Goal: Task Accomplishment & Management: Use online tool/utility

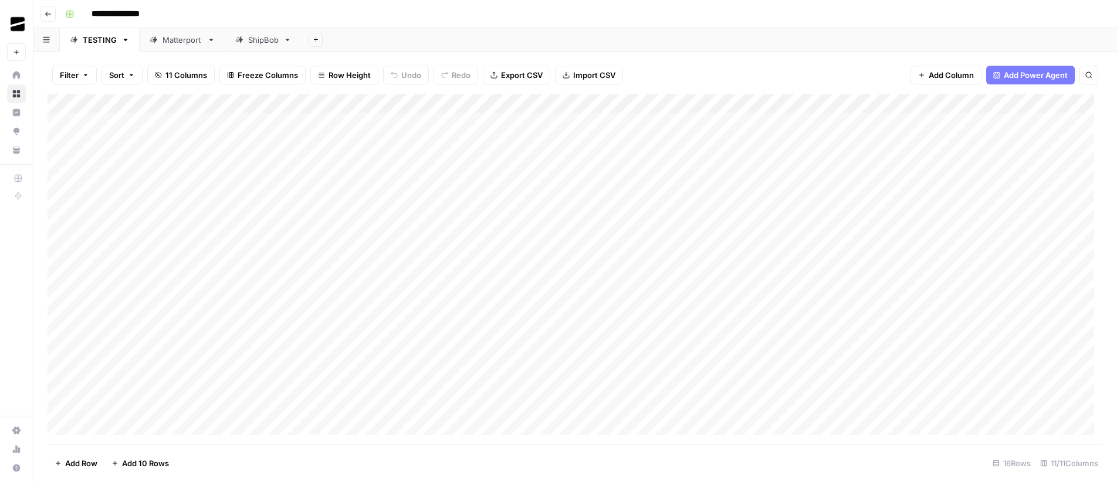
click at [255, 41] on div "ShipBob" at bounding box center [263, 40] width 31 height 12
click at [648, 203] on div "Add Column" at bounding box center [575, 173] width 1055 height 158
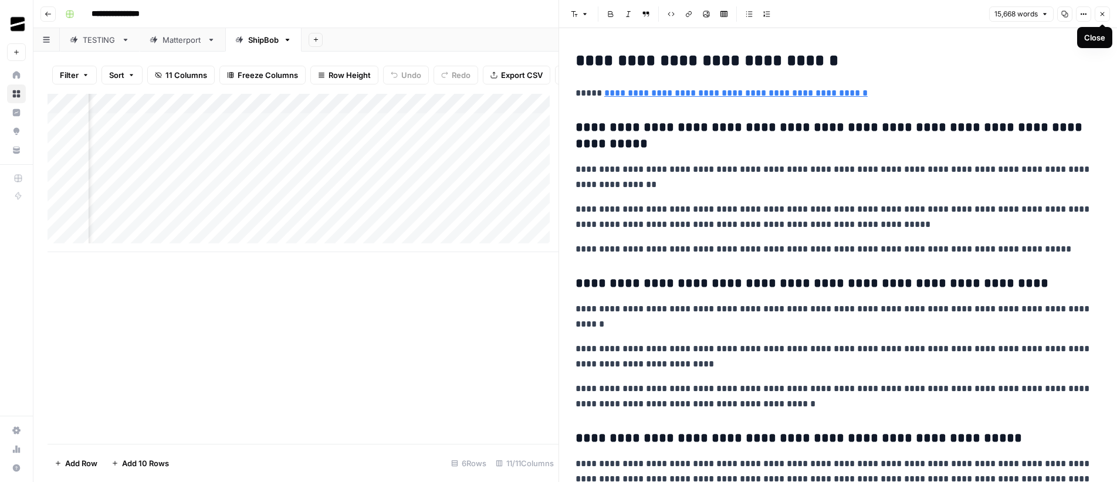
click at [1105, 14] on span "Close" at bounding box center [1105, 14] width 1 height 1
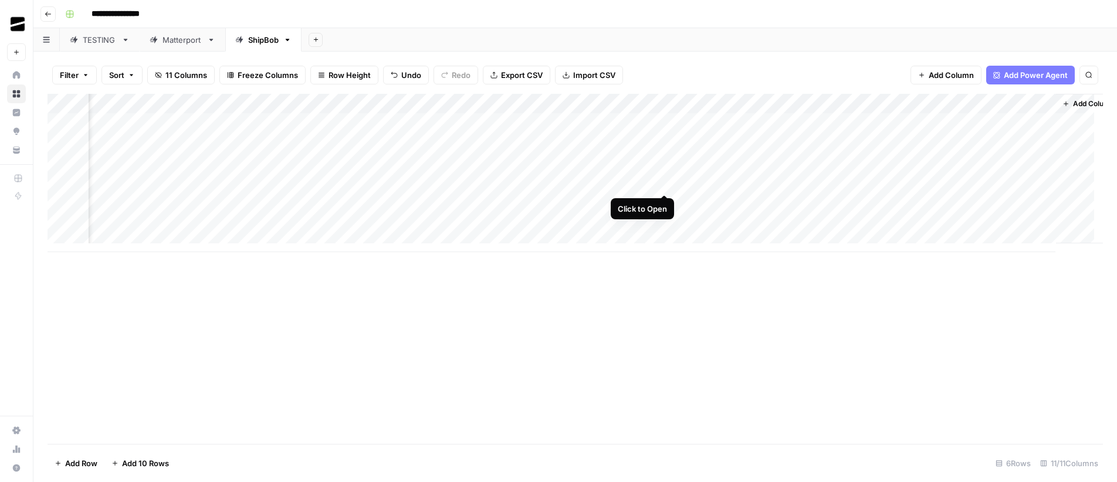
click at [664, 183] on div "Add Column" at bounding box center [575, 173] width 1055 height 158
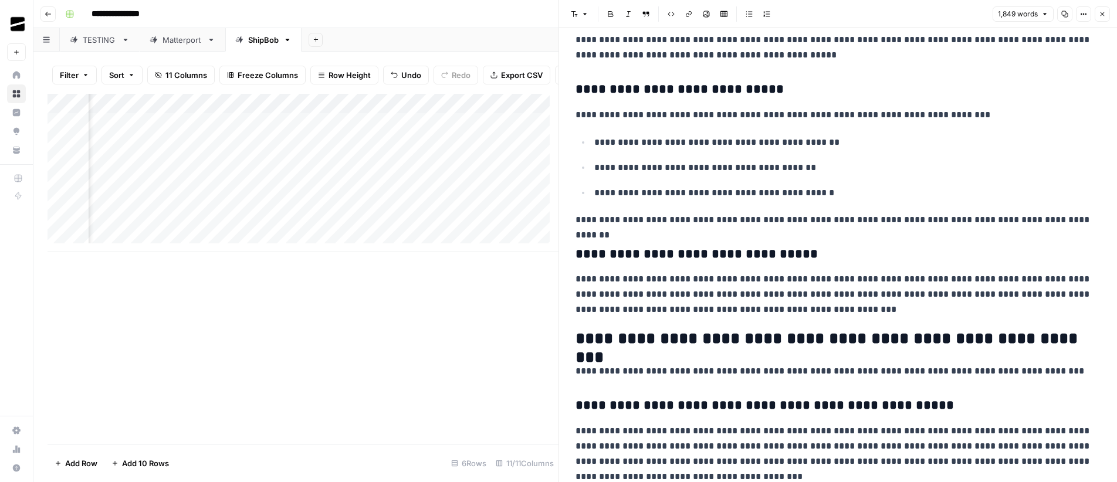
scroll to position [1206, 0]
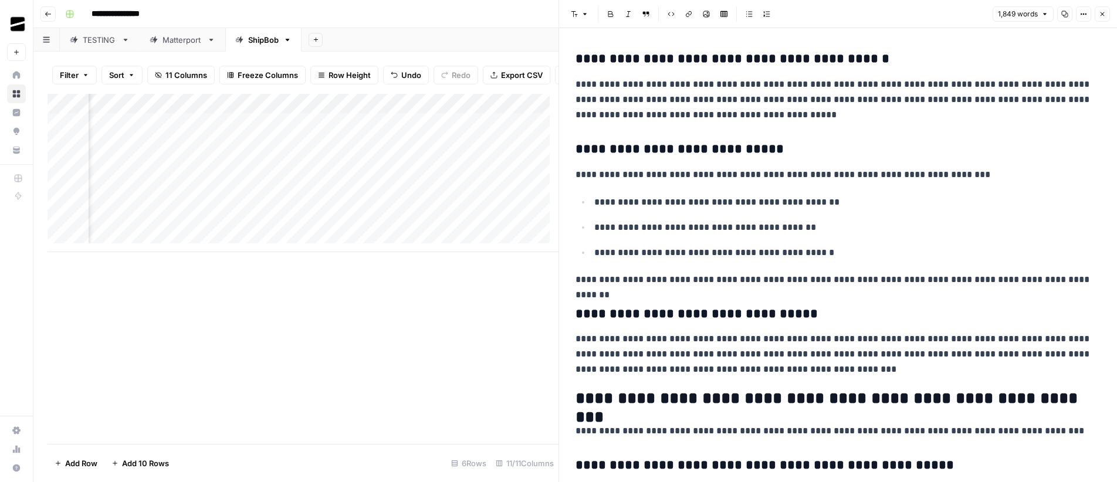
click at [1105, 15] on icon "button" at bounding box center [1102, 14] width 7 height 7
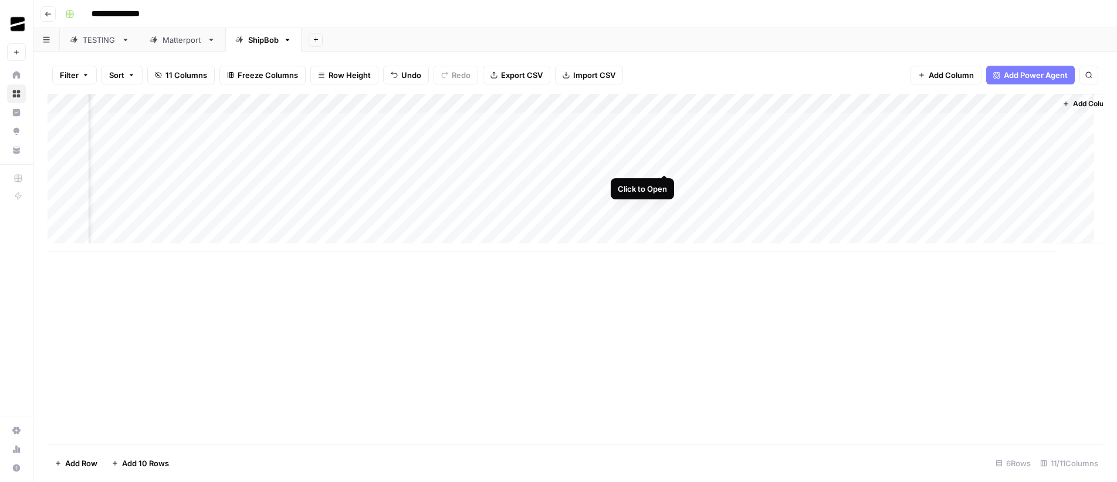
click at [665, 163] on div "Add Column" at bounding box center [575, 173] width 1055 height 158
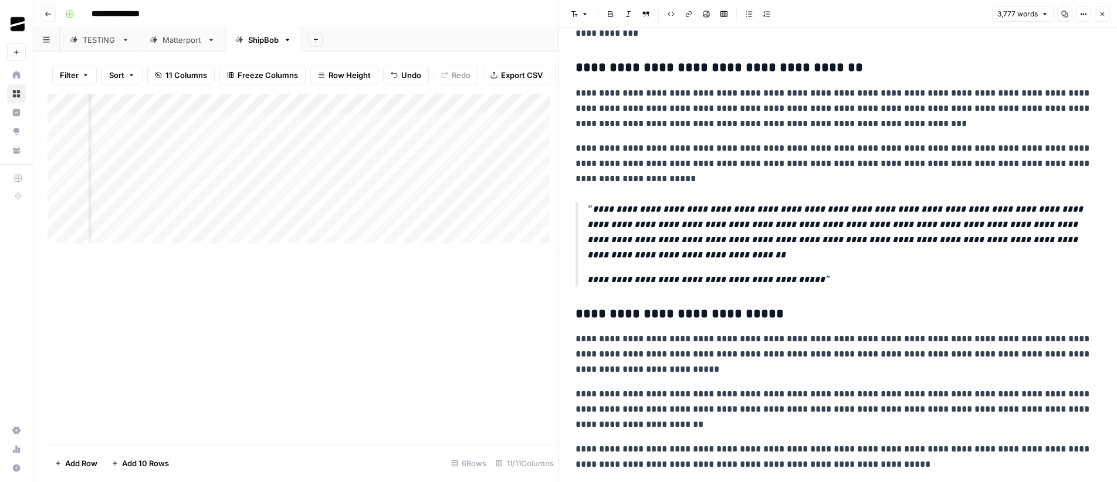
scroll to position [5057, 0]
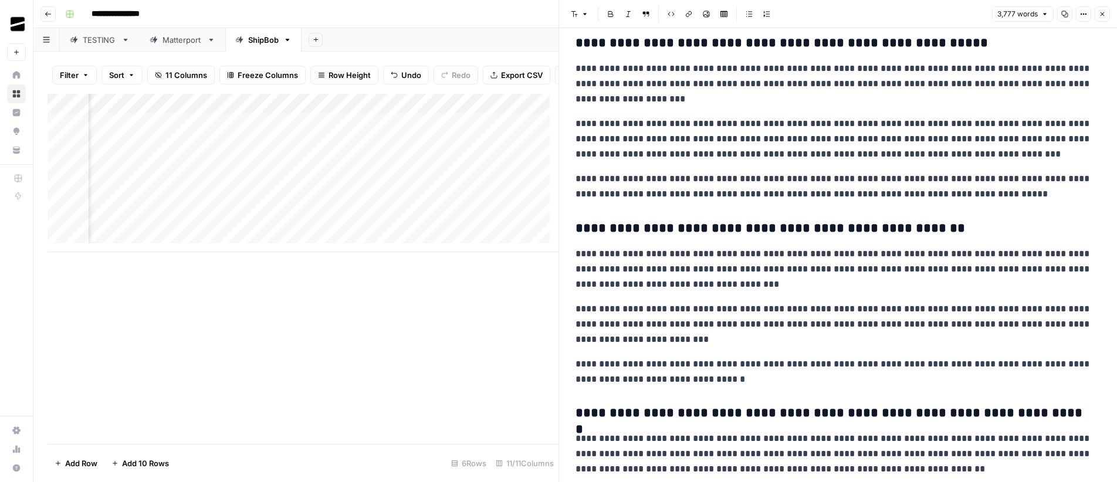
click at [1105, 15] on icon "button" at bounding box center [1102, 14] width 7 height 7
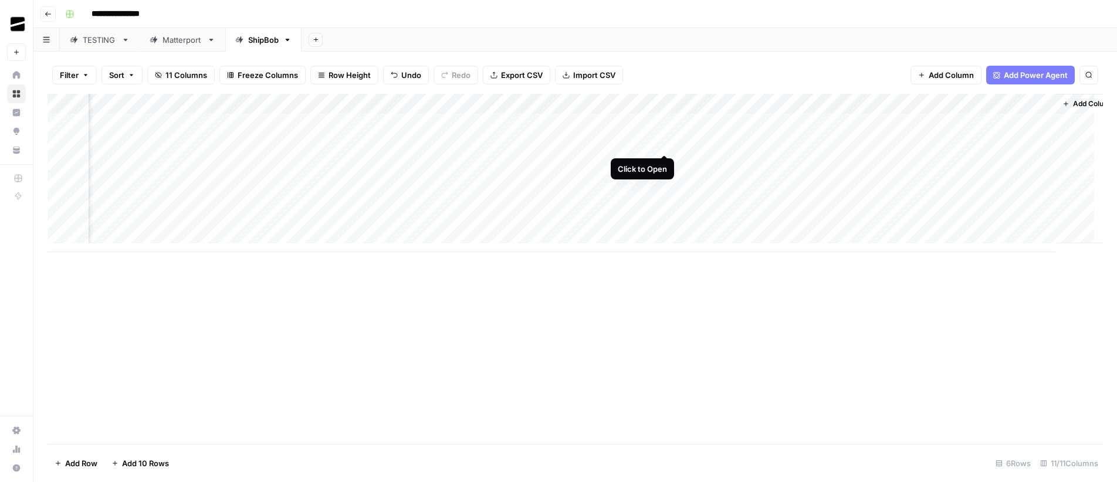
click at [666, 142] on div "Add Column" at bounding box center [575, 173] width 1055 height 158
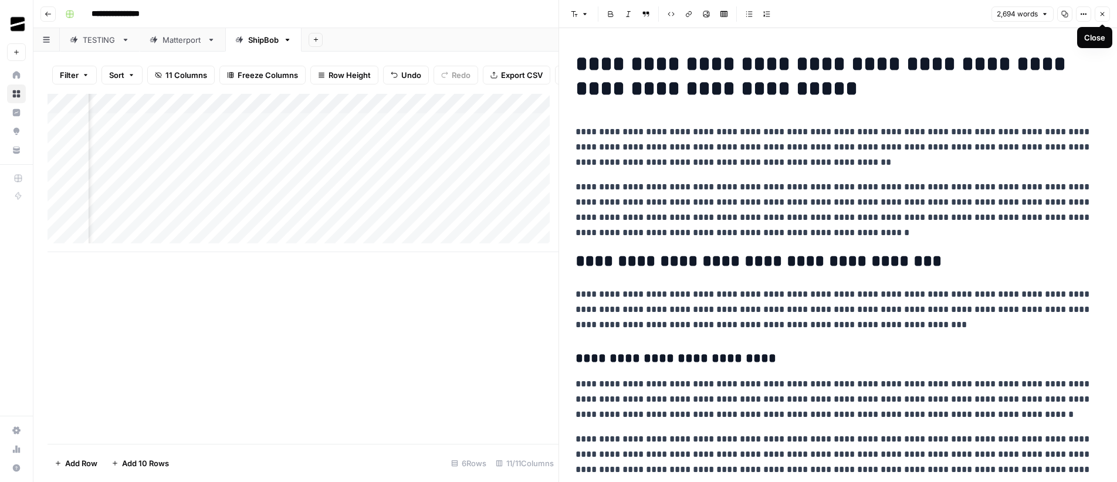
click at [1106, 12] on button "Close" at bounding box center [1102, 13] width 15 height 15
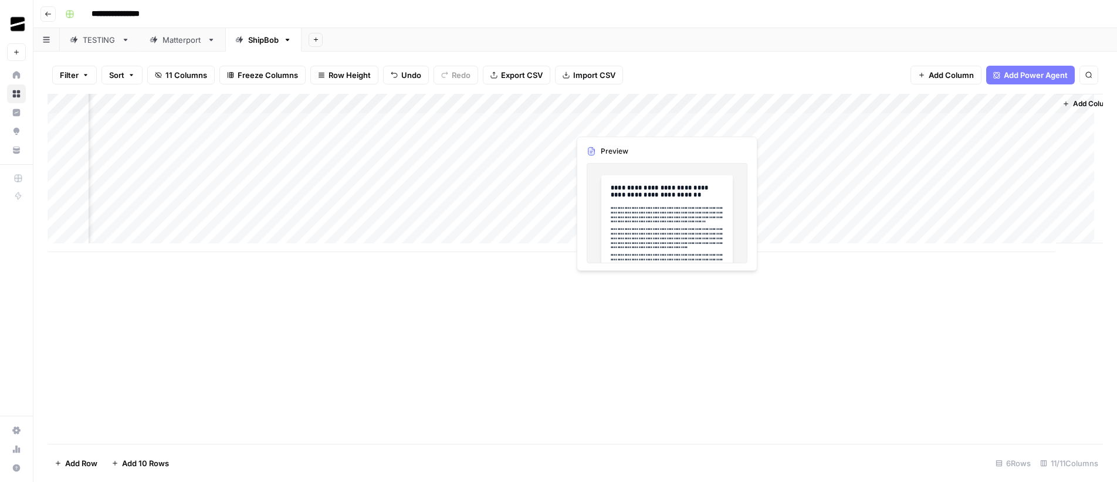
click at [666, 124] on div "Add Column" at bounding box center [575, 173] width 1055 height 158
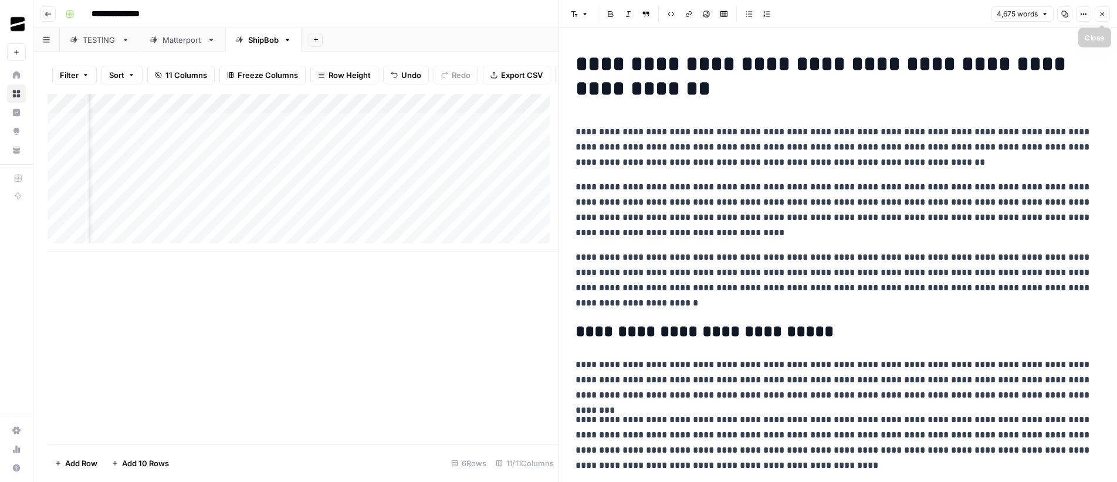
click at [1101, 11] on icon "button" at bounding box center [1102, 14] width 7 height 7
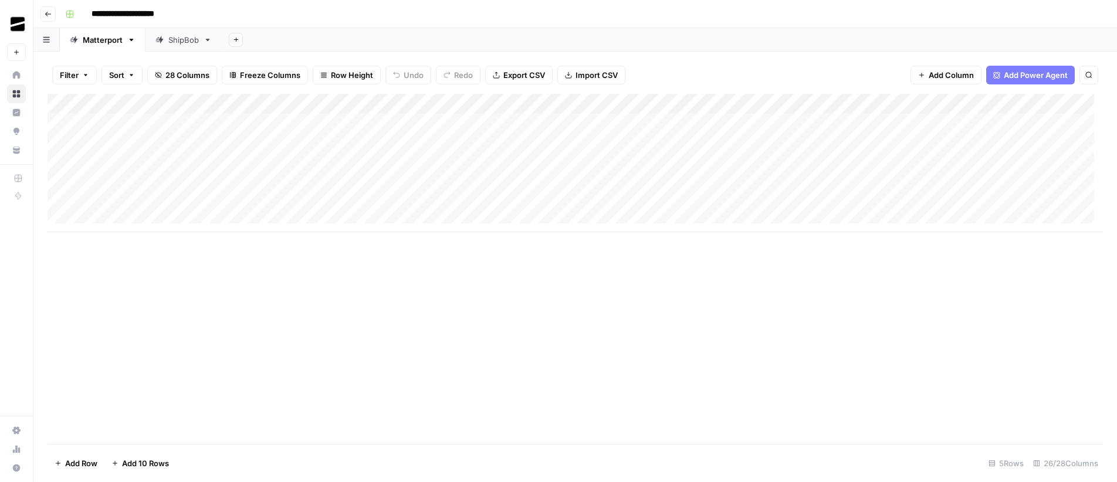
click at [177, 39] on div "ShipBob" at bounding box center [183, 40] width 31 height 12
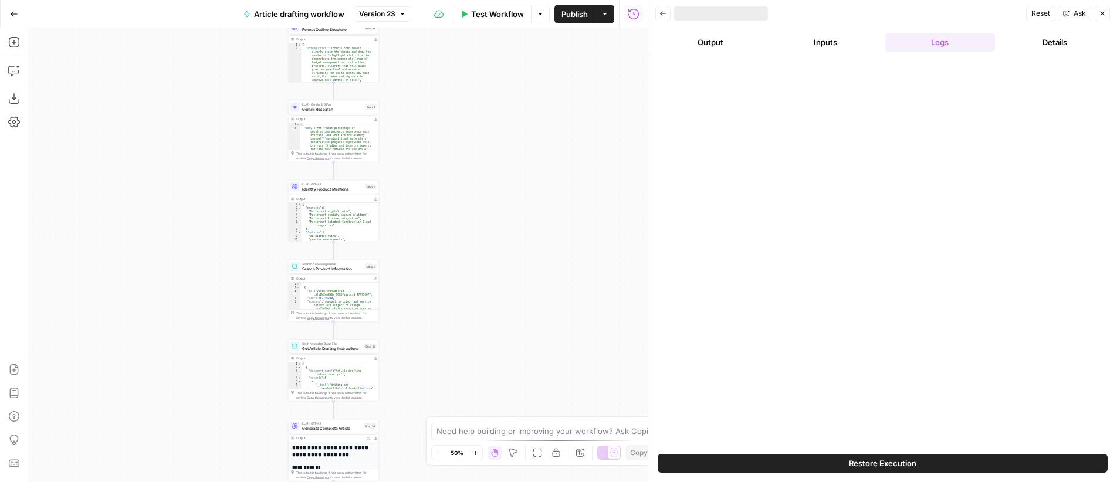
click at [1104, 12] on icon "button" at bounding box center [1103, 14] width 4 height 4
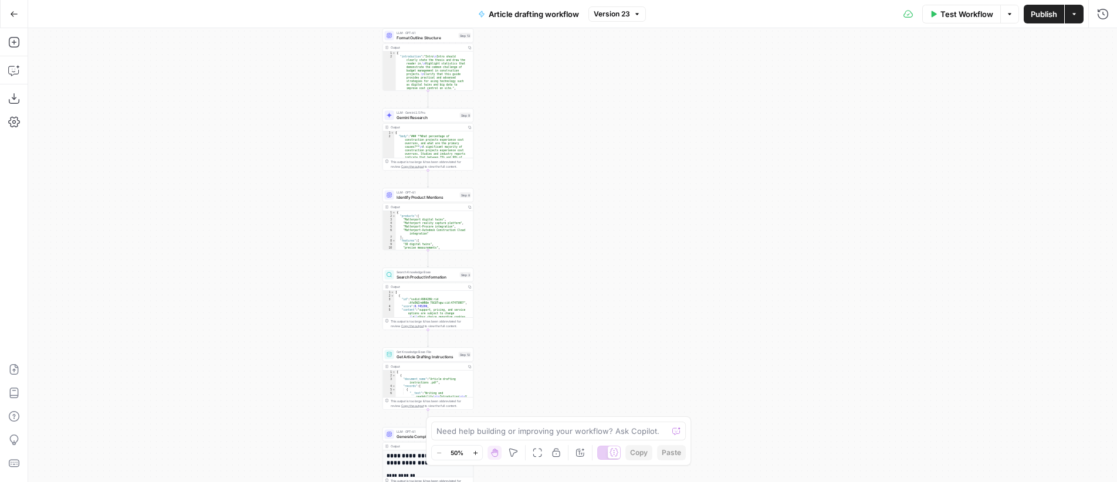
drag, startPoint x: 522, startPoint y: 242, endPoint x: 616, endPoint y: 251, distance: 94.8
click at [616, 251] on div "Workflow Set Inputs Inputs LLM · GPT-4.1 Generate Research Questions Step 1 Out…" at bounding box center [572, 255] width 1089 height 454
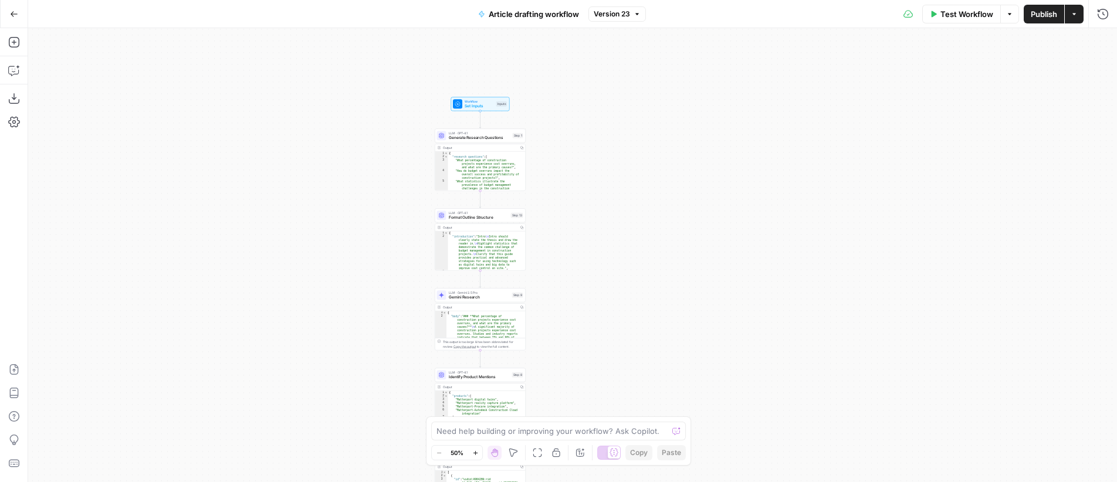
drag, startPoint x: 617, startPoint y: 215, endPoint x: 619, endPoint y: 189, distance: 26.5
click at [619, 189] on div "Workflow Set Inputs Inputs LLM · GPT-4.1 Generate Research Questions Step 1 Out…" at bounding box center [572, 255] width 1089 height 454
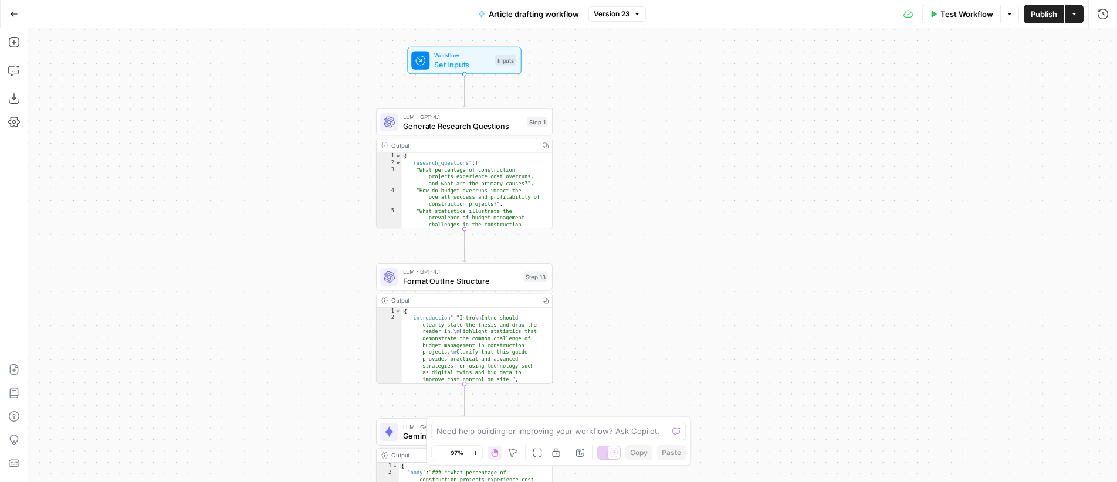
click at [604, 238] on div "Workflow Set Inputs Inputs LLM · GPT-4.1 Generate Research Questions Step 1 Out…" at bounding box center [572, 255] width 1089 height 454
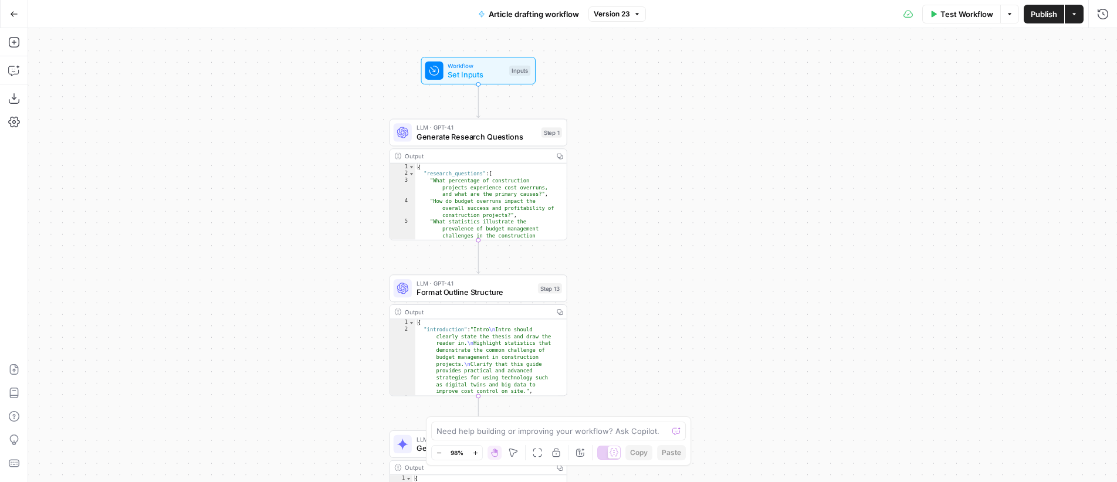
click at [627, 246] on div "Workflow Set Inputs Inputs LLM · GPT-4.1 Generate Research Questions Step 1 Out…" at bounding box center [572, 255] width 1089 height 454
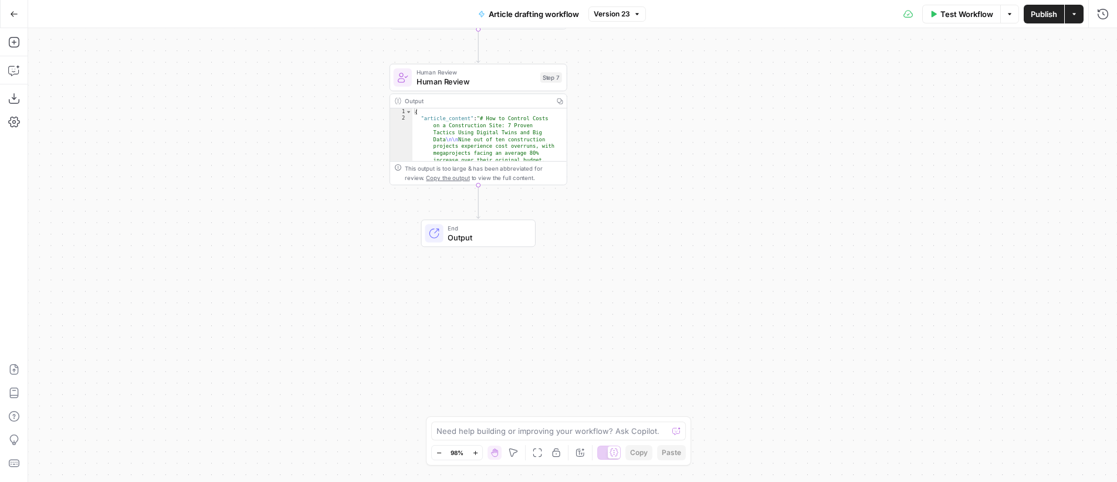
click at [1013, 14] on button "Options" at bounding box center [1009, 14] width 19 height 19
click at [777, 44] on div "Workflow Set Inputs Inputs LLM · GPT-4.1 Generate Research Questions Step 1 Out…" at bounding box center [572, 255] width 1089 height 454
click at [1078, 14] on button "Actions" at bounding box center [1074, 14] width 19 height 19
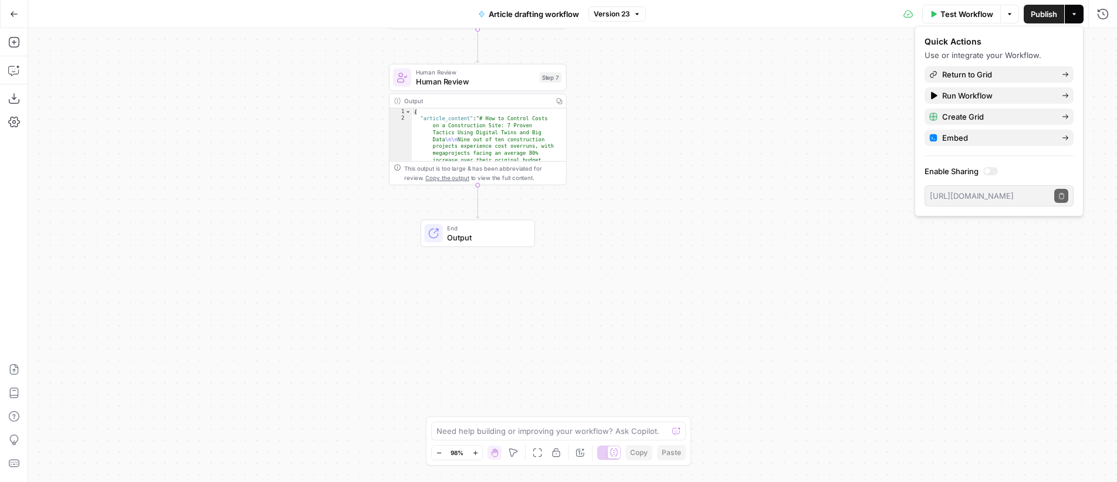
click at [706, 105] on div "Workflow Set Inputs Inputs LLM · GPT-4.1 Generate Research Questions Step 1 Out…" at bounding box center [572, 255] width 1089 height 454
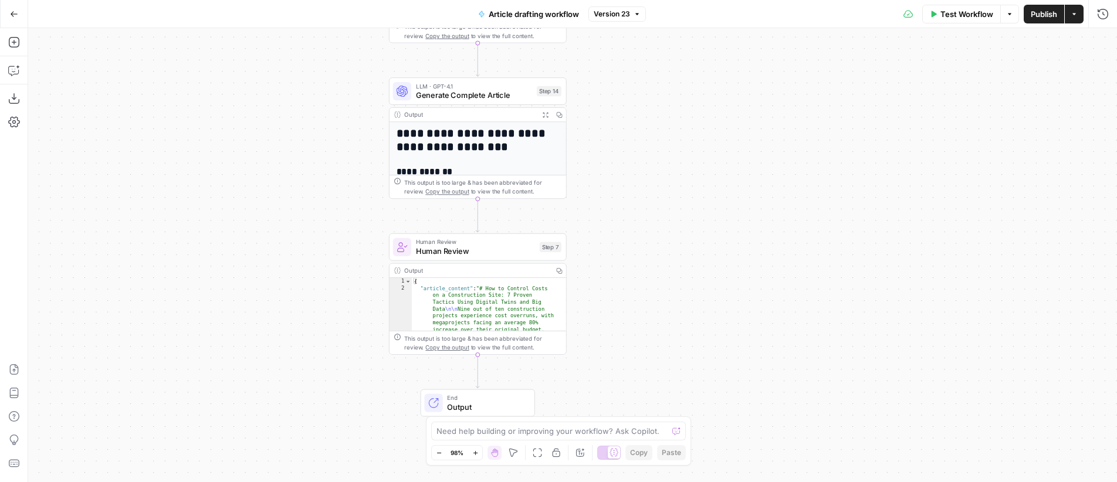
click at [946, 16] on span "Test Workflow" at bounding box center [966, 14] width 53 height 12
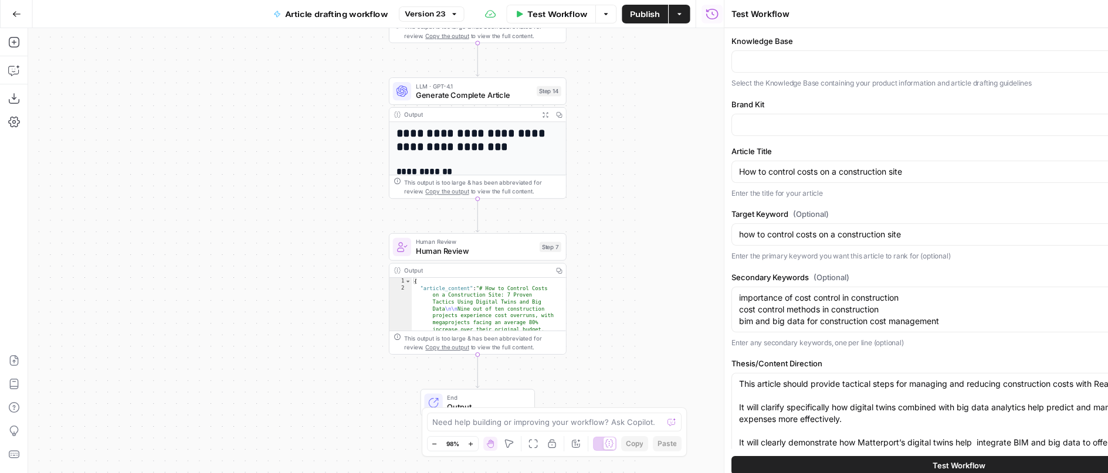
type input "Audience: Construction ProJob Titles:Construction ManagerProject ManagerSite Su…"
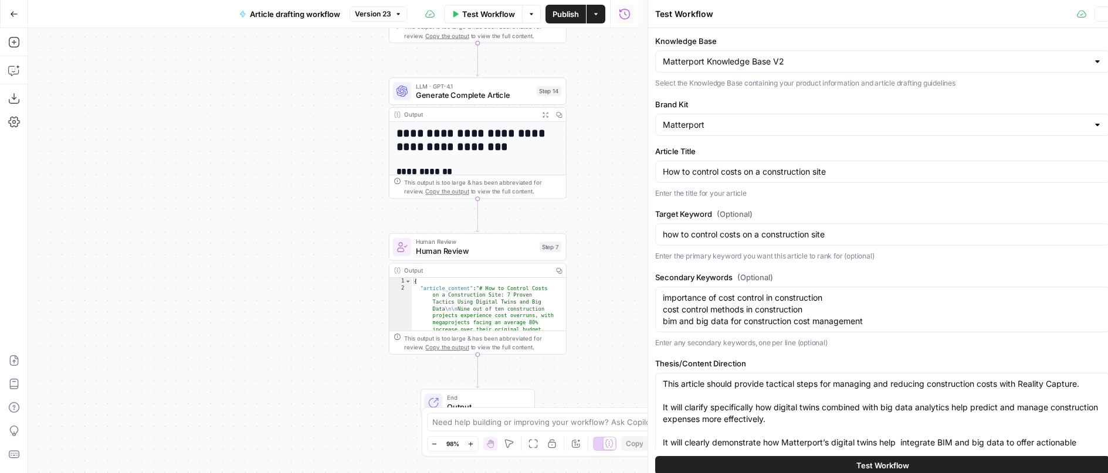
type input "Matterport Knowledge Base V2"
type input "Matterport"
type input "Audience: Construction ProJob Titles:Construction ManagerProject ManagerSite Su…"
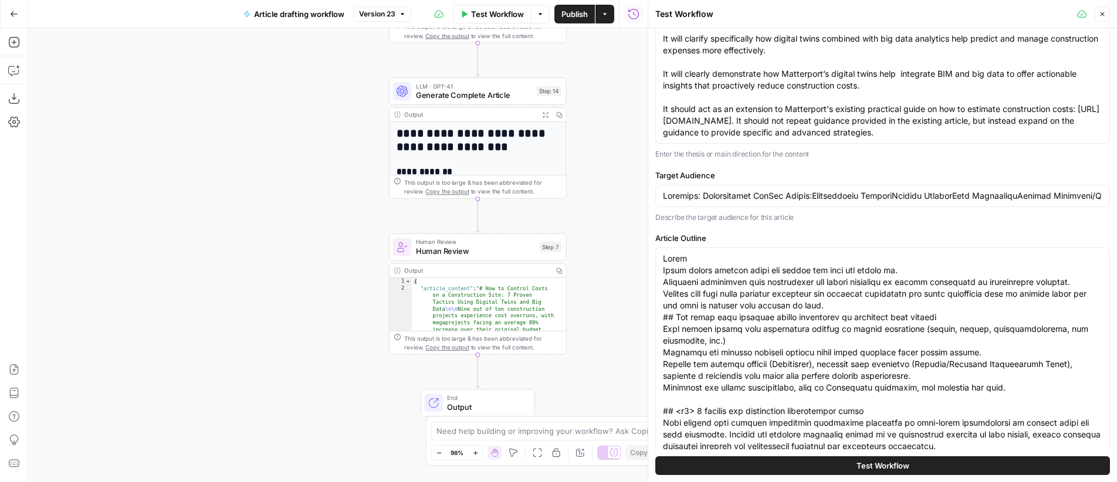
scroll to position [370, 0]
click at [1104, 12] on icon "button" at bounding box center [1102, 14] width 7 height 7
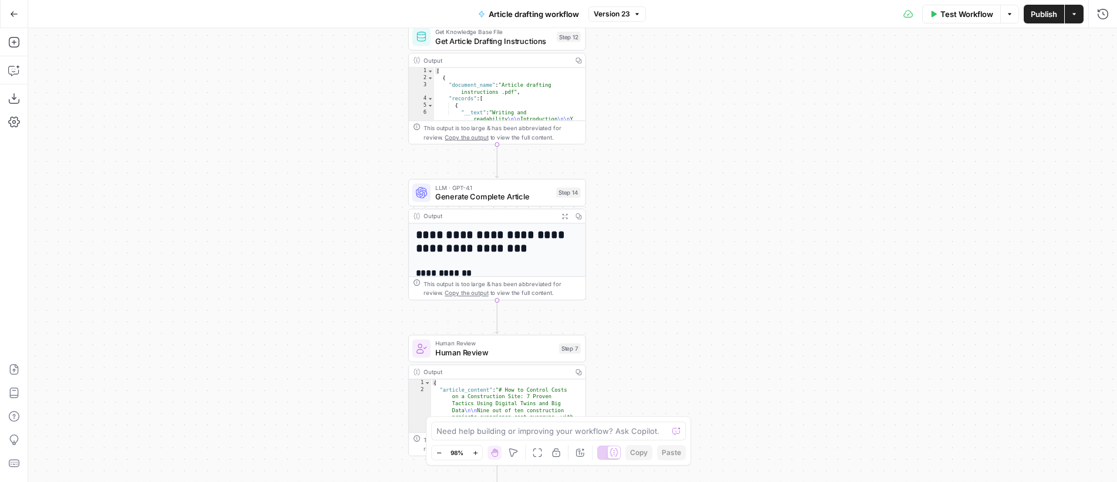
drag, startPoint x: 609, startPoint y: 168, endPoint x: 628, endPoint y: 270, distance: 103.3
click at [628, 270] on div "Workflow Set Inputs Inputs LLM · GPT-4.1 Generate Research Questions Step 1 Out…" at bounding box center [572, 255] width 1089 height 454
click at [495, 193] on span "Generate Complete Article" at bounding box center [493, 197] width 116 height 12
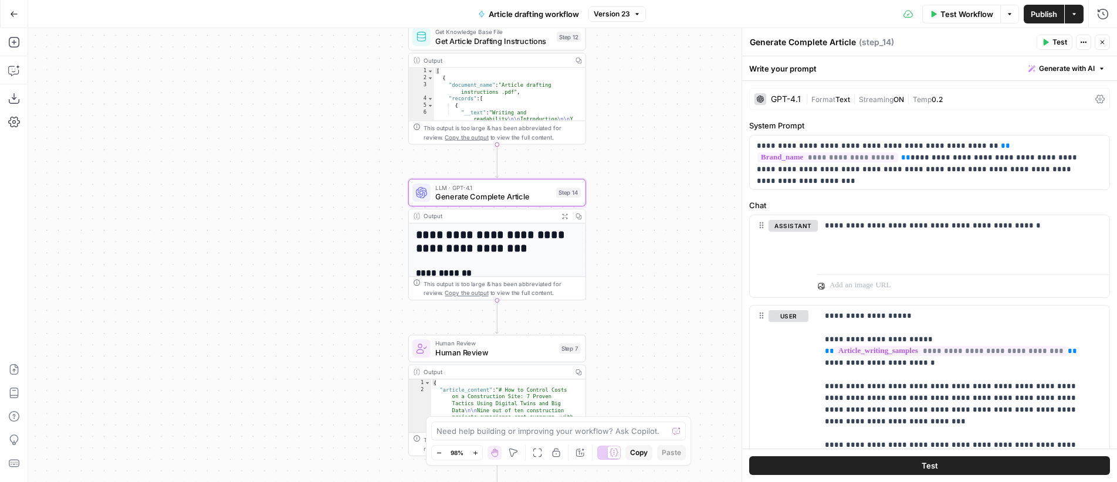
click at [1050, 41] on button "Test" at bounding box center [1055, 42] width 36 height 15
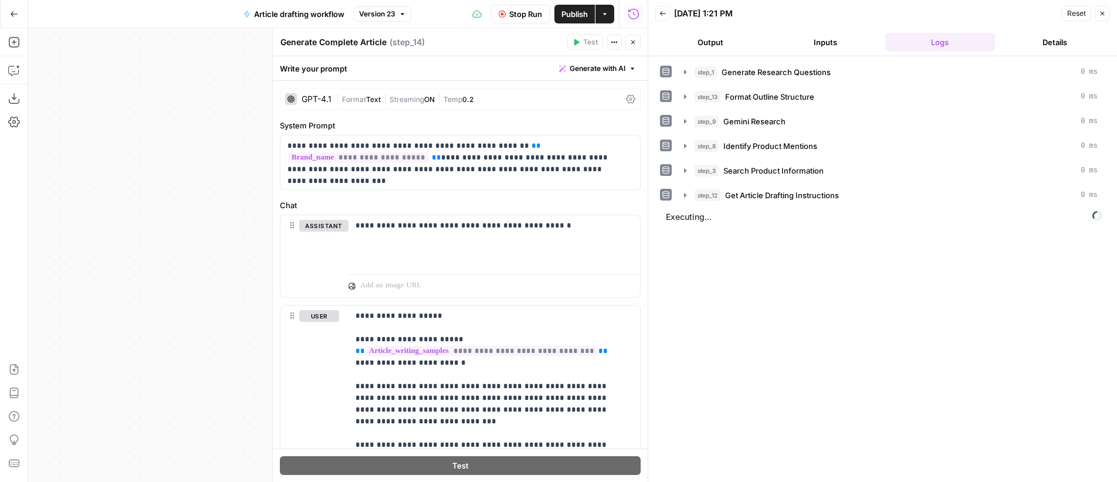
click at [171, 194] on div "Workflow Set Inputs Inputs LLM · GPT-4.1 Generate Research Questions Step 1 Out…" at bounding box center [338, 255] width 620 height 454
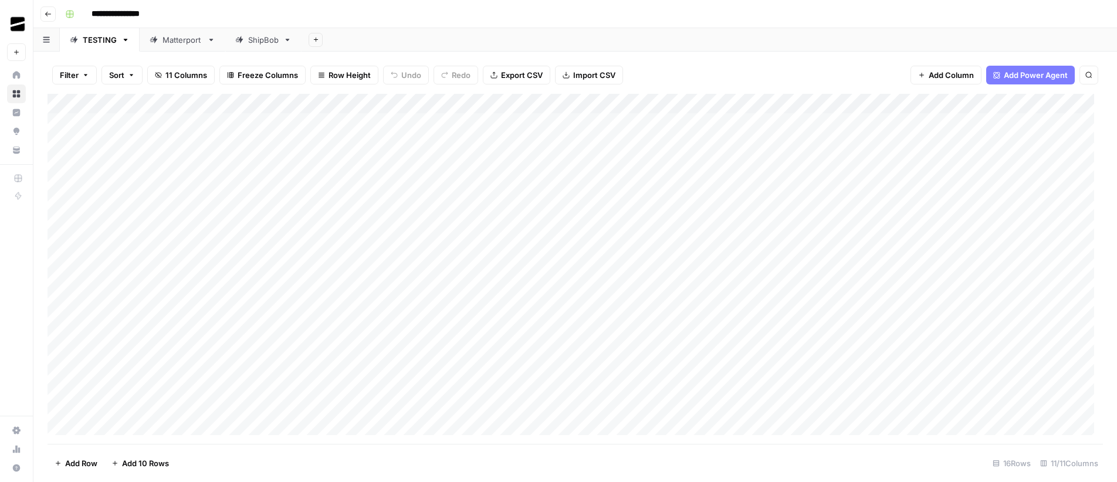
click at [169, 42] on div "Matterport" at bounding box center [183, 40] width 40 height 12
click at [729, 383] on div "Add Column" at bounding box center [575, 269] width 1055 height 350
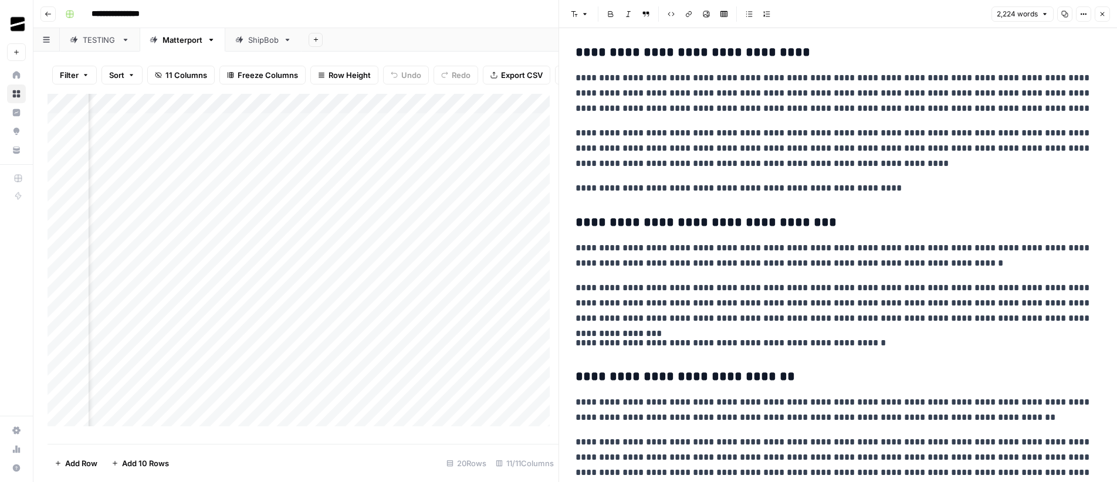
scroll to position [3319, 0]
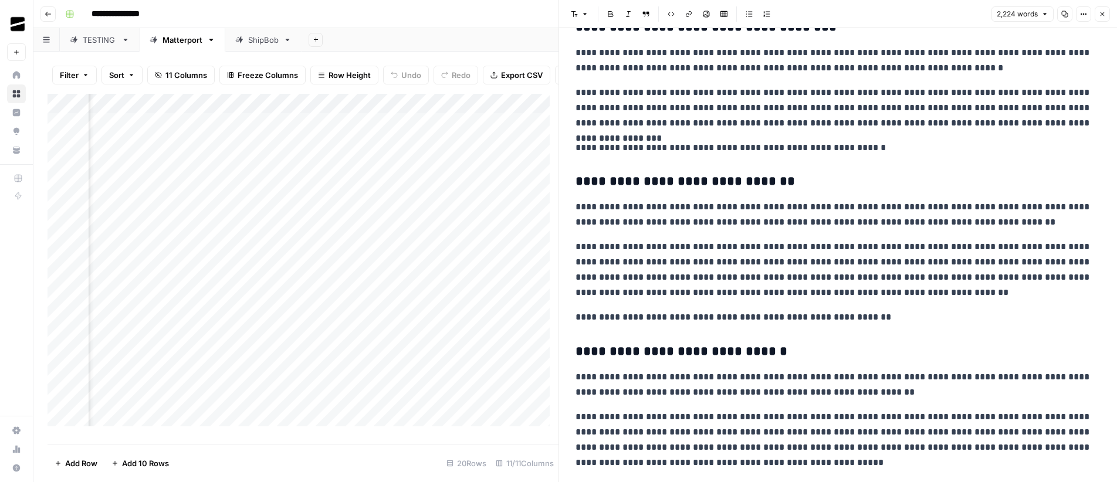
click at [1102, 15] on icon "button" at bounding box center [1102, 14] width 7 height 7
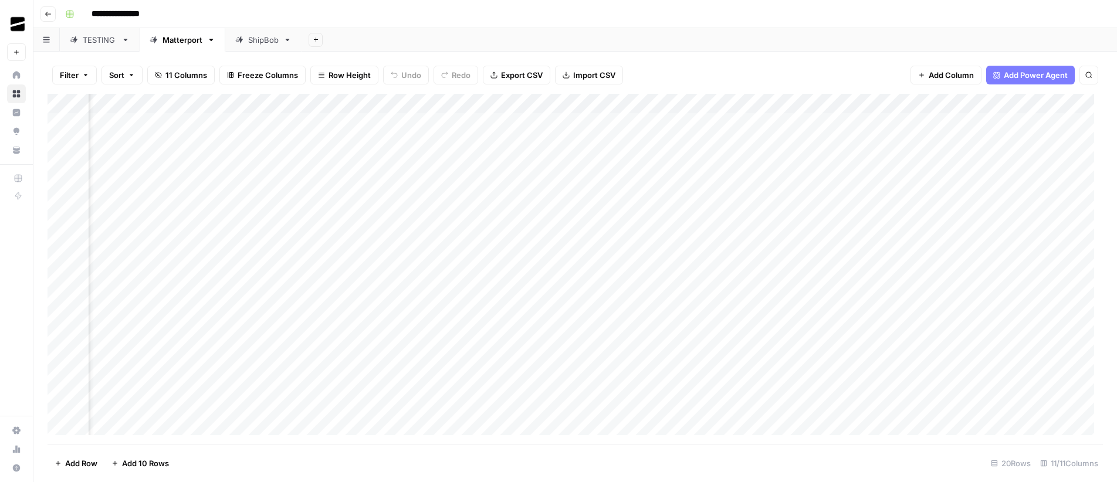
click at [414, 119] on div "Add Column" at bounding box center [575, 269] width 1055 height 350
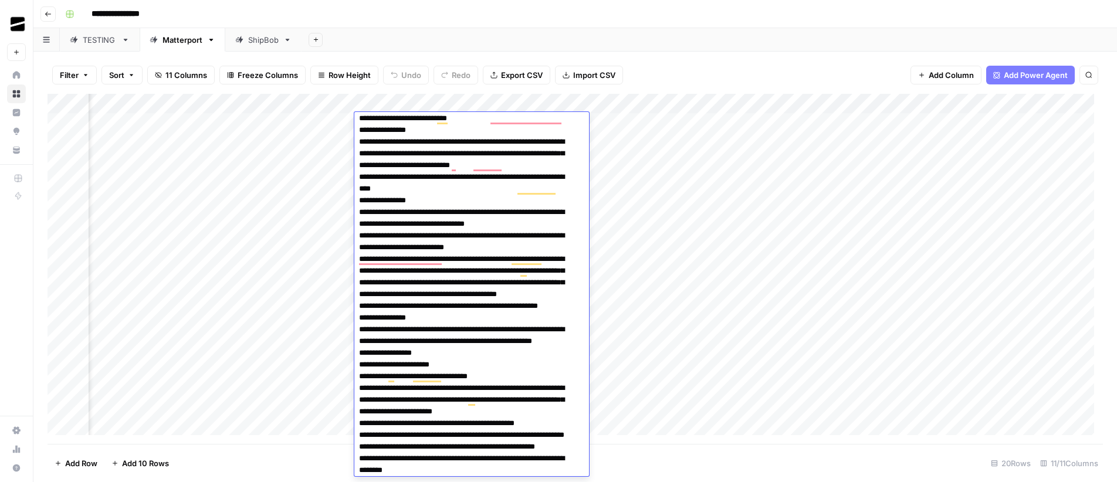
scroll to position [685, 0]
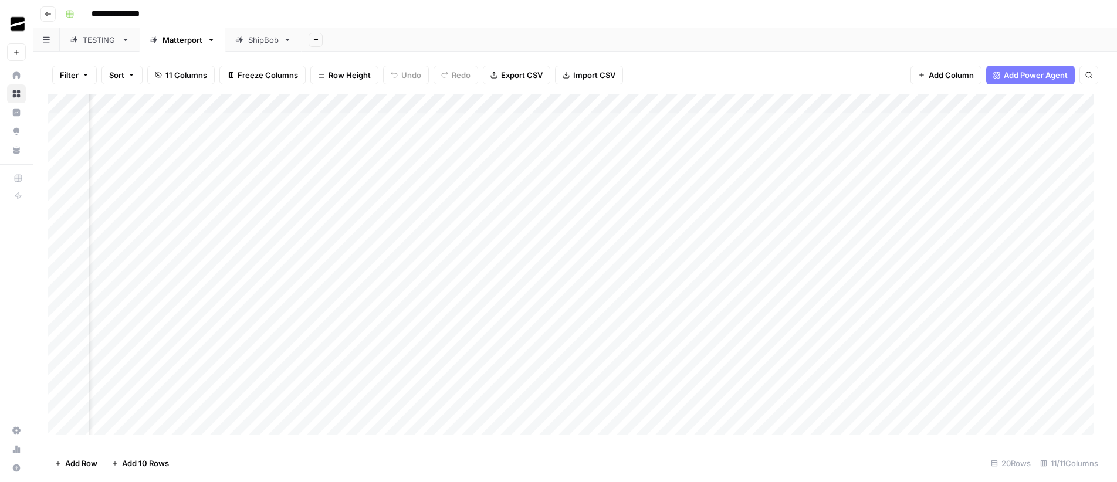
click at [558, 28] on div "Add Sheet" at bounding box center [709, 39] width 815 height 23
click at [147, 381] on div "Add Column" at bounding box center [575, 269] width 1055 height 350
click at [231, 386] on textarea "**********" at bounding box center [193, 383] width 211 height 16
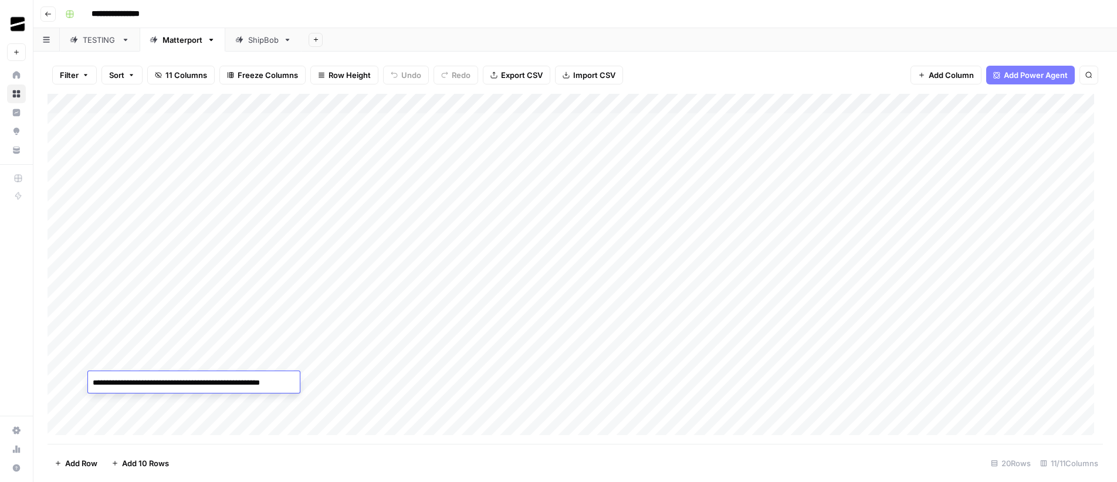
scroll to position [96, 0]
click at [146, 303] on div "Add Column" at bounding box center [575, 269] width 1055 height 350
click at [809, 304] on div "Add Column" at bounding box center [575, 269] width 1055 height 350
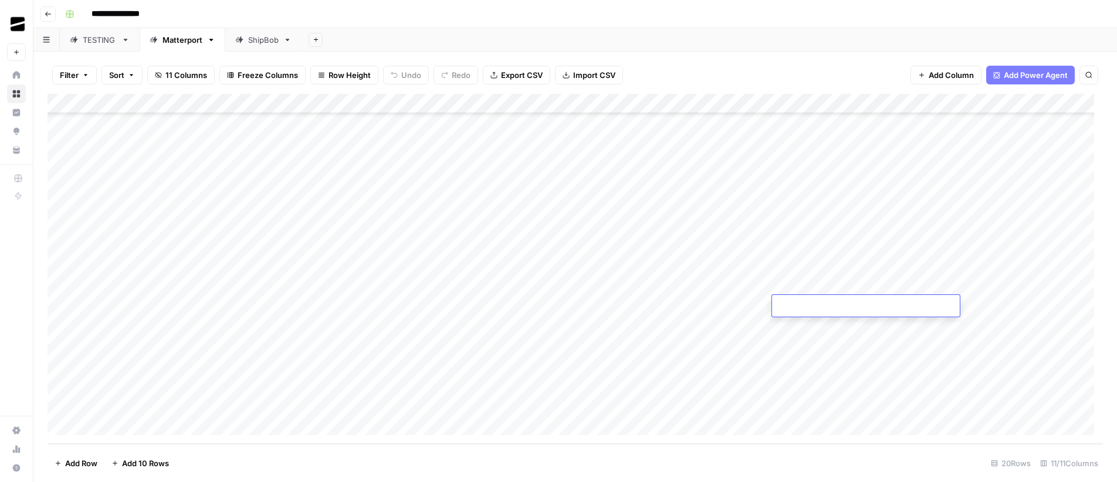
type textarea "**********"
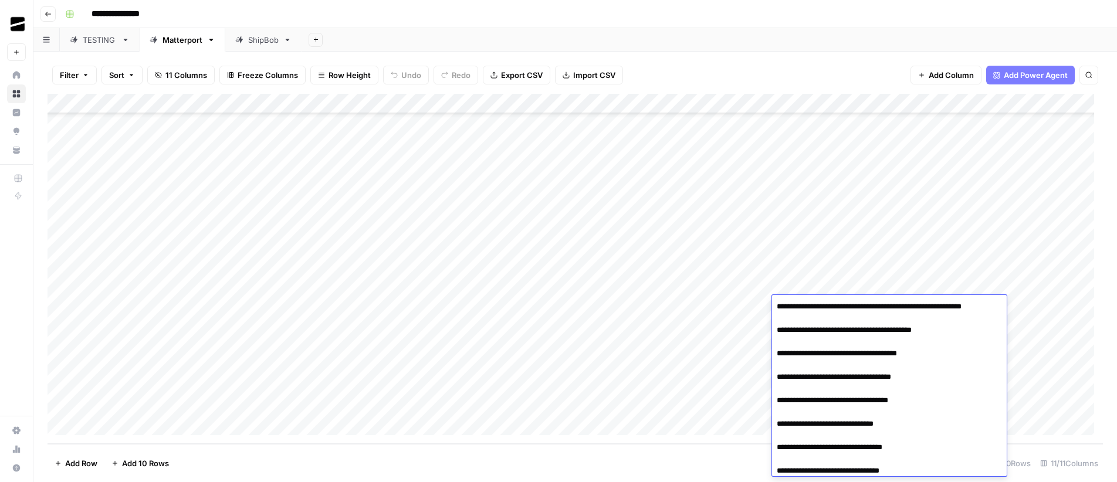
scroll to position [0, 0]
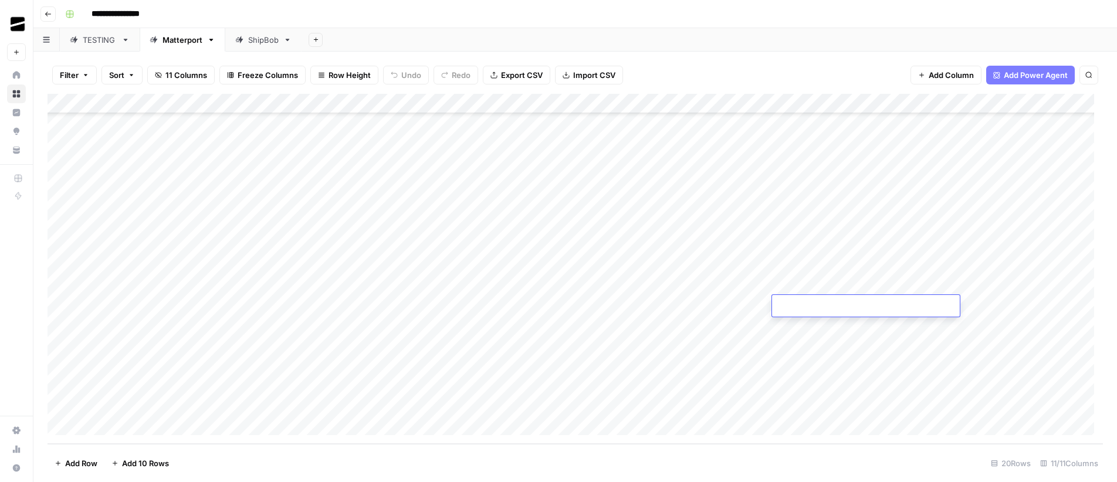
paste textarea "**********"
type textarea "**********"
drag, startPoint x: 144, startPoint y: 284, endPoint x: 648, endPoint y: 279, distance: 503.4
click at [648, 279] on div "Add Column" at bounding box center [575, 269] width 1055 height 350
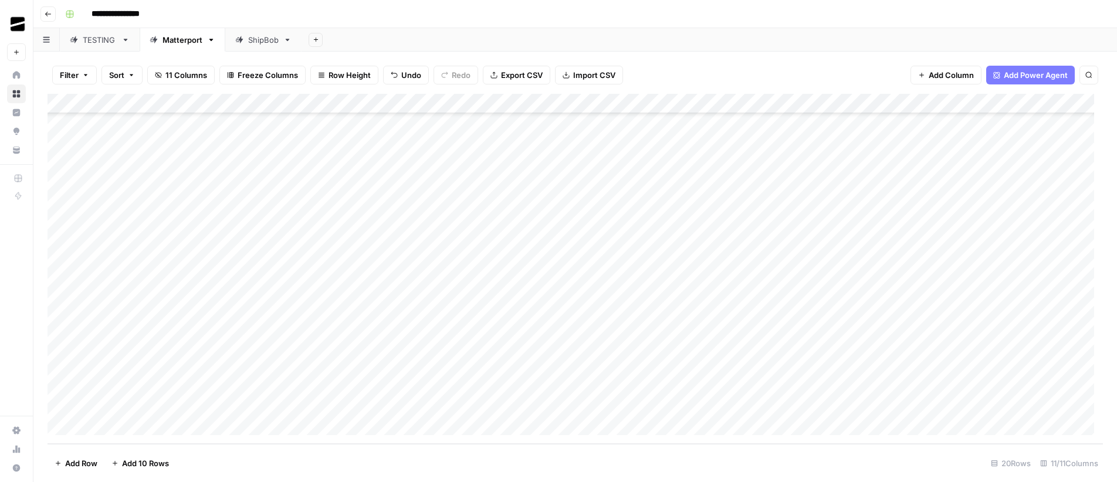
click at [150, 304] on div "Add Column" at bounding box center [575, 269] width 1055 height 350
click at [568, 304] on div "Add Column" at bounding box center [575, 269] width 1055 height 350
click at [916, 303] on div "Add Column" at bounding box center [575, 269] width 1055 height 350
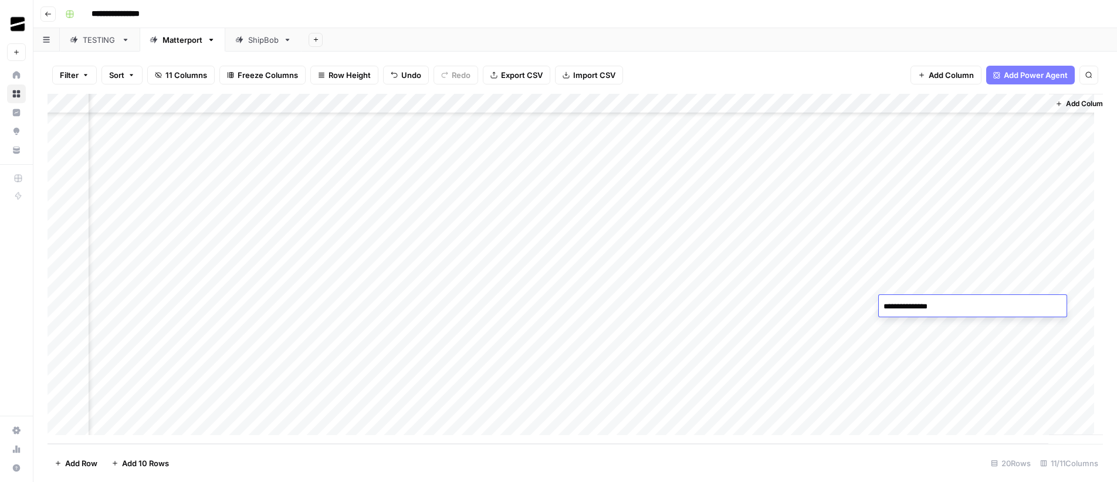
type textarea "**********"
drag, startPoint x: 172, startPoint y: 224, endPoint x: 677, endPoint y: 220, distance: 504.6
click at [677, 220] on div "Add Column" at bounding box center [575, 269] width 1055 height 350
click at [154, 225] on div "Add Column" at bounding box center [575, 269] width 1055 height 350
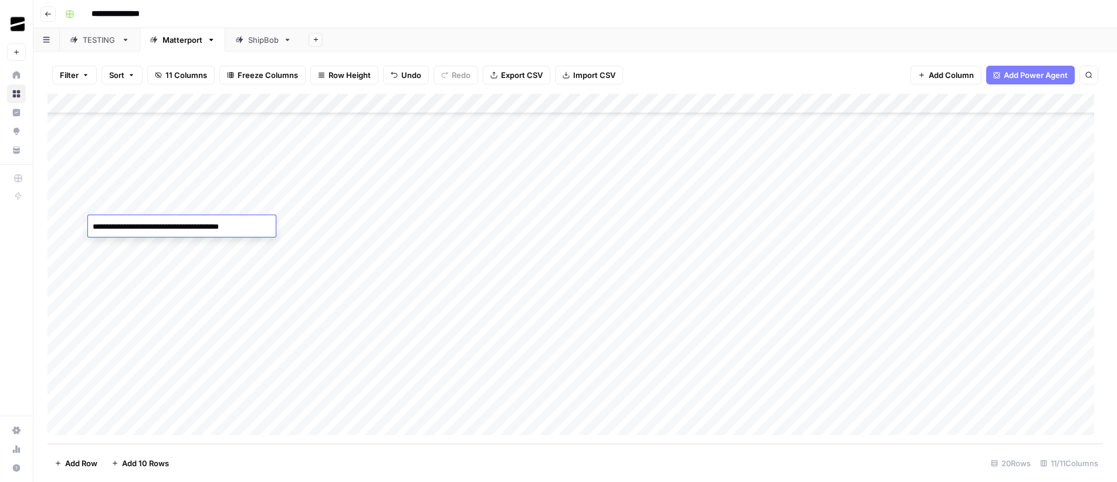
click at [154, 225] on textarea "**********" at bounding box center [182, 227] width 188 height 16
click at [239, 334] on div "Add Column" at bounding box center [575, 269] width 1055 height 350
drag, startPoint x: 150, startPoint y: 229, endPoint x: 670, endPoint y: 225, distance: 519.8
click at [670, 225] on div "Add Column" at bounding box center [575, 269] width 1055 height 350
click at [120, 323] on div "Add Column" at bounding box center [575, 269] width 1055 height 350
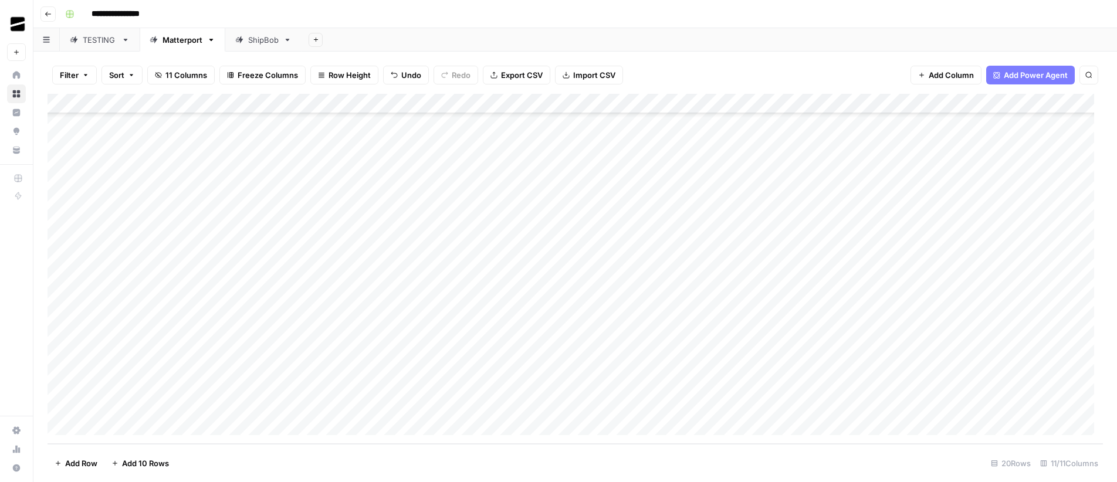
click at [797, 326] on div "Add Column" at bounding box center [575, 269] width 1055 height 350
type textarea "**********"
click at [735, 323] on div "Add Column" at bounding box center [575, 269] width 1055 height 350
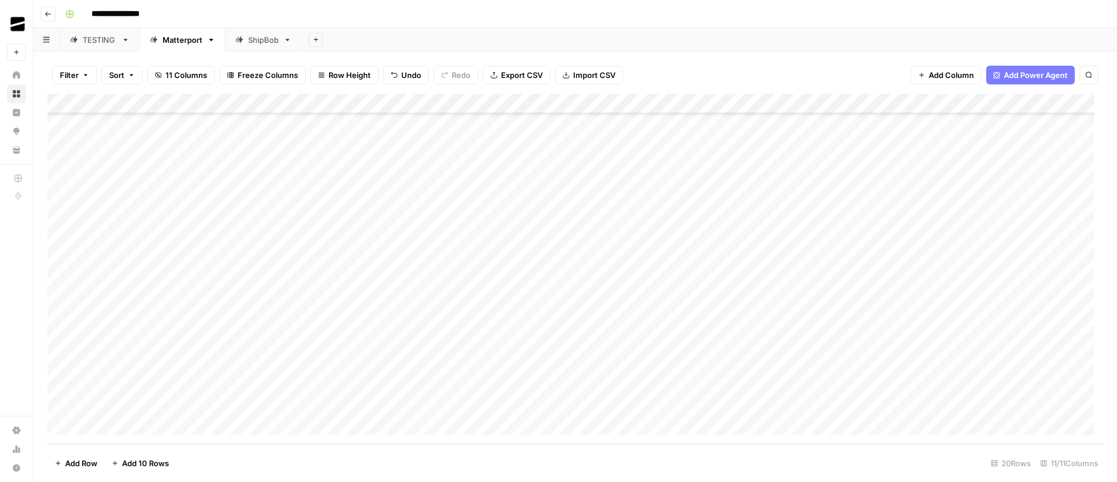
click at [1000, 327] on div "Add Column" at bounding box center [575, 269] width 1055 height 350
click at [154, 147] on div "Add Column" at bounding box center [575, 269] width 1055 height 350
click at [154, 207] on div "Add Column" at bounding box center [575, 269] width 1055 height 350
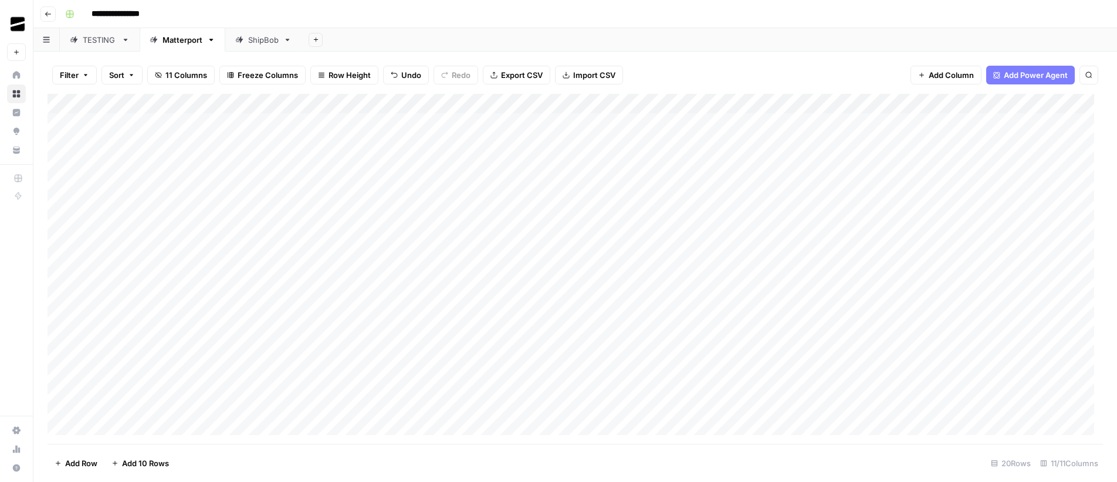
click at [164, 160] on div "Add Column" at bounding box center [575, 269] width 1055 height 350
drag, startPoint x: 678, startPoint y: 164, endPoint x: 161, endPoint y: 163, distance: 516.9
click at [161, 162] on div "Add Column" at bounding box center [575, 269] width 1055 height 350
click at [147, 163] on div "Add Column" at bounding box center [575, 269] width 1055 height 350
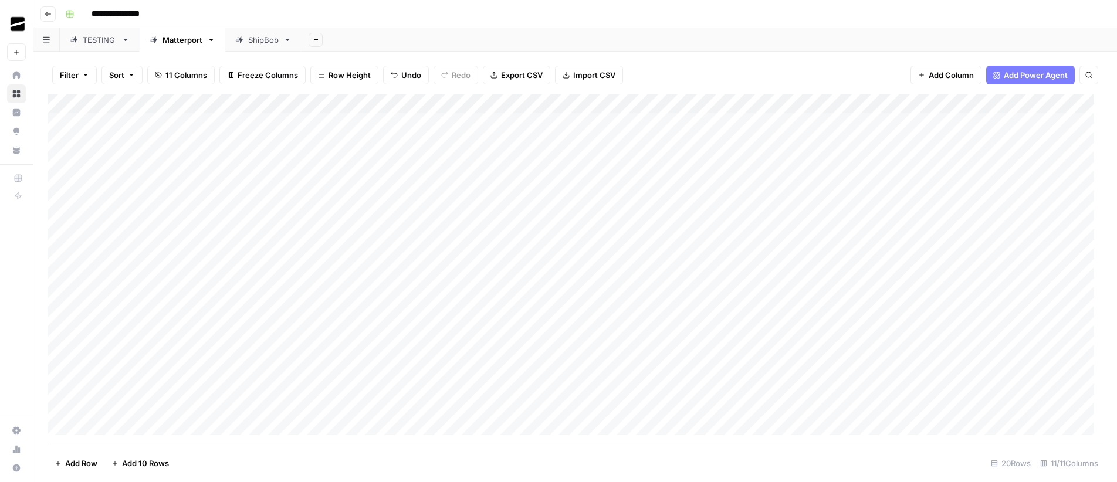
click at [147, 163] on div "Add Column" at bounding box center [575, 269] width 1055 height 350
click at [338, 167] on div "Add Column" at bounding box center [575, 269] width 1055 height 350
click at [519, 162] on div "Add Column" at bounding box center [575, 269] width 1055 height 350
click at [723, 160] on div "Add Column" at bounding box center [575, 269] width 1055 height 350
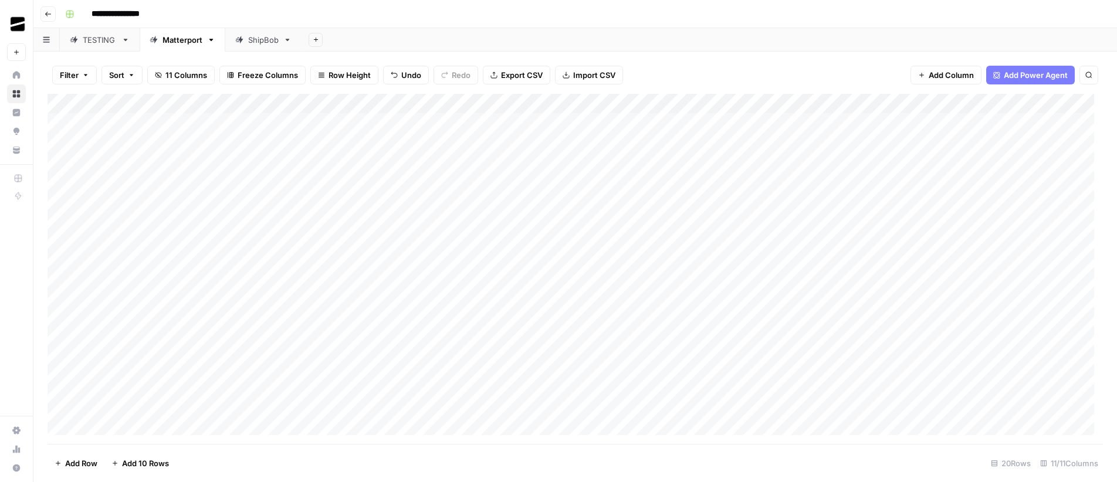
click at [800, 161] on div "Add Column" at bounding box center [575, 269] width 1055 height 350
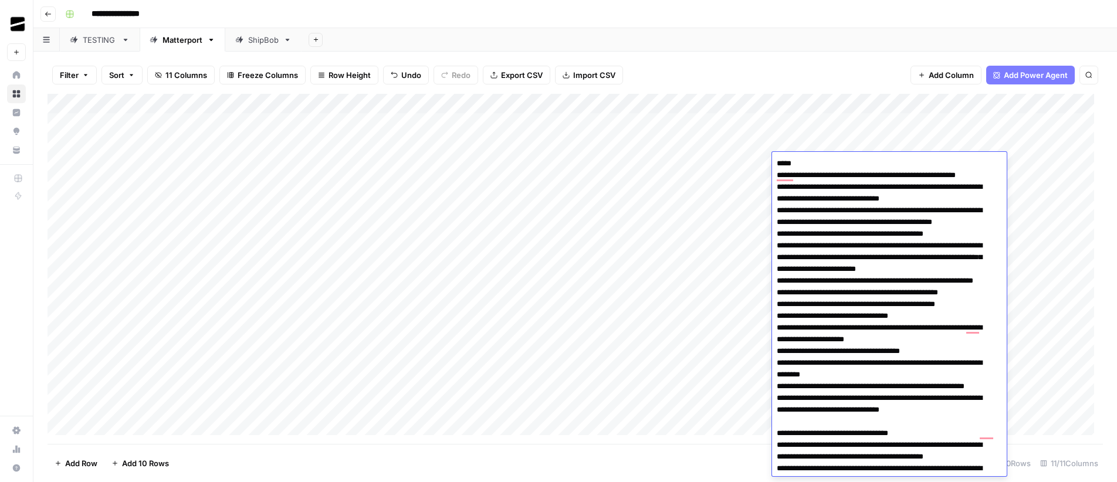
click at [754, 164] on div "Add Column" at bounding box center [575, 269] width 1055 height 350
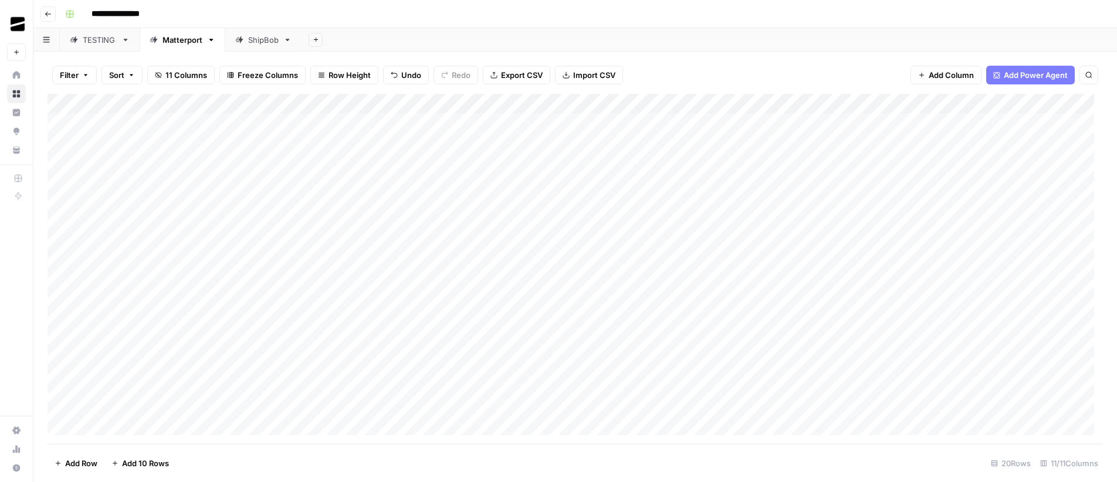
drag, startPoint x: 804, startPoint y: 163, endPoint x: 747, endPoint y: 160, distance: 57.0
click at [747, 160] on div "Add Column" at bounding box center [575, 269] width 1055 height 350
click at [835, 163] on div "Add Column" at bounding box center [575, 269] width 1055 height 350
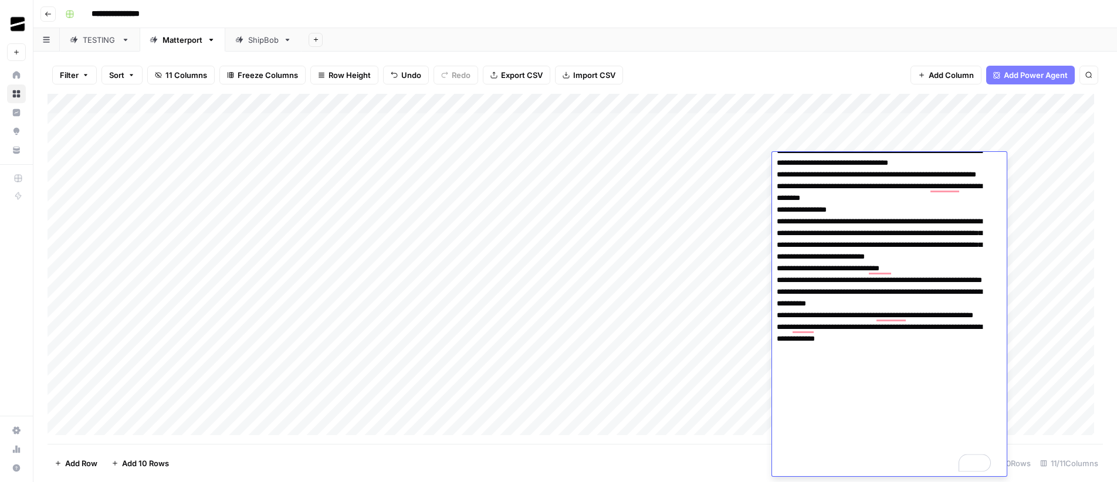
scroll to position [576, 0]
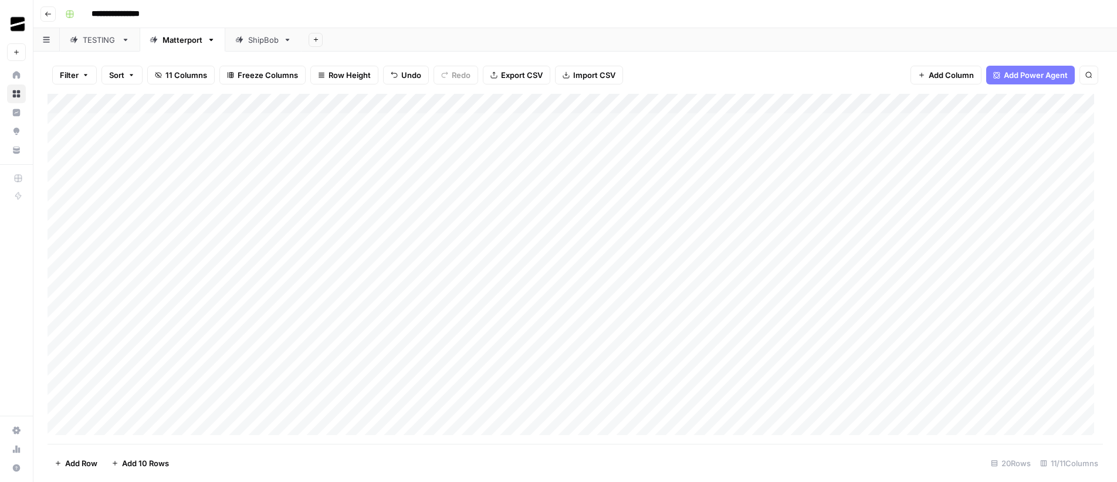
click at [134, 159] on div "Add Column" at bounding box center [575, 269] width 1055 height 350
click at [349, 161] on div "Add Column" at bounding box center [575, 269] width 1055 height 350
click at [165, 184] on div "Add Column" at bounding box center [575, 269] width 1055 height 350
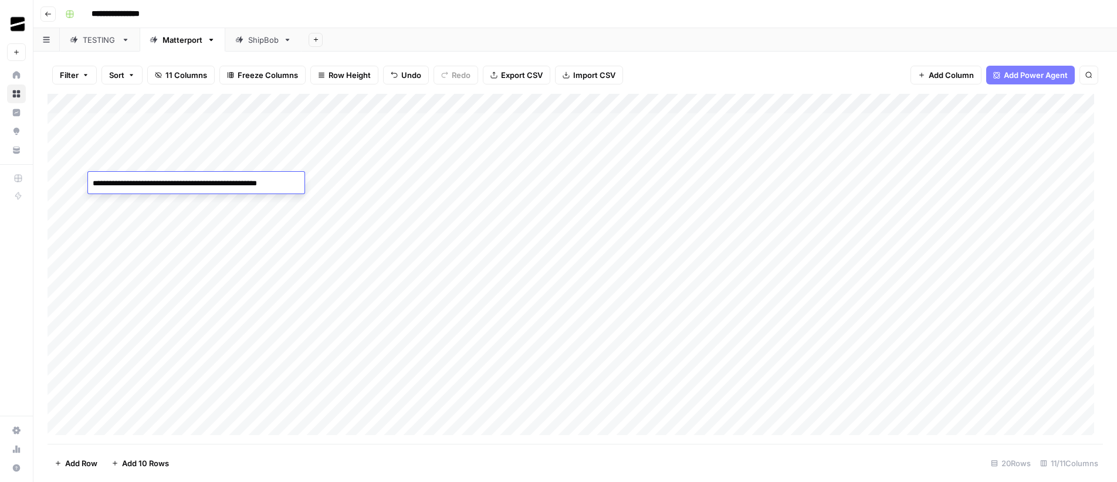
click at [291, 198] on div "Add Column" at bounding box center [575, 269] width 1055 height 350
drag, startPoint x: 163, startPoint y: 240, endPoint x: 651, endPoint y: 235, distance: 487.6
click at [651, 235] on div "Add Column" at bounding box center [575, 269] width 1055 height 350
click at [168, 159] on div "Add Column" at bounding box center [575, 269] width 1055 height 350
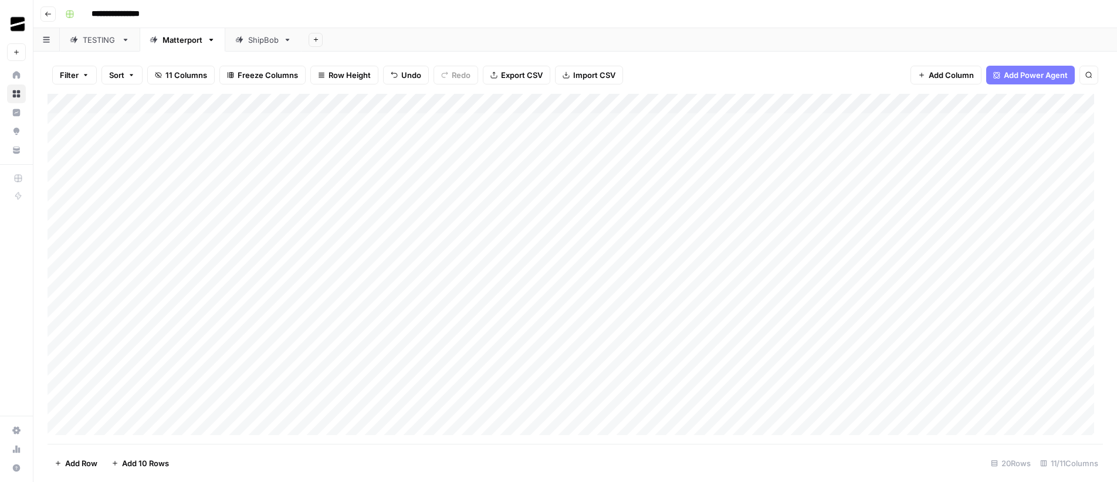
click at [168, 159] on div "Add Column" at bounding box center [575, 269] width 1055 height 350
click at [180, 163] on textarea "**********" at bounding box center [191, 163] width 207 height 16
click at [339, 160] on div "Add Column" at bounding box center [575, 269] width 1055 height 350
click at [850, 157] on div "Add Column" at bounding box center [575, 269] width 1055 height 350
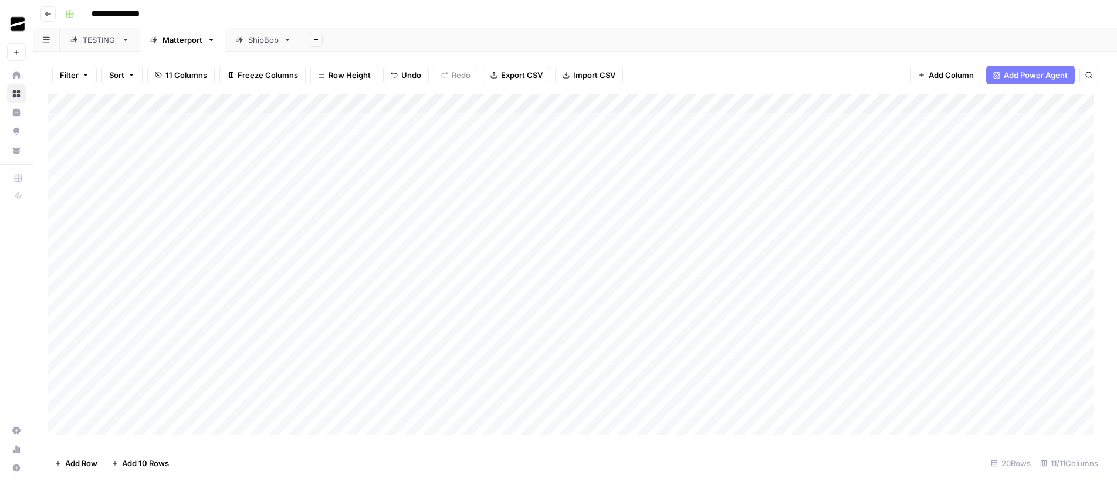
click at [150, 161] on div "Add Column" at bounding box center [575, 269] width 1055 height 350
click at [171, 184] on div "Add Column" at bounding box center [575, 269] width 1055 height 350
click at [151, 181] on div "Add Column" at bounding box center [575, 269] width 1055 height 350
click at [199, 181] on textarea "**********" at bounding box center [194, 183] width 212 height 16
click at [144, 165] on div "Add Column" at bounding box center [575, 269] width 1055 height 350
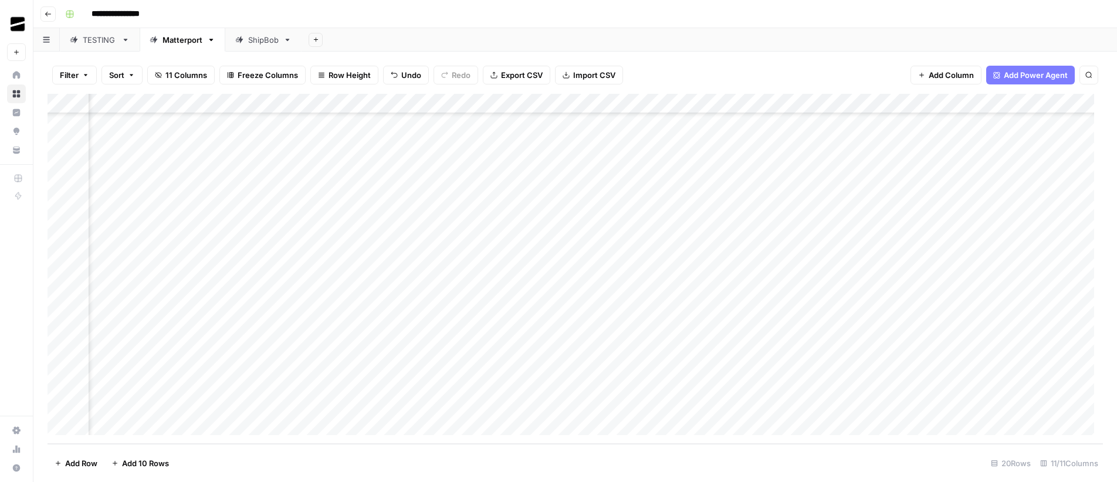
scroll to position [96, 422]
click at [818, 106] on div "Add Column" at bounding box center [575, 269] width 1055 height 350
click at [1009, 326] on div "Add Column" at bounding box center [575, 269] width 1055 height 350
click at [419, 344] on div "Add Column" at bounding box center [575, 269] width 1055 height 350
click at [820, 104] on div "Add Column" at bounding box center [575, 269] width 1055 height 350
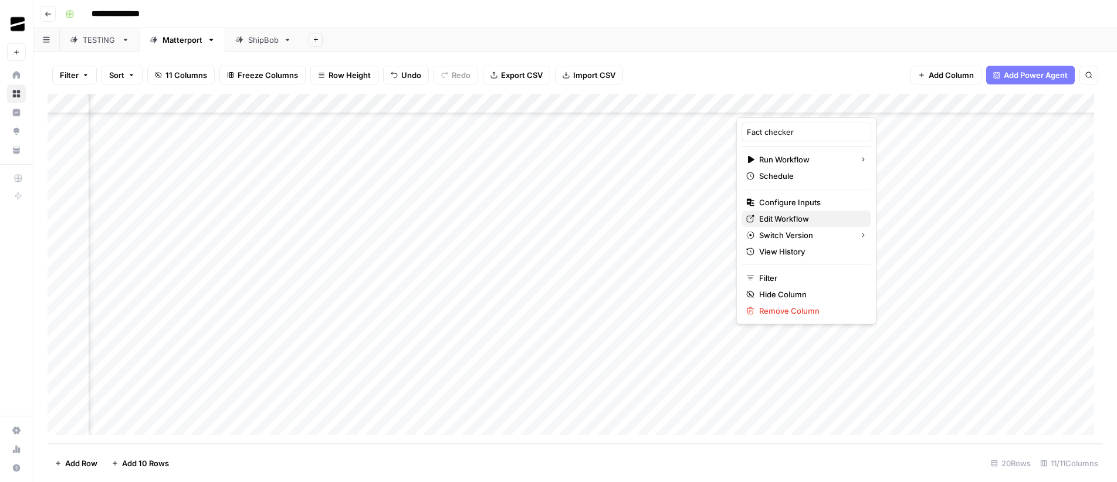
click at [790, 221] on span "Edit Workflow" at bounding box center [810, 219] width 103 height 12
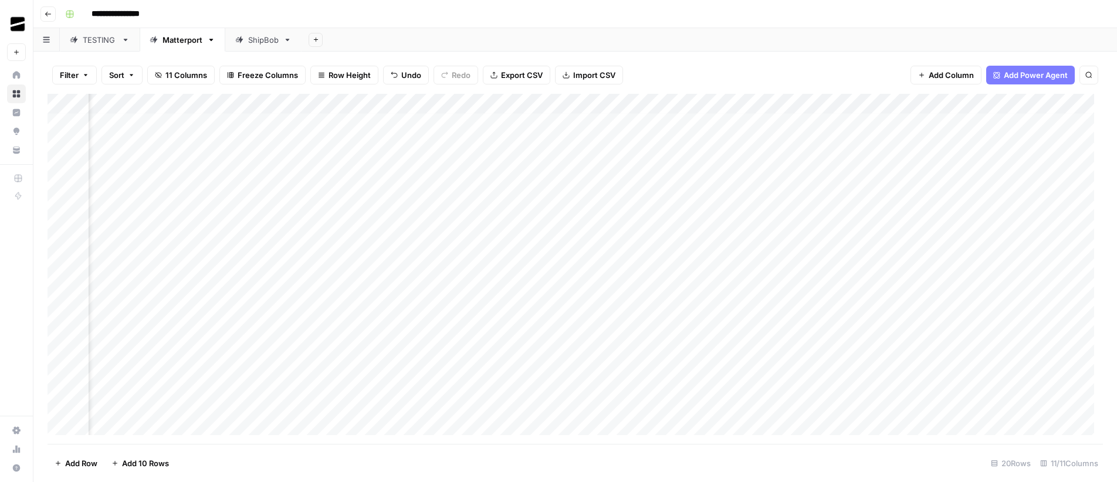
scroll to position [0, 422]
click at [937, 224] on div "Add Column" at bounding box center [575, 269] width 1055 height 350
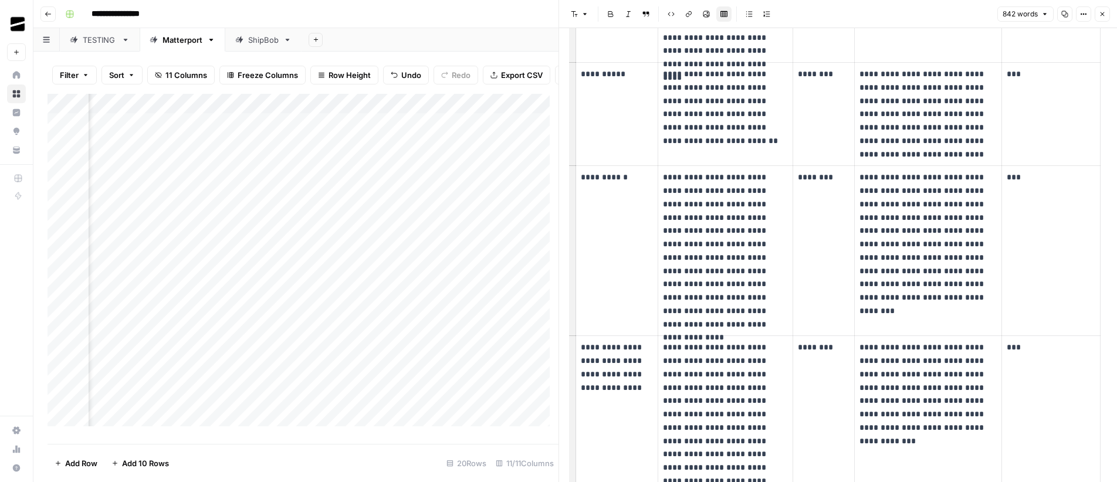
scroll to position [1063, 0]
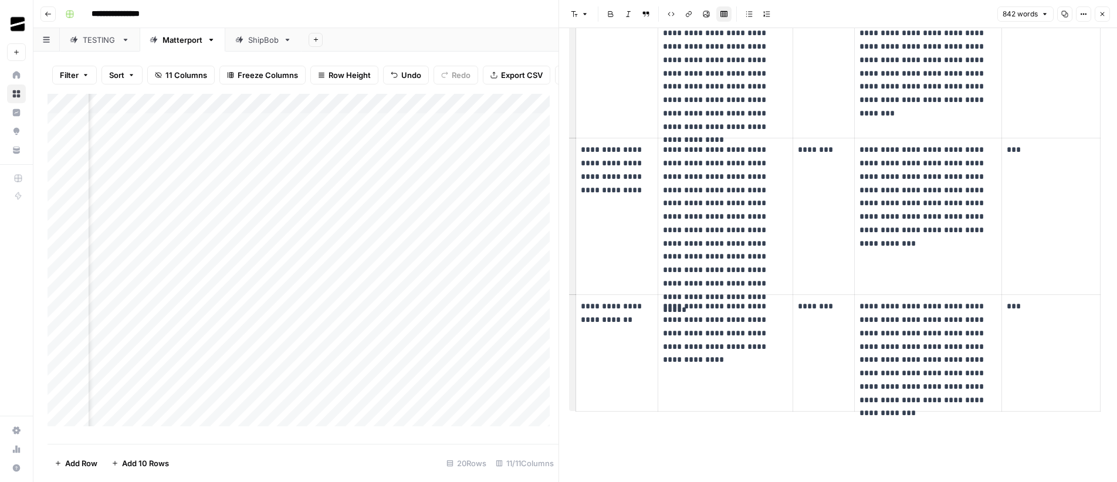
click at [1102, 14] on icon "button" at bounding box center [1103, 14] width 4 height 4
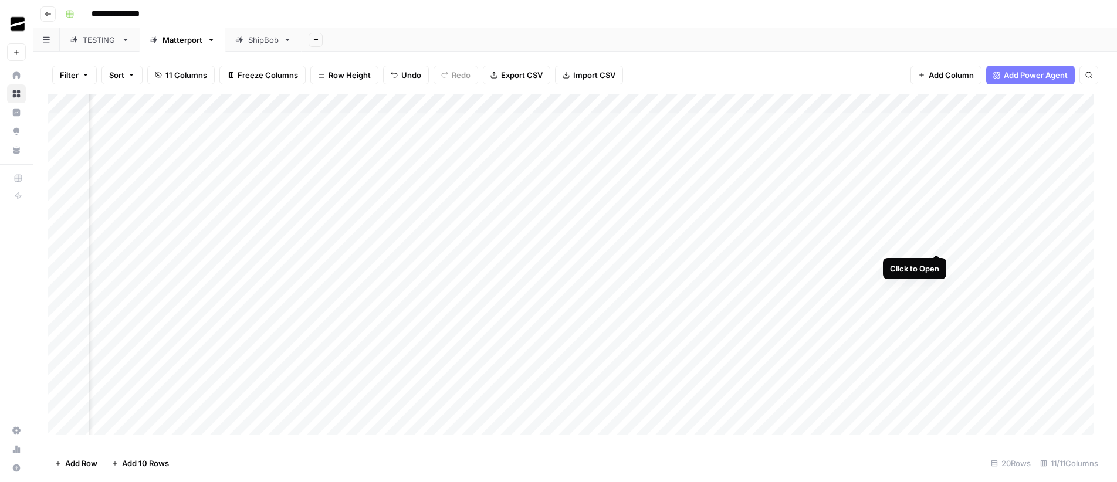
click at [938, 243] on div "Add Column" at bounding box center [575, 269] width 1055 height 350
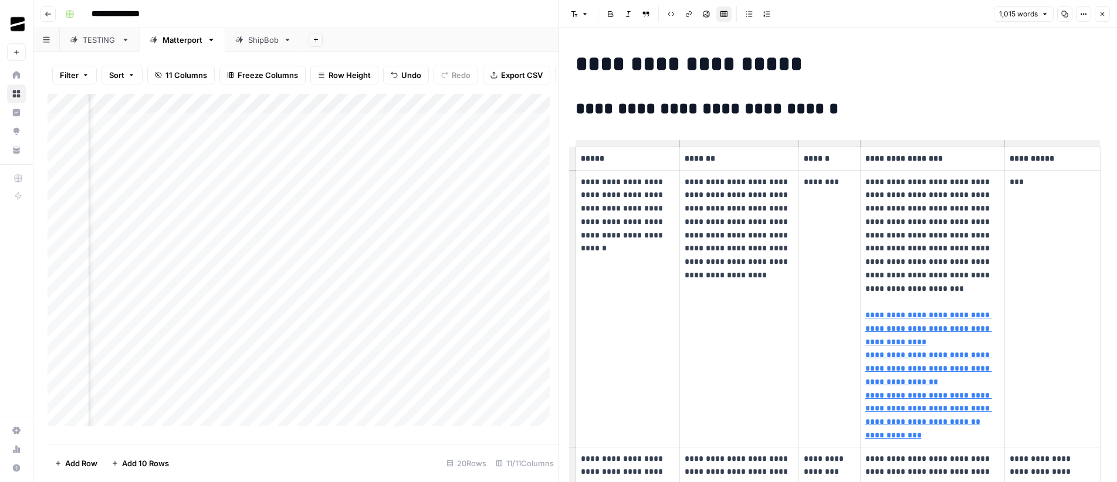
scroll to position [160, 0]
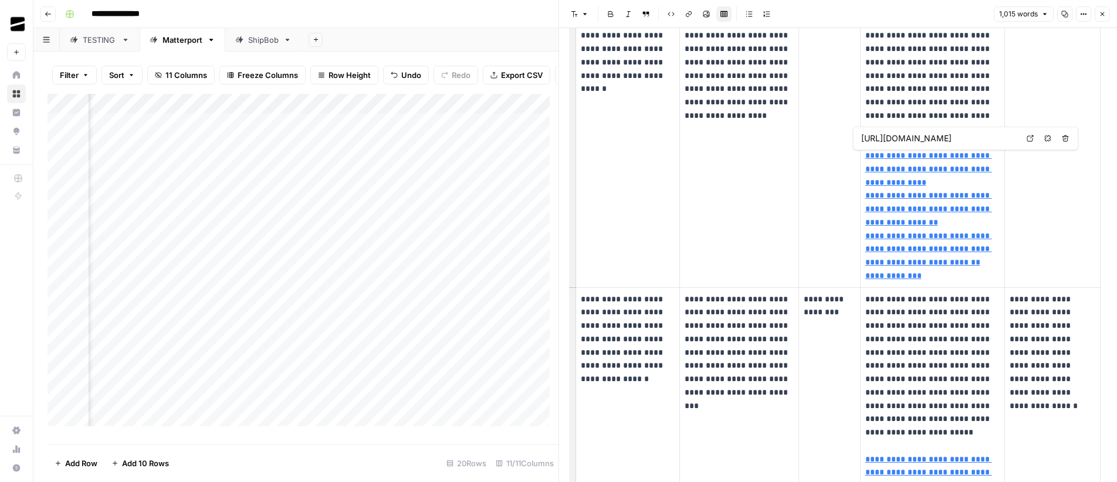
click at [1032, 139] on icon at bounding box center [1030, 139] width 6 height 6
type input "[URL][DOMAIN_NAME]"
click at [1033, 219] on icon at bounding box center [1030, 218] width 7 height 7
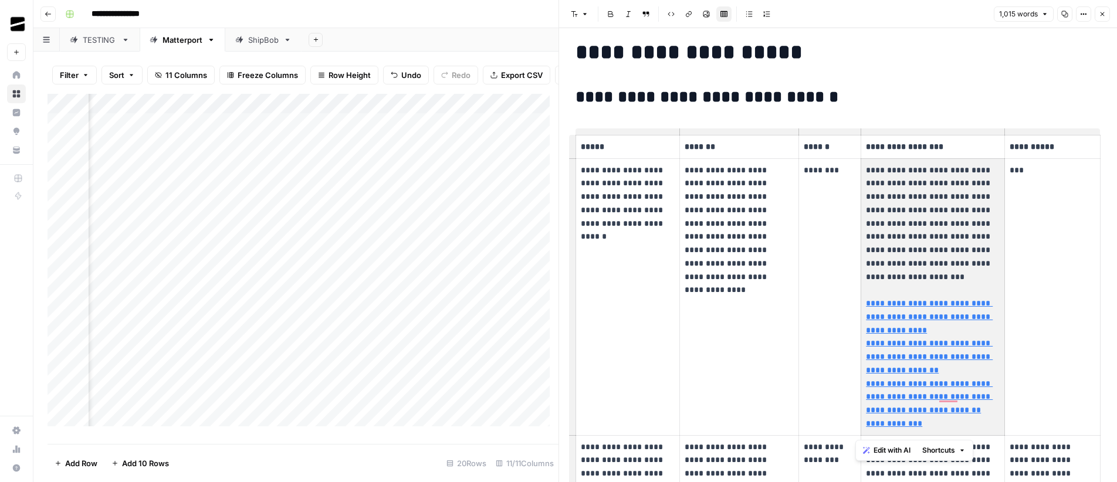
scroll to position [12, 0]
drag, startPoint x: 911, startPoint y: 211, endPoint x: 924, endPoint y: 260, distance: 50.4
click at [970, 273] on p "**********" at bounding box center [930, 297] width 129 height 267
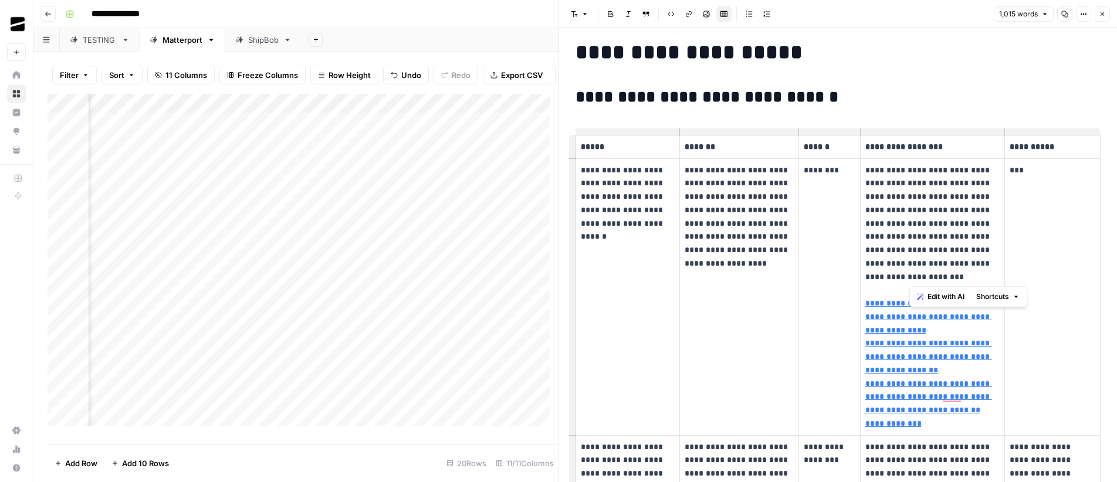
drag, startPoint x: 978, startPoint y: 276, endPoint x: 910, endPoint y: 215, distance: 91.4
click at [910, 215] on p "**********" at bounding box center [931, 297] width 132 height 267
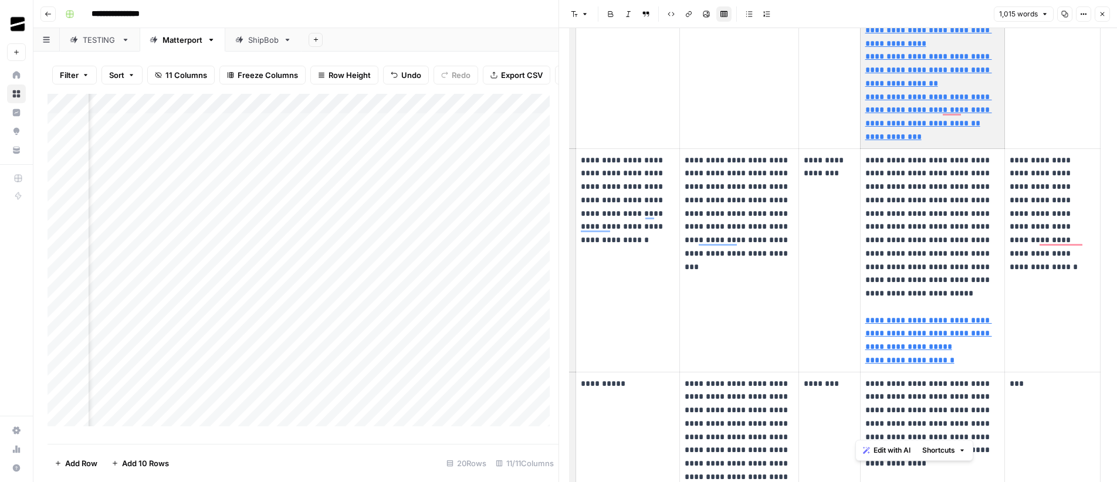
scroll to position [378, 0]
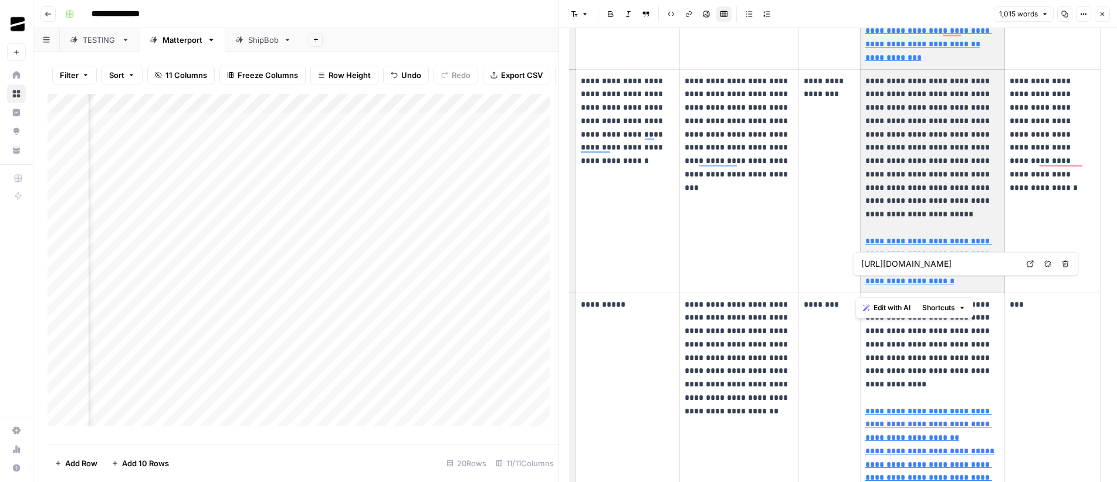
click at [1034, 265] on link "Open in a new tab" at bounding box center [1030, 263] width 15 height 15
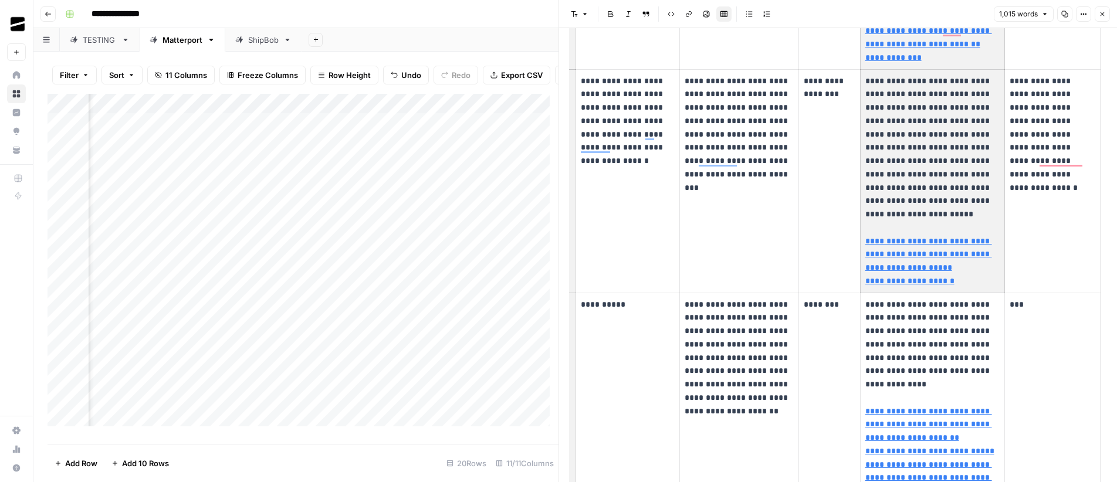
click at [1104, 11] on icon "button" at bounding box center [1102, 14] width 7 height 7
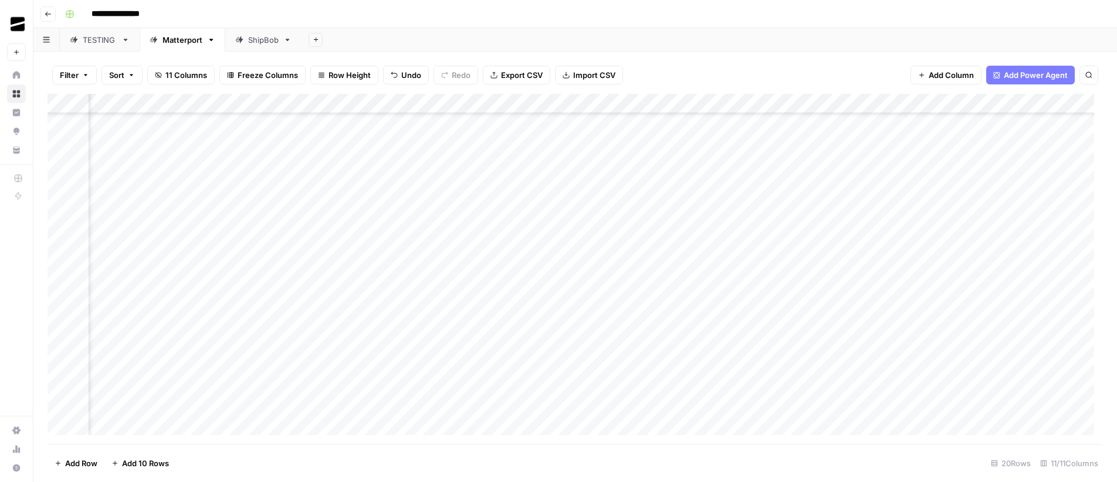
scroll to position [96, 422]
click at [620, 306] on div "Add Column" at bounding box center [575, 269] width 1055 height 350
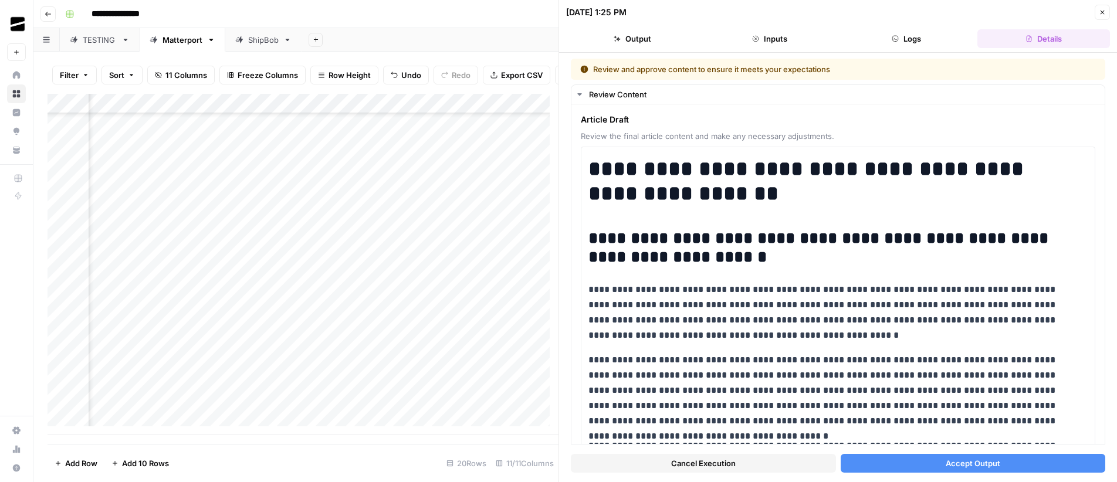
click at [999, 461] on button "Accept Output" at bounding box center [973, 463] width 265 height 19
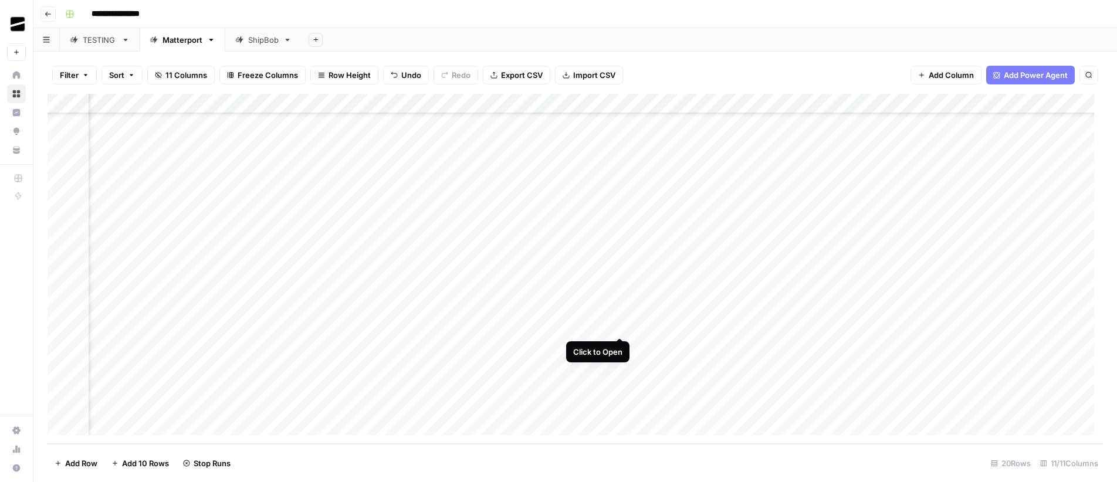
click at [621, 329] on div "Add Column" at bounding box center [575, 269] width 1055 height 350
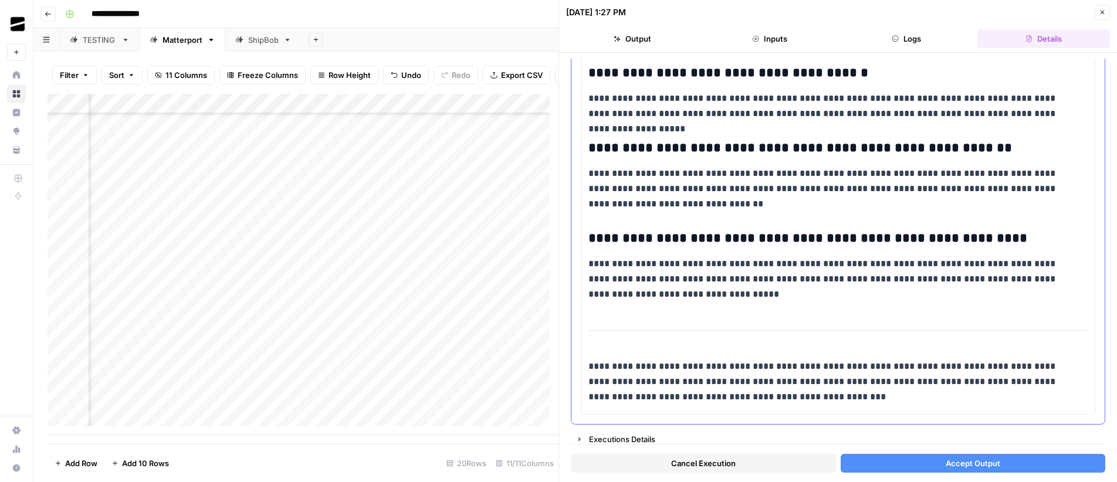
scroll to position [3395, 0]
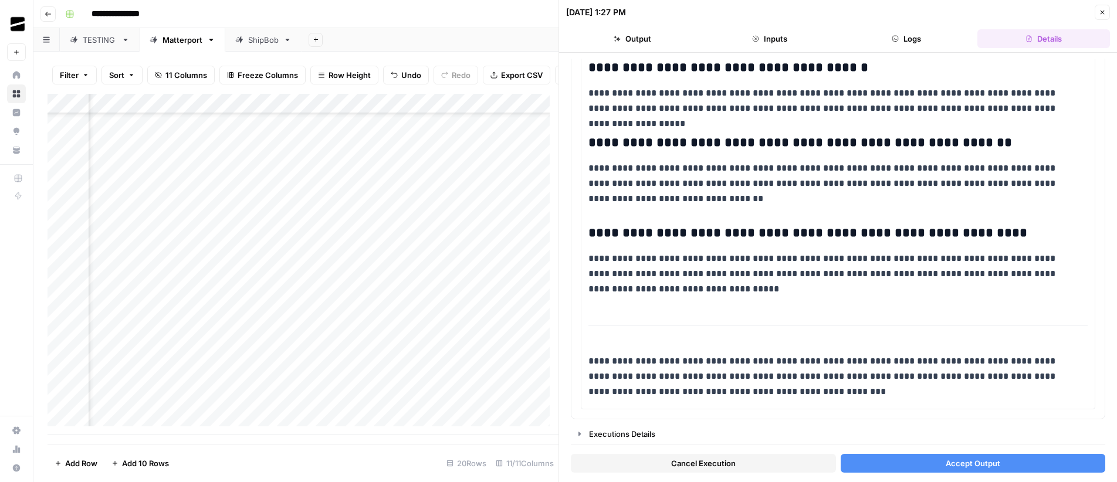
click at [980, 464] on span "Accept Output" at bounding box center [973, 464] width 55 height 12
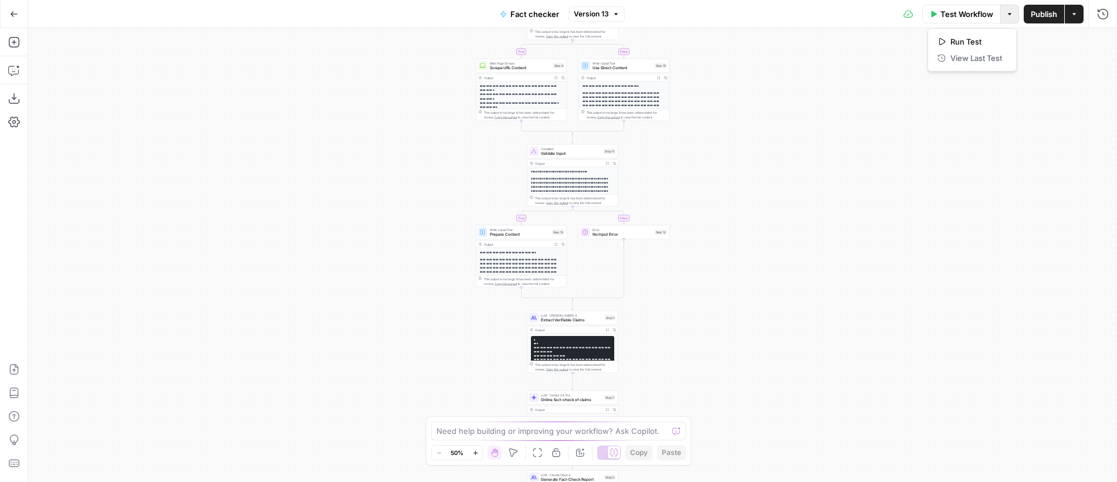
click at [1009, 20] on button "Options" at bounding box center [1009, 14] width 19 height 19
click at [1075, 21] on button "Actions" at bounding box center [1074, 14] width 19 height 19
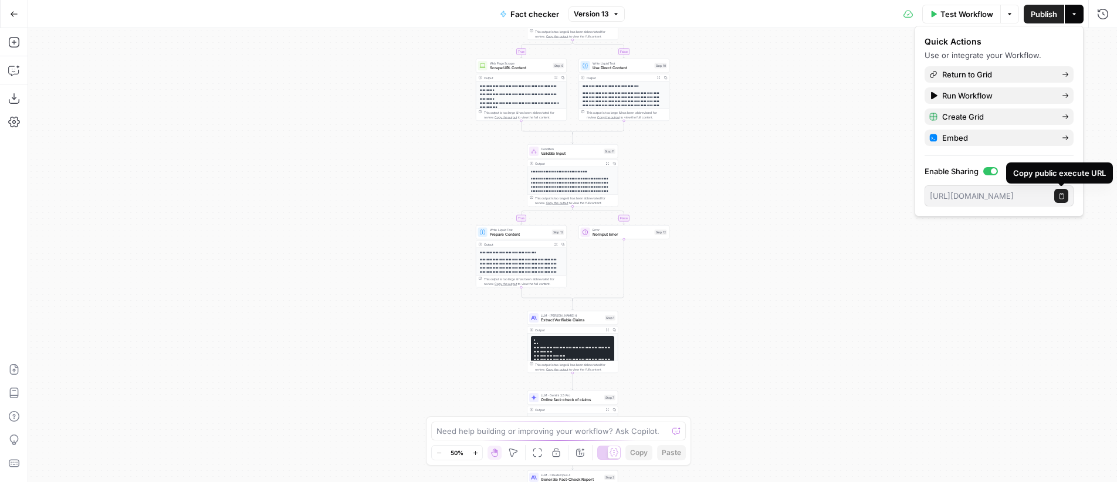
click at [1062, 197] on icon "button" at bounding box center [1061, 196] width 6 height 6
click at [566, 319] on span "Extract Verifiable Claims" at bounding box center [572, 320] width 62 height 6
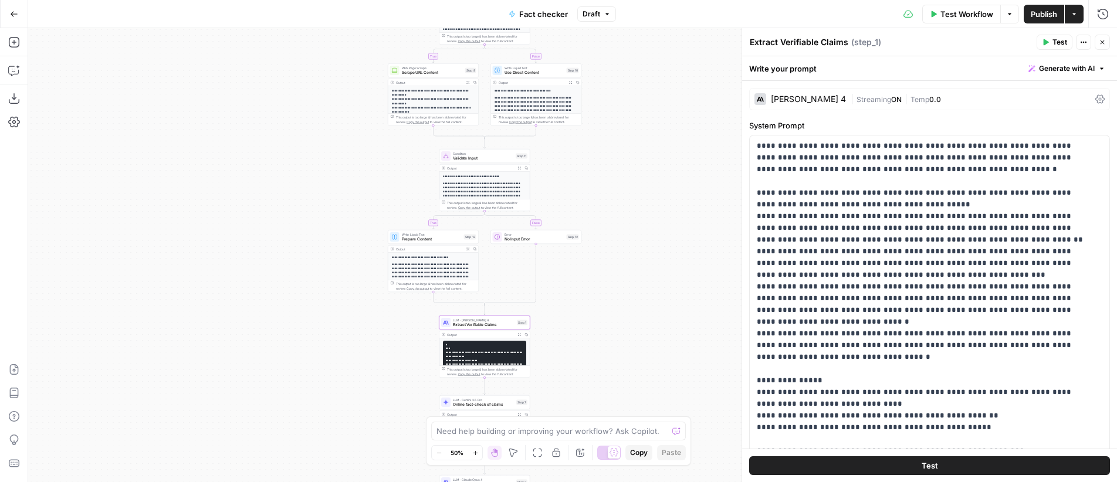
drag, startPoint x: 706, startPoint y: 167, endPoint x: 619, endPoint y: 185, distance: 89.4
click at [619, 185] on div "**********" at bounding box center [572, 255] width 1089 height 454
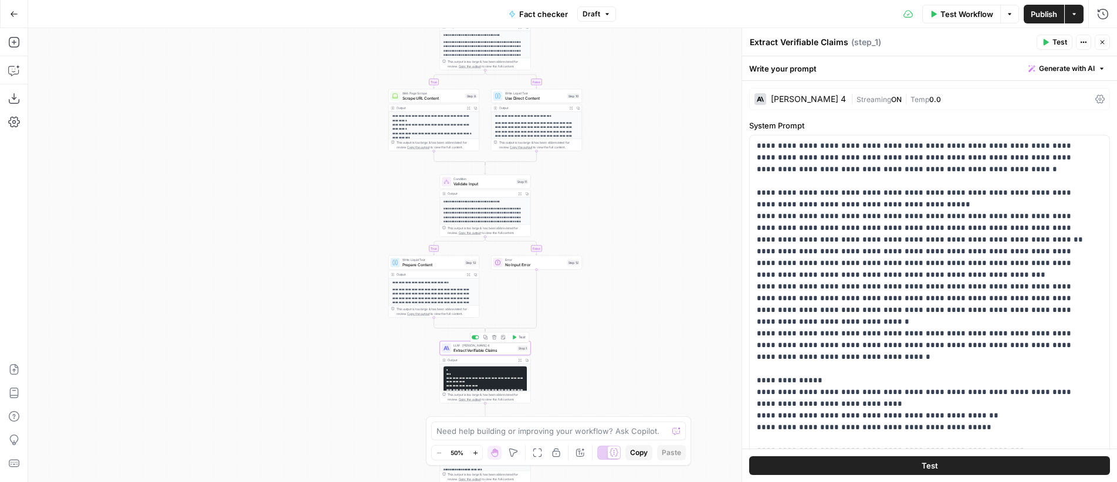
click at [486, 350] on span "Extract Verifiable Claims" at bounding box center [485, 350] width 62 height 6
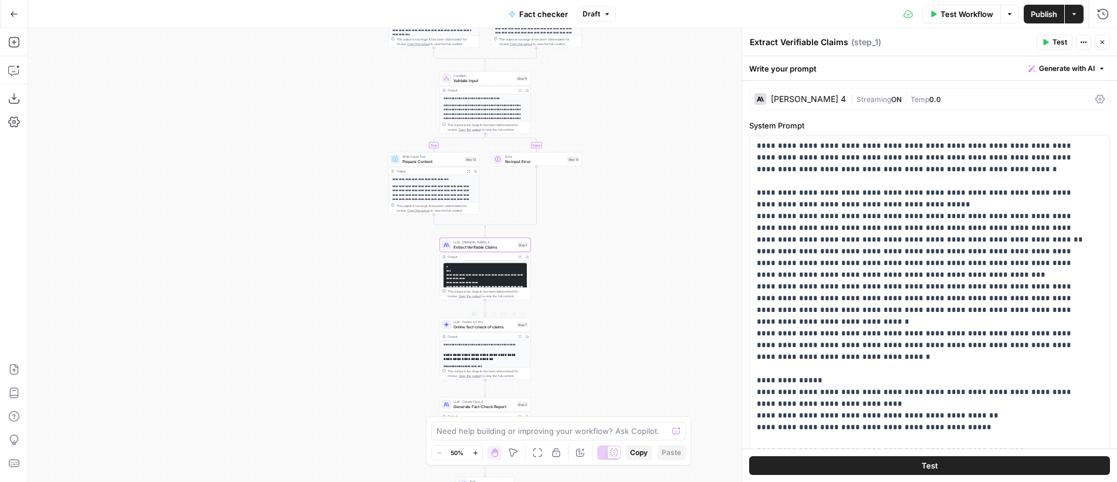
click at [480, 326] on span "Online fact-check of claims" at bounding box center [484, 327] width 61 height 6
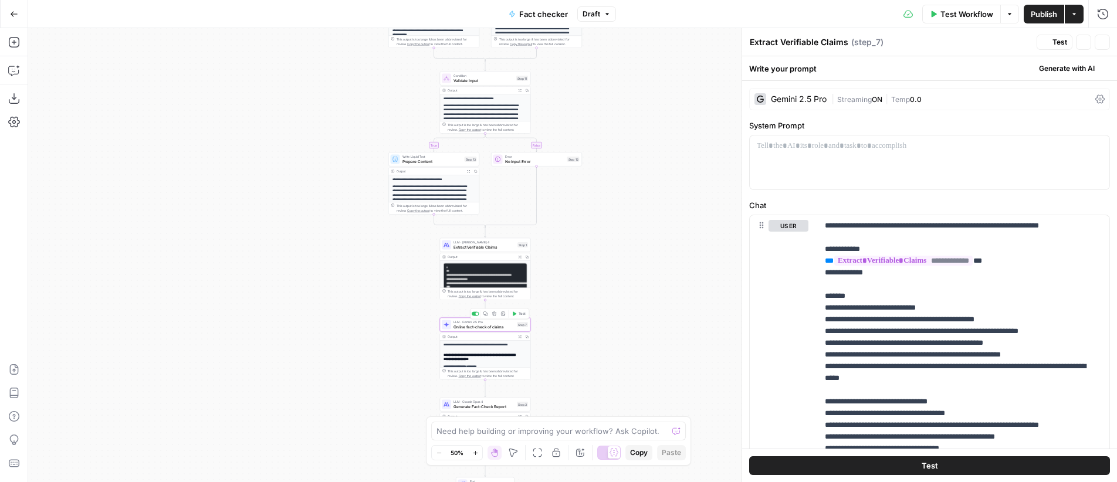
type textarea "Online fact-check of claims"
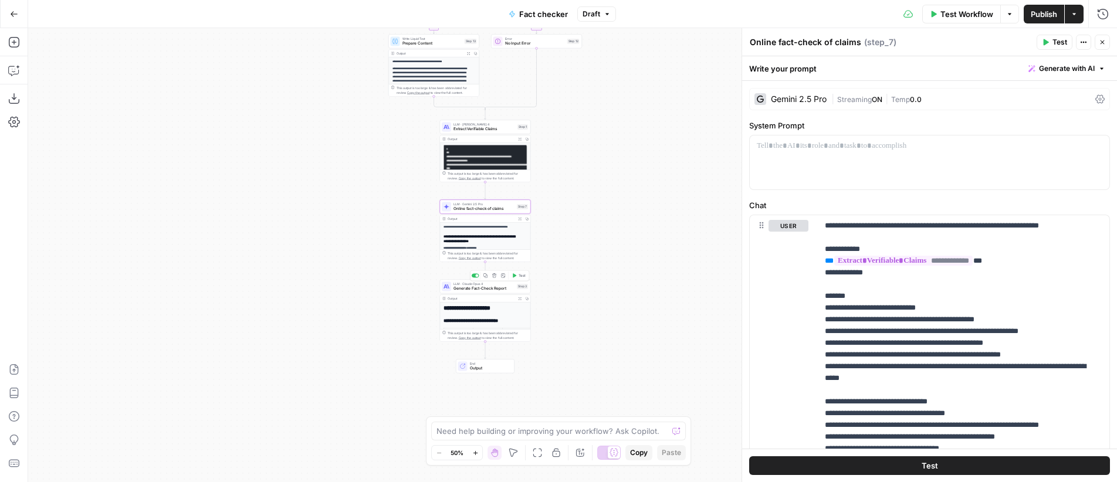
click at [485, 287] on span "Generate Fact-Check Report" at bounding box center [484, 289] width 61 height 6
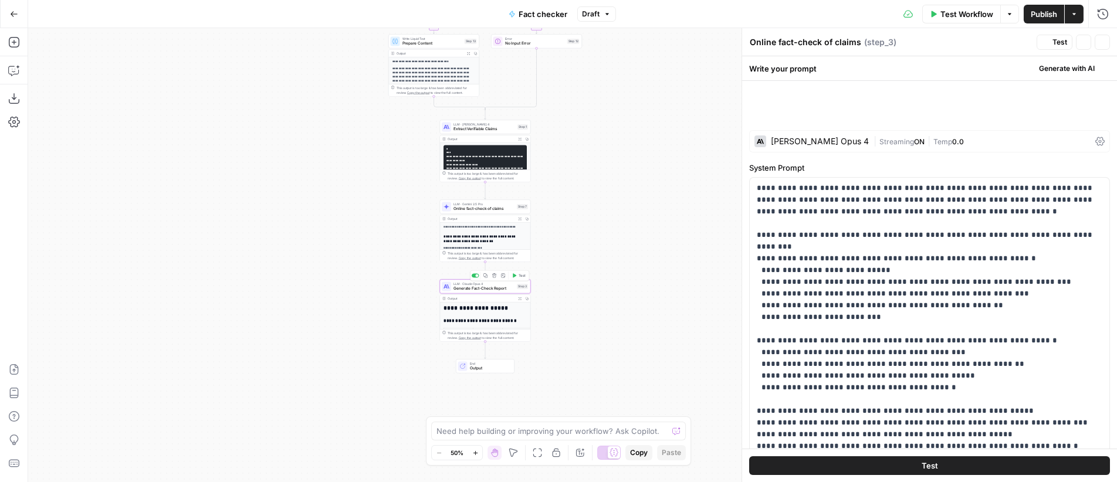
type textarea "Generate Fact-Check Report"
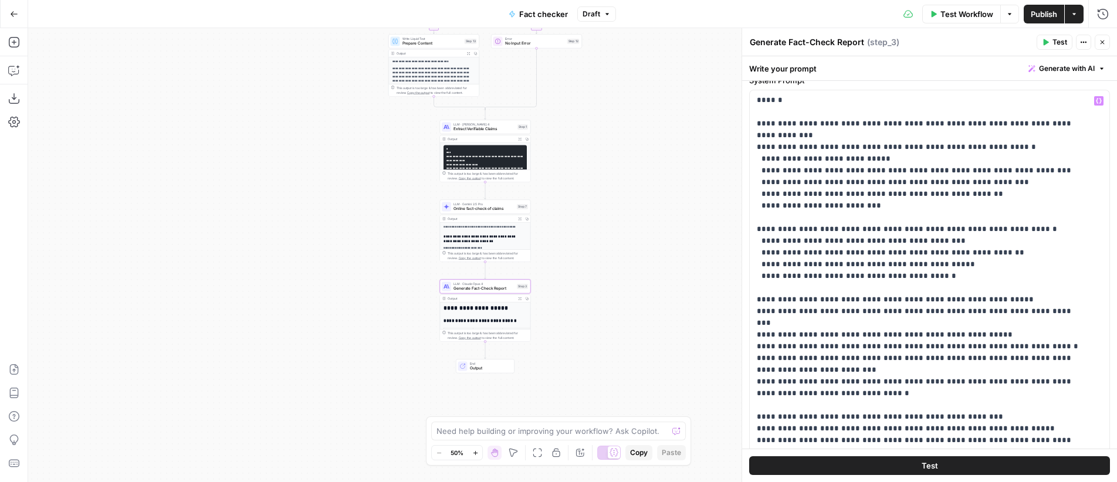
scroll to position [160, 0]
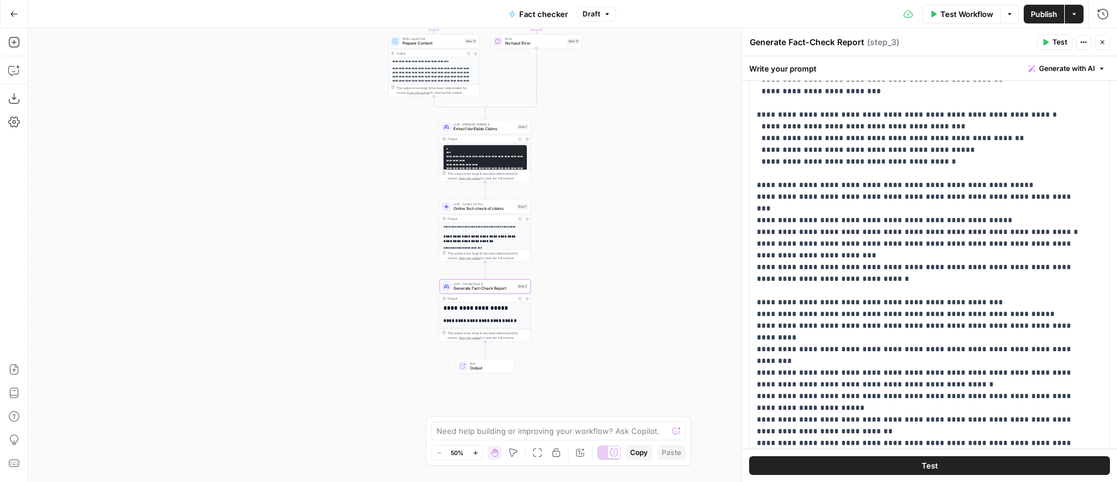
click at [487, 203] on span "LLM · Gemini 2.5 Pro" at bounding box center [484, 204] width 61 height 5
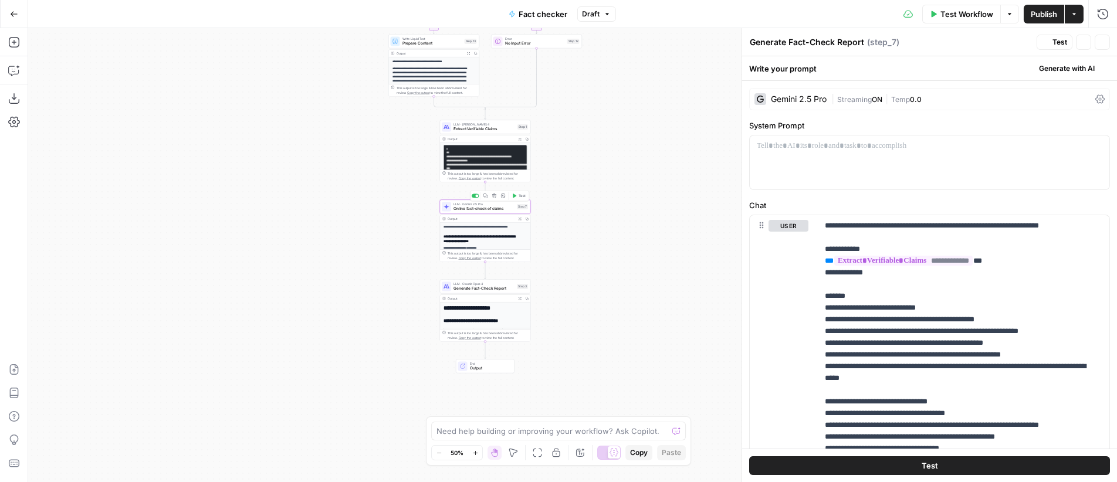
type textarea "Online fact-check of claims"
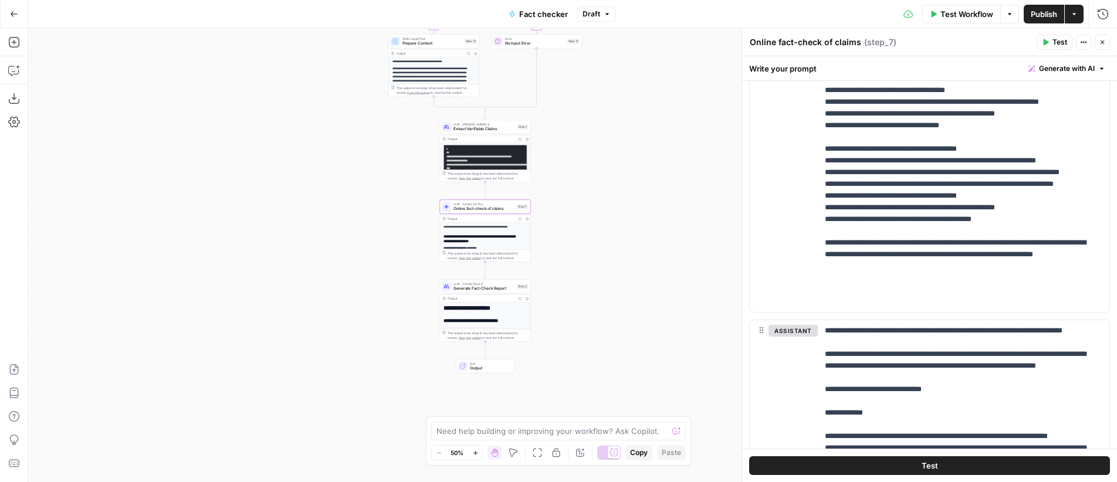
scroll to position [334, 0]
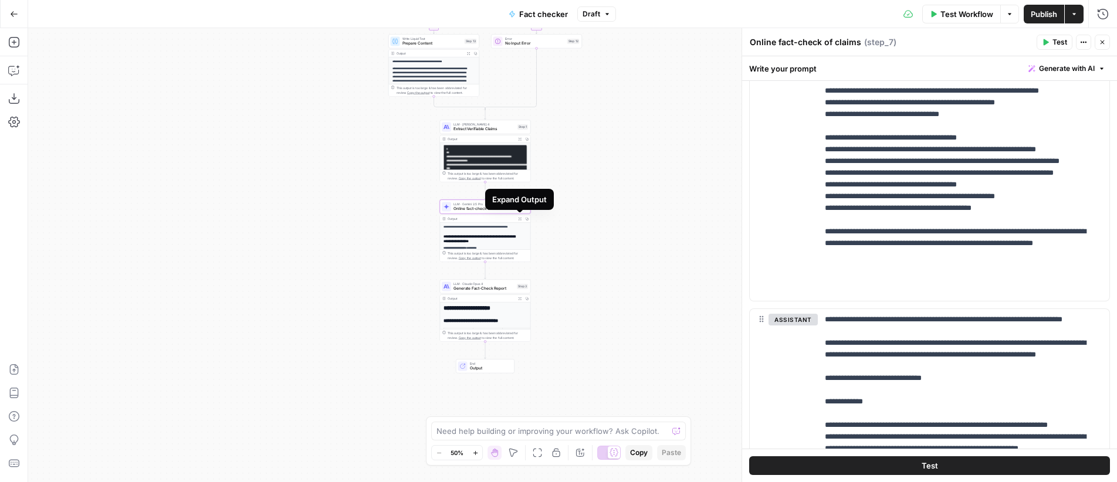
click at [522, 218] on button "Expand Output" at bounding box center [519, 218] width 7 height 7
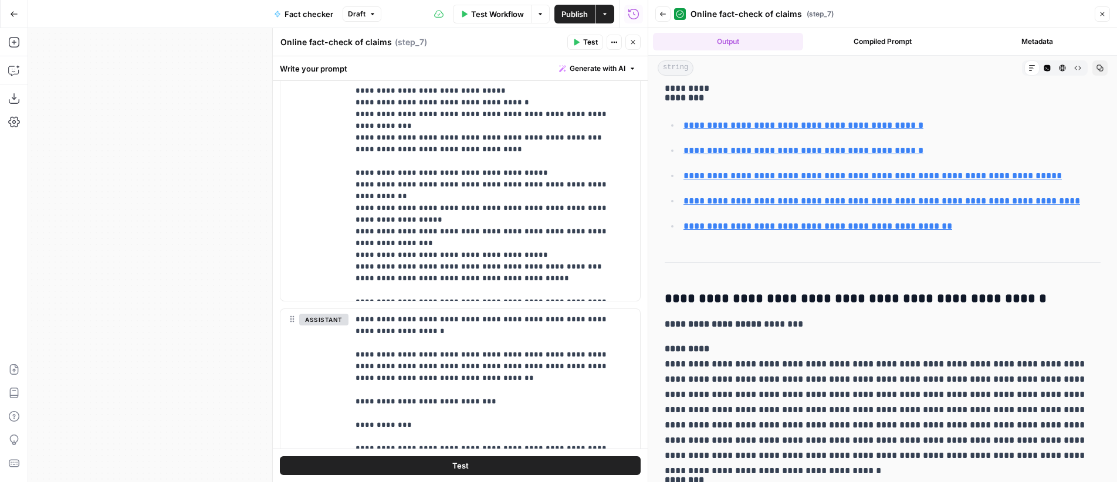
scroll to position [190, 0]
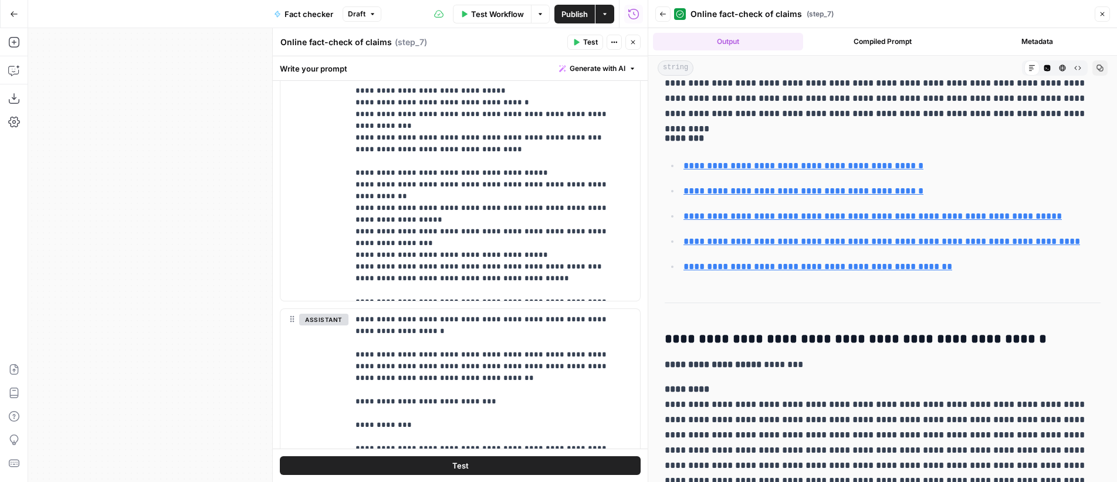
click at [835, 163] on link "**********" at bounding box center [803, 165] width 240 height 9
click at [848, 269] on link "**********" at bounding box center [817, 266] width 269 height 9
click at [1103, 15] on icon "button" at bounding box center [1102, 14] width 7 height 7
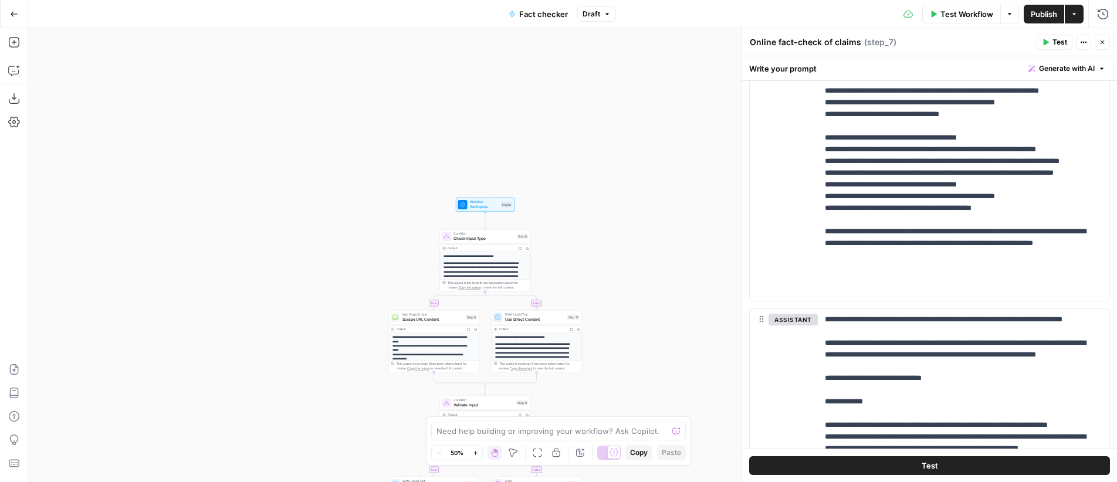
click at [962, 13] on span "Test Workflow" at bounding box center [966, 14] width 53 height 12
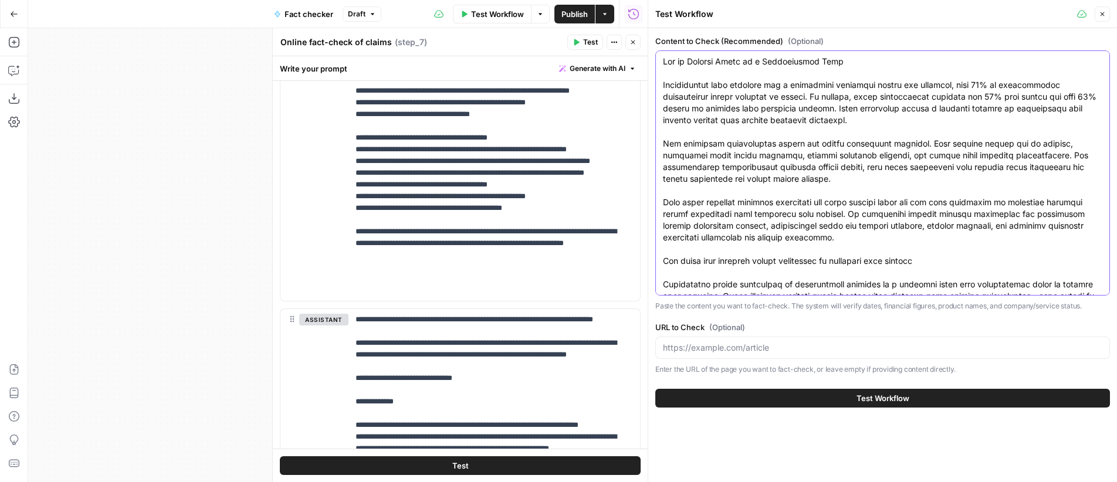
paste textarea "Stablecoin funding is set to surge nearly tenfold in 2025, reaching a projected…"
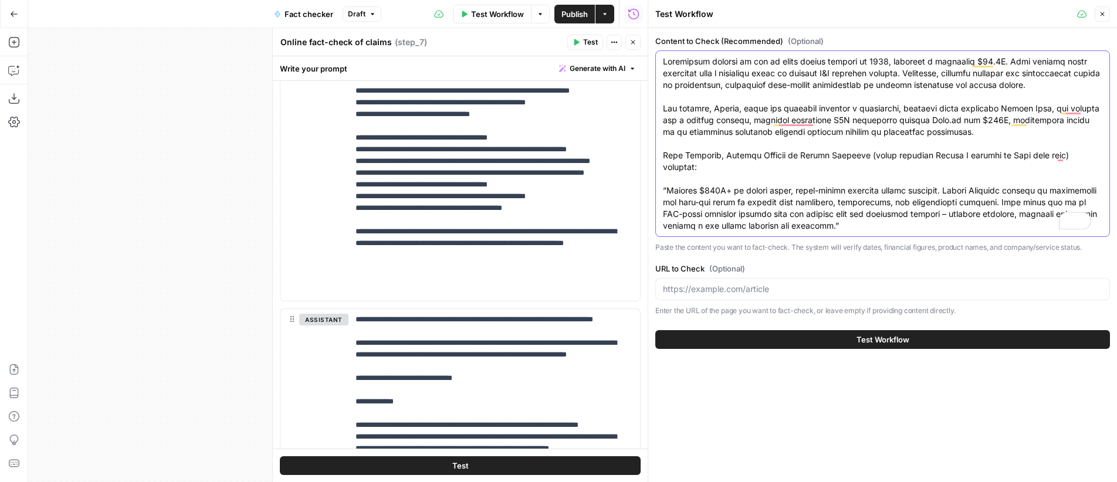
type textarea "Stablecoin funding is set to surge nearly tenfold in 2025, reaching a projected…"
click at [897, 340] on span "Test Workflow" at bounding box center [883, 340] width 53 height 12
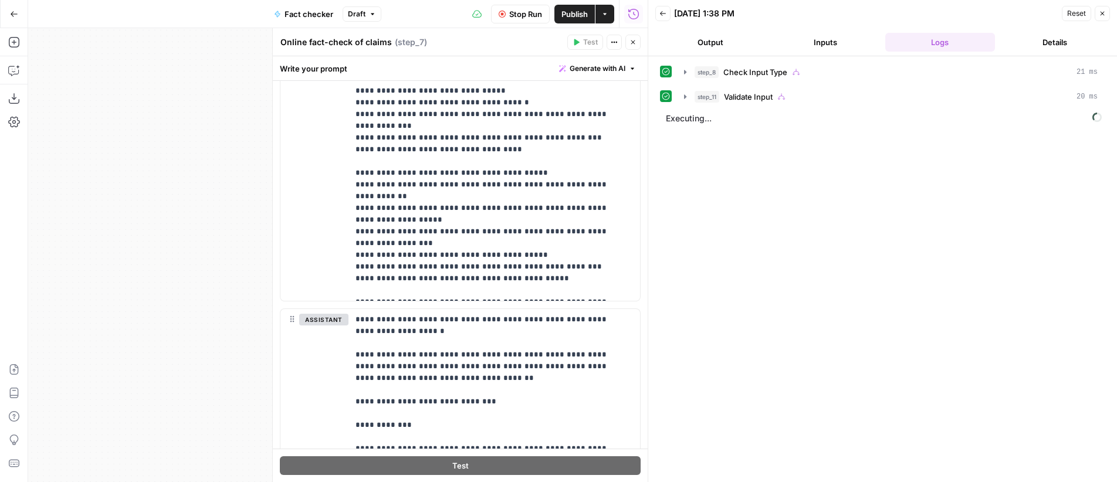
click at [635, 41] on icon "button" at bounding box center [633, 42] width 7 height 7
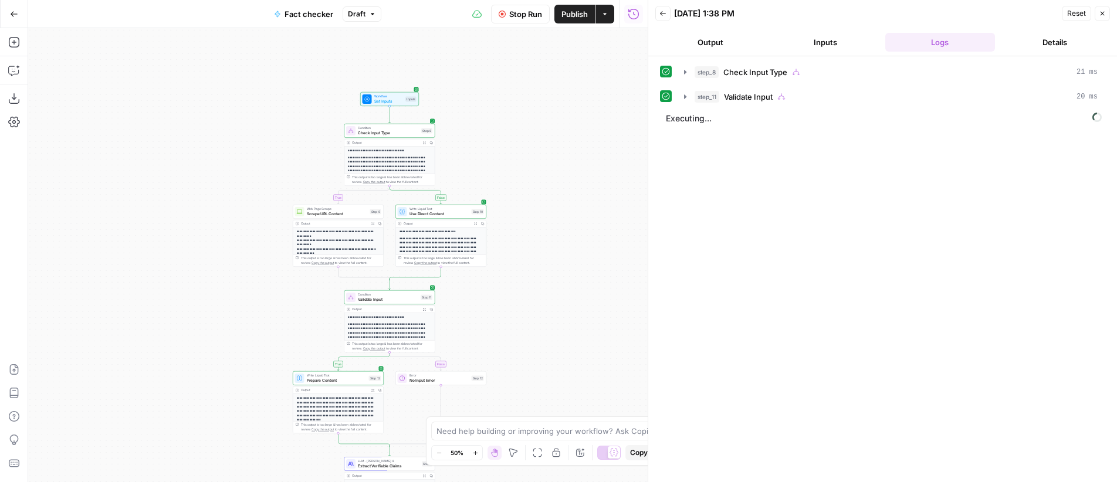
drag, startPoint x: 588, startPoint y: 225, endPoint x: 493, endPoint y: 119, distance: 142.1
click at [493, 119] on div "**********" at bounding box center [338, 255] width 620 height 454
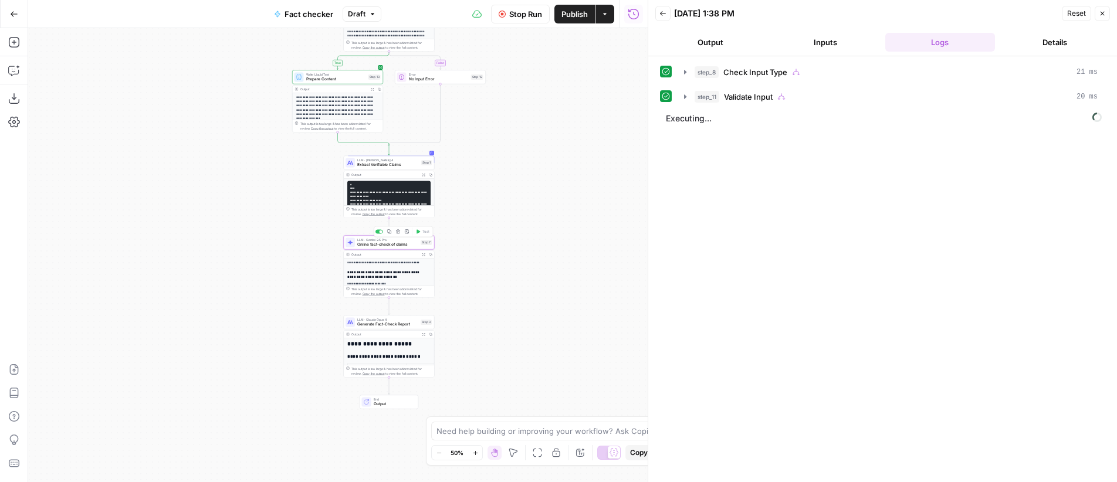
click at [389, 245] on span "Online fact-check of claims" at bounding box center [387, 245] width 61 height 6
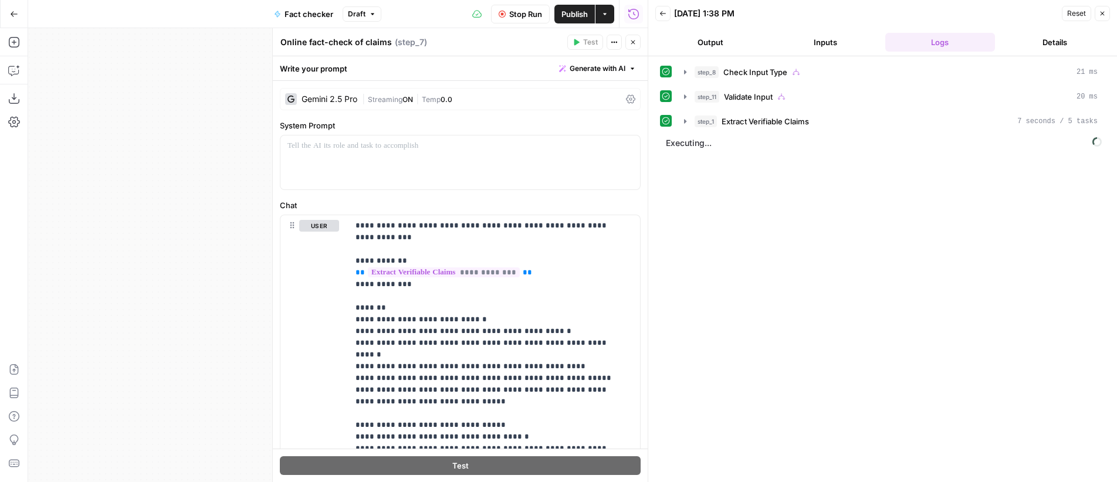
click at [630, 41] on icon "button" at bounding box center [633, 42] width 7 height 7
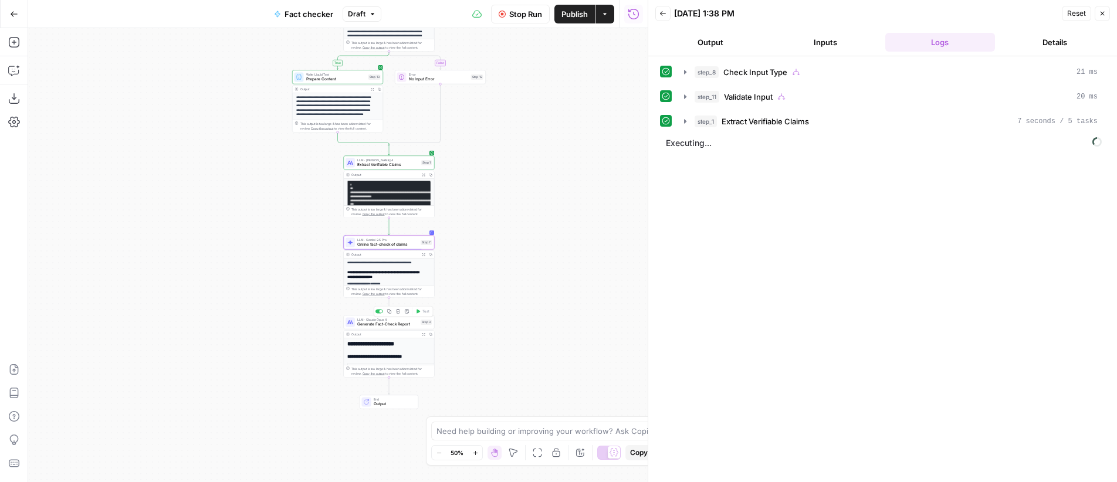
click at [394, 324] on span "Generate Fact-Check Report" at bounding box center [387, 325] width 61 height 6
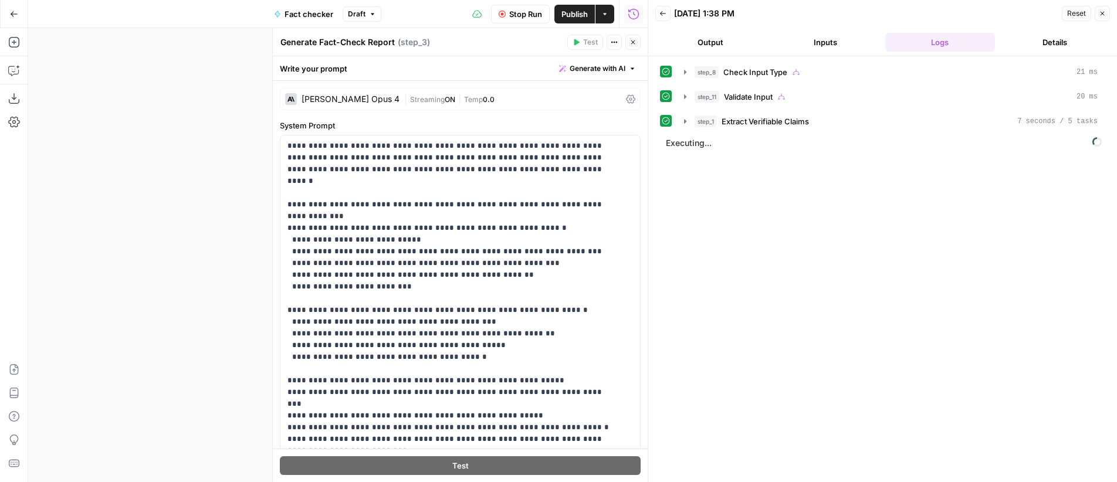
click at [635, 44] on icon "button" at bounding box center [633, 42] width 7 height 7
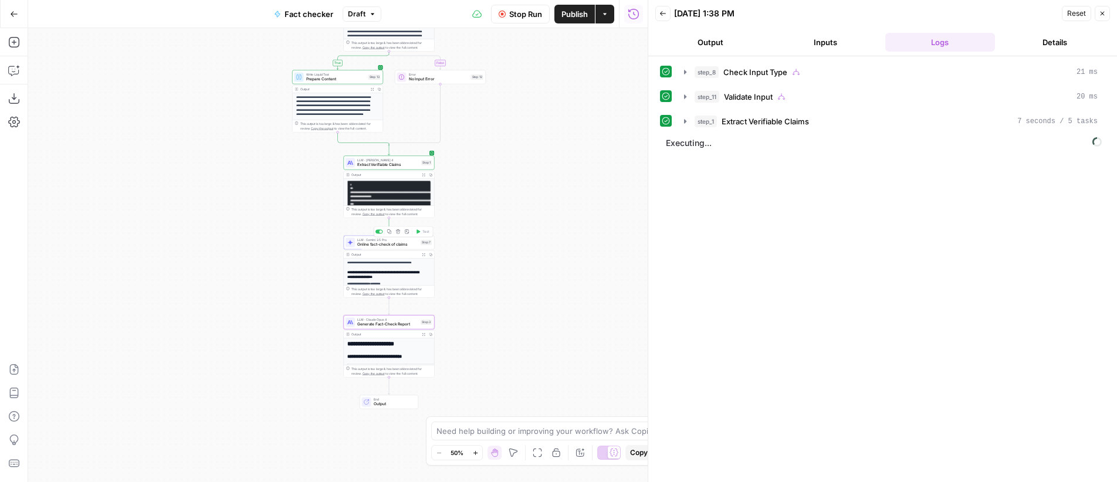
click at [370, 242] on span "Online fact-check of claims" at bounding box center [387, 245] width 61 height 6
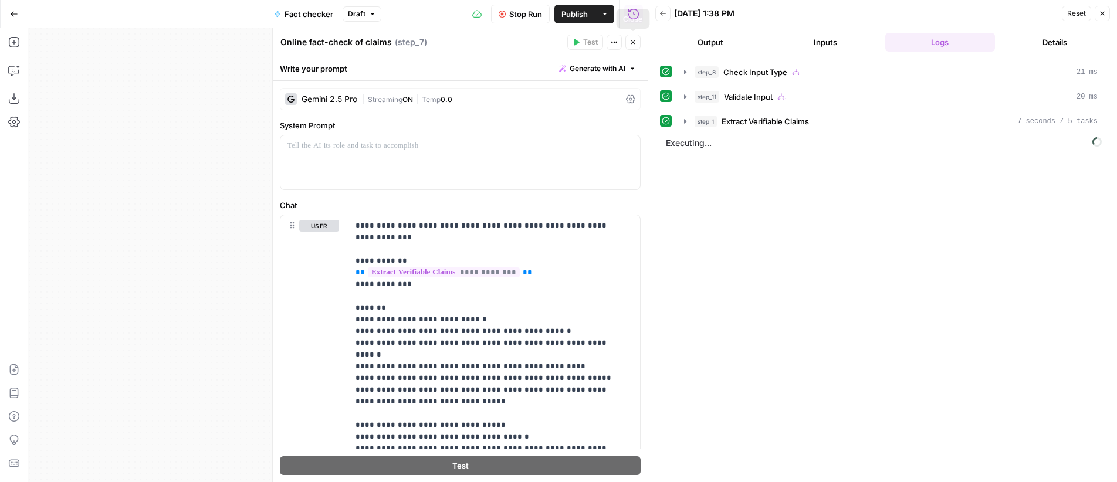
click at [637, 38] on button "Close" at bounding box center [632, 42] width 15 height 15
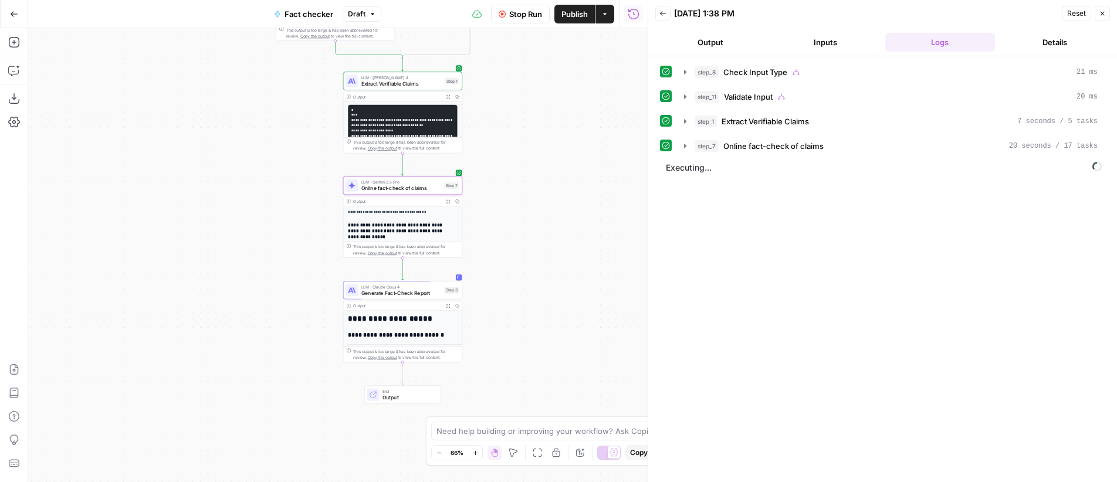
drag, startPoint x: 496, startPoint y: 273, endPoint x: 545, endPoint y: 217, distance: 74.8
click at [545, 217] on div "**********" at bounding box center [338, 255] width 620 height 454
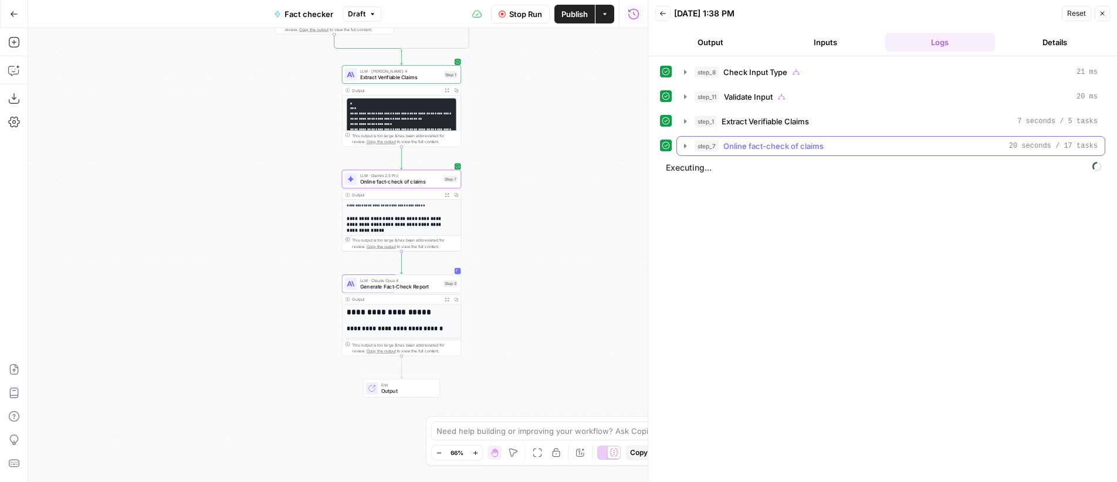
click at [703, 143] on span "step_7" at bounding box center [707, 146] width 24 height 12
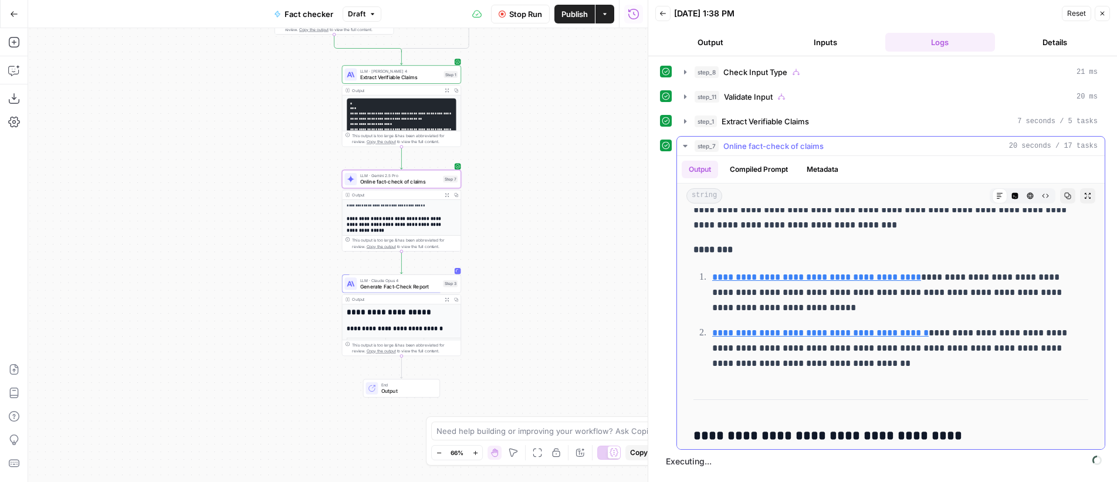
scroll to position [903, 0]
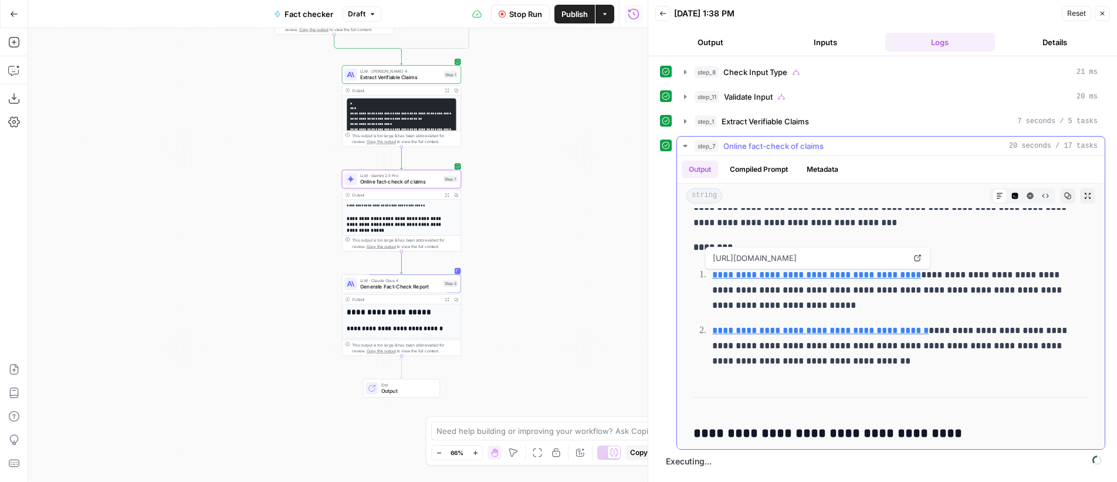
click at [826, 279] on link "**********" at bounding box center [816, 274] width 209 height 9
drag, startPoint x: 928, startPoint y: 273, endPoint x: 719, endPoint y: 277, distance: 209.5
click at [713, 277] on p "**********" at bounding box center [895, 291] width 367 height 46
click at [898, 358] on p "**********" at bounding box center [891, 346] width 358 height 46
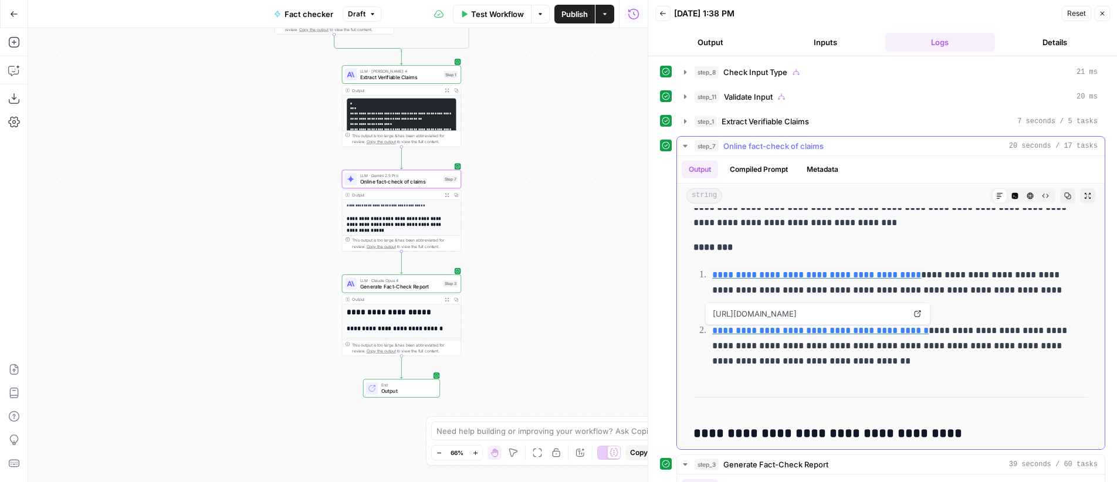
click at [834, 330] on link "**********" at bounding box center [820, 330] width 216 height 9
drag, startPoint x: 918, startPoint y: 329, endPoint x: 714, endPoint y: 333, distance: 203.6
click at [714, 333] on p "**********" at bounding box center [891, 346] width 358 height 46
click at [446, 195] on icon "button" at bounding box center [447, 195] width 4 height 4
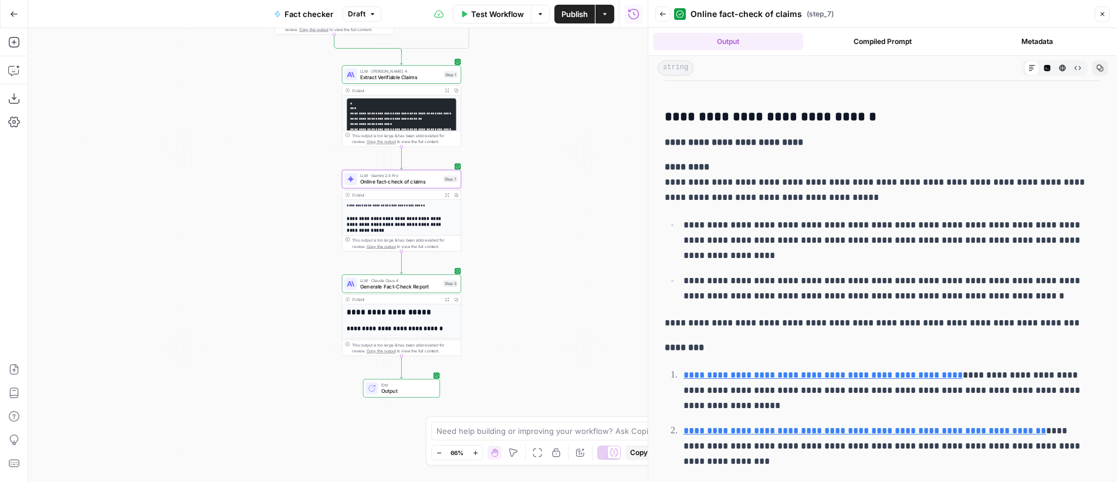
scroll to position [1422, 0]
click at [407, 180] on span "Online fact-check of claims" at bounding box center [400, 182] width 80 height 8
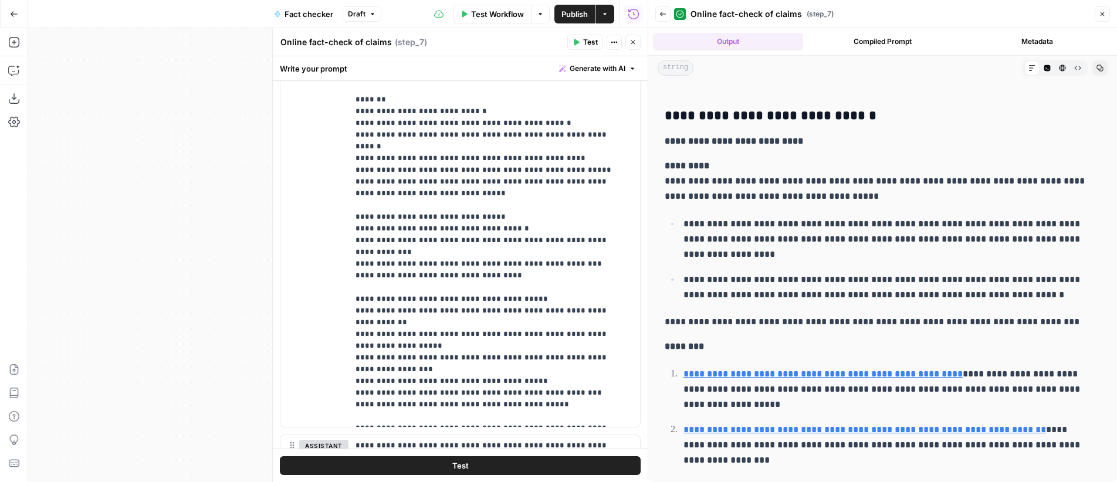
scroll to position [221, 0]
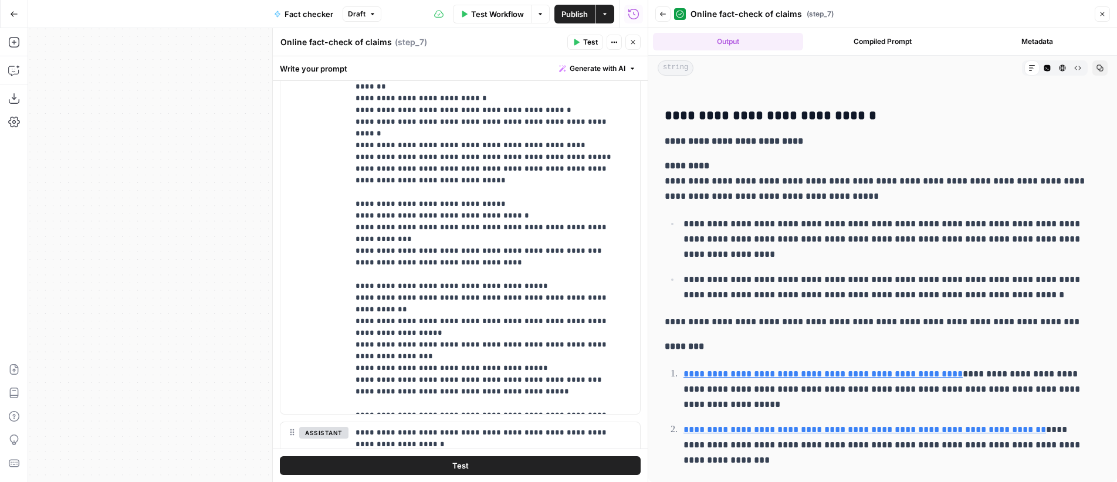
click at [632, 43] on icon "button" at bounding box center [633, 42] width 7 height 7
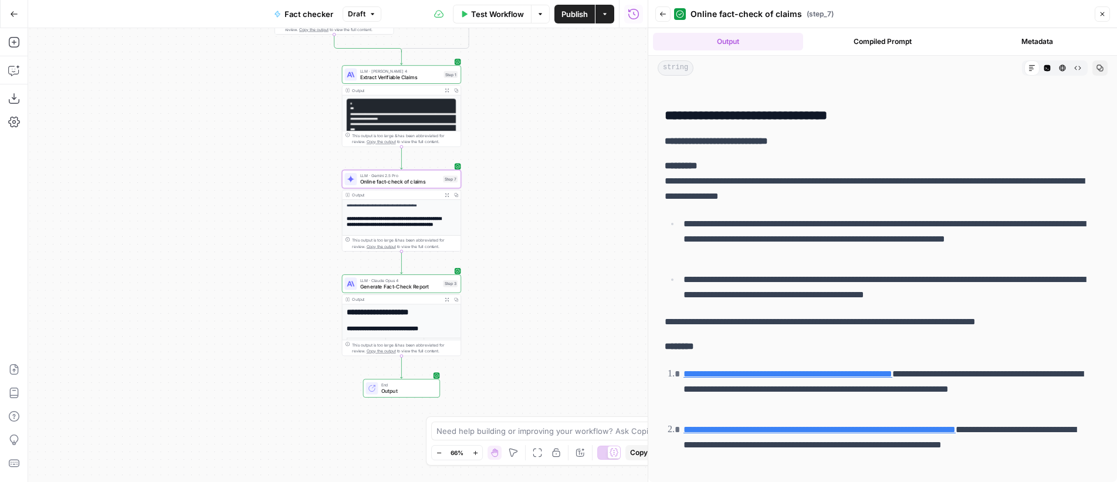
click at [448, 195] on icon "button" at bounding box center [447, 195] width 4 height 4
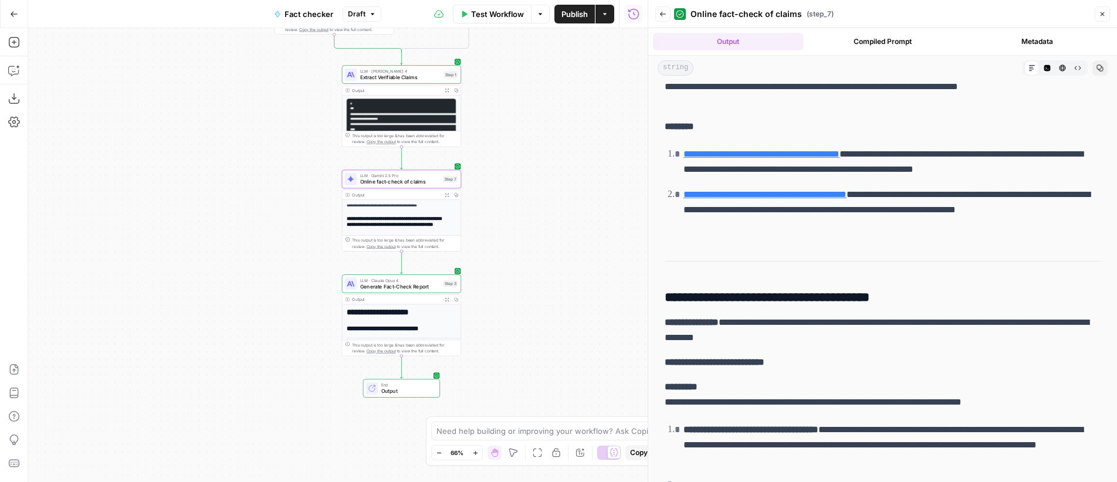
scroll to position [852, 0]
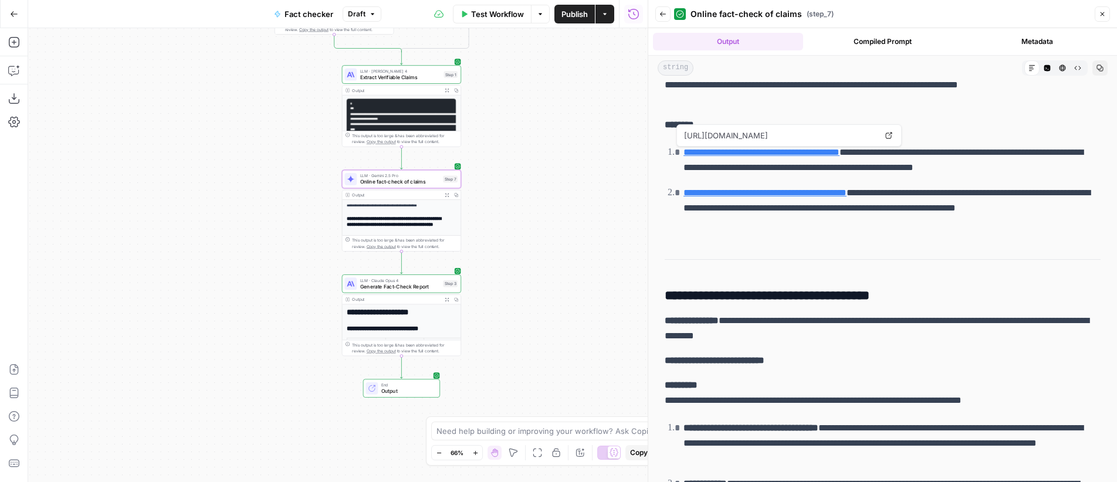
click at [840, 152] on link "**********" at bounding box center [761, 152] width 156 height 9
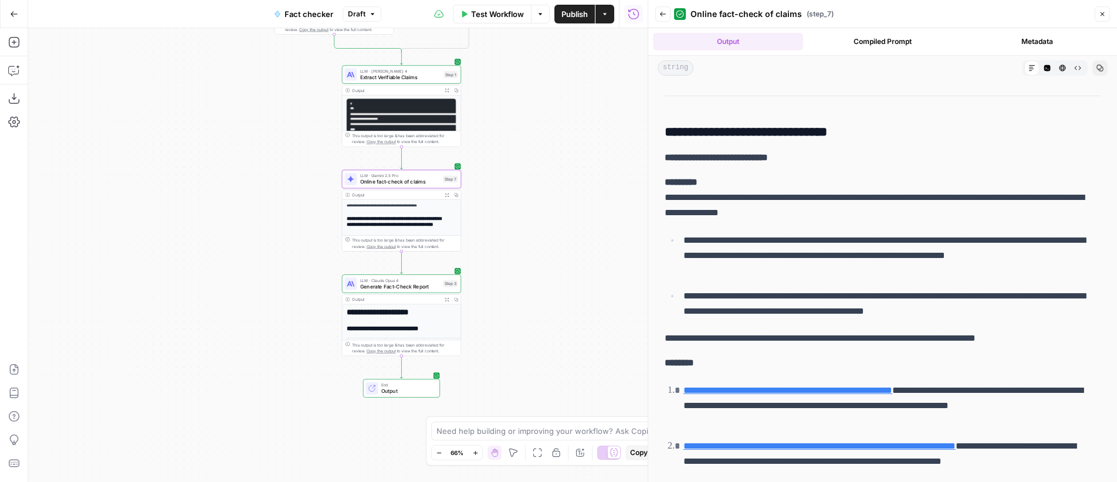
scroll to position [1422, 0]
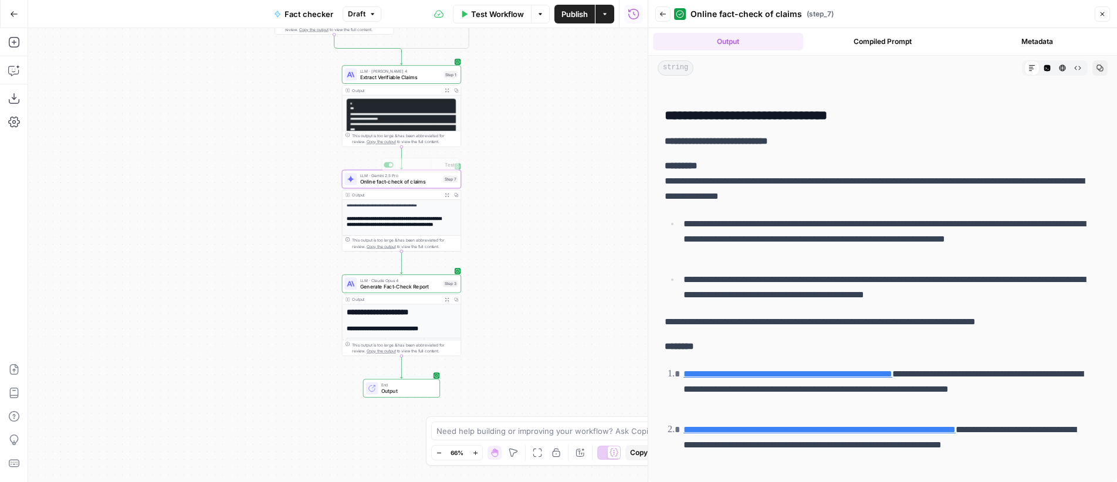
click at [390, 184] on span "Online fact-check of claims" at bounding box center [400, 182] width 80 height 8
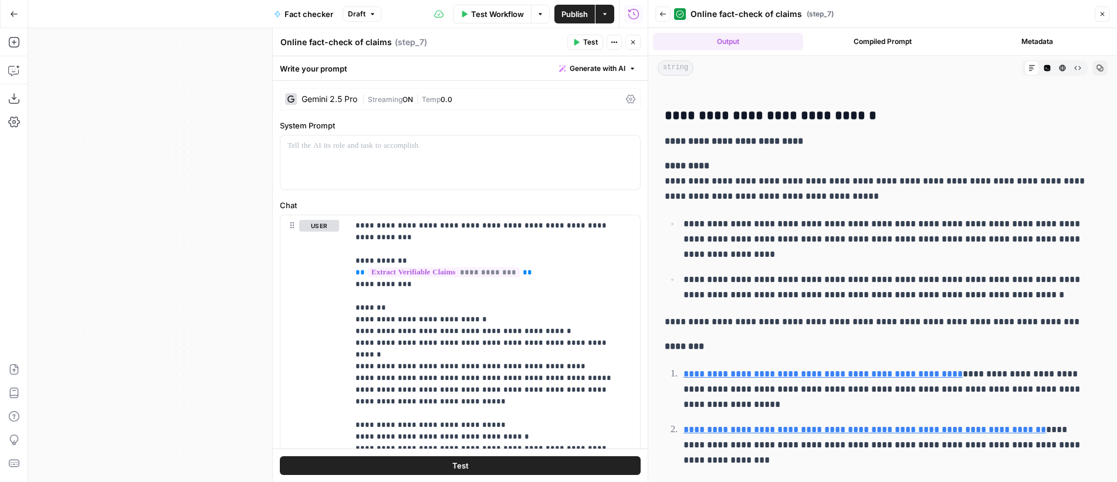
click at [633, 43] on icon "button" at bounding box center [633, 42] width 7 height 7
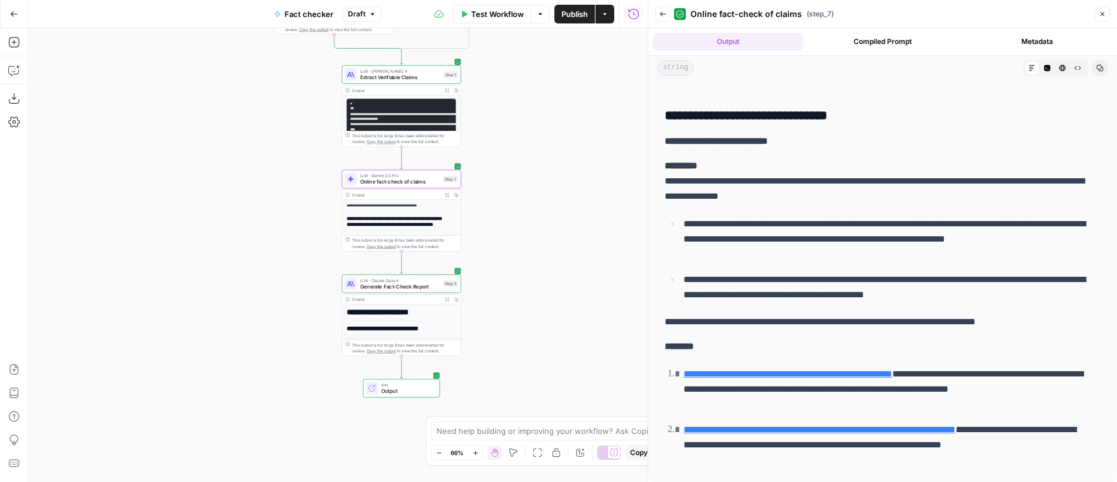
click at [392, 180] on span "Online fact-check of claims" at bounding box center [400, 182] width 80 height 8
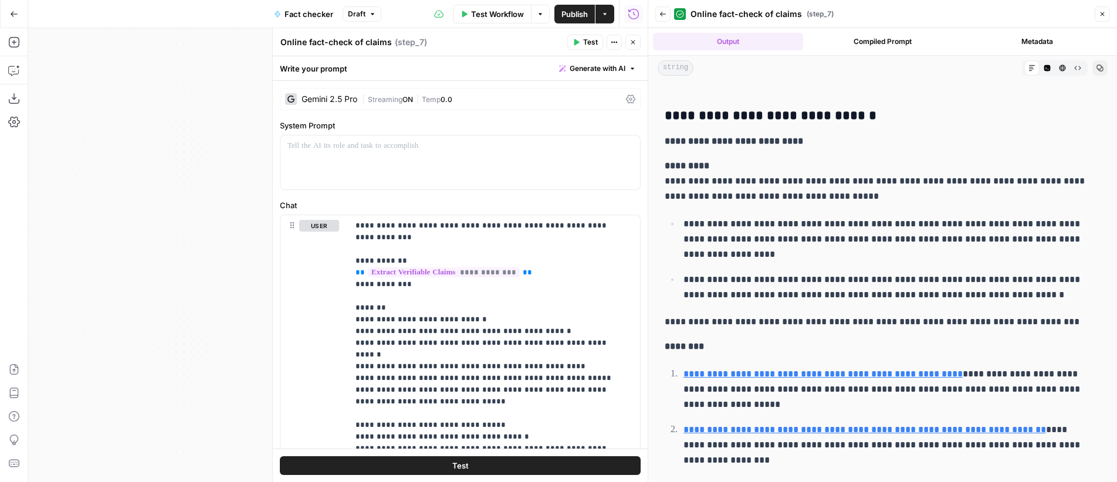
click at [392, 99] on span "Streaming" at bounding box center [385, 99] width 35 height 9
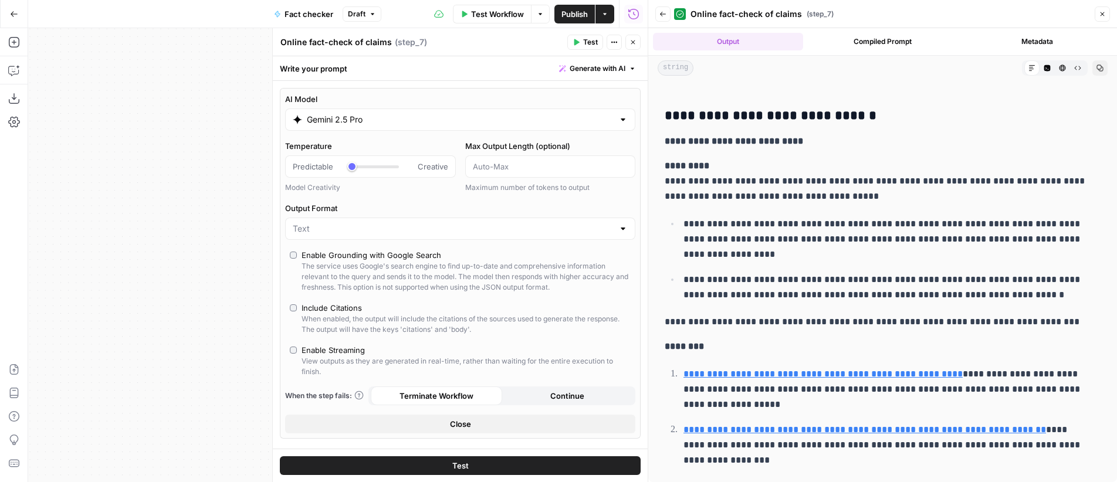
click at [582, 44] on button "Test" at bounding box center [585, 42] width 36 height 15
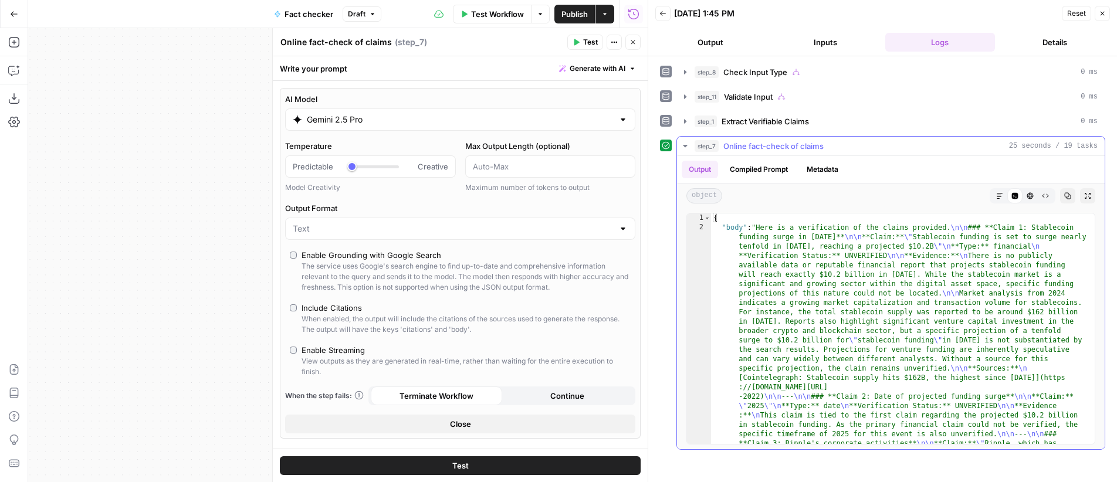
click at [999, 194] on icon "button" at bounding box center [999, 195] width 7 height 7
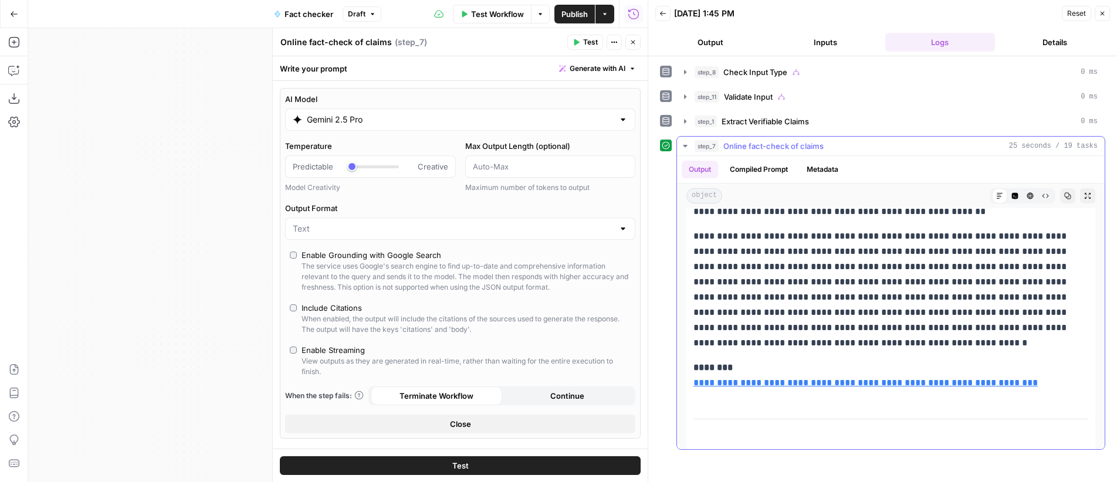
scroll to position [238, 0]
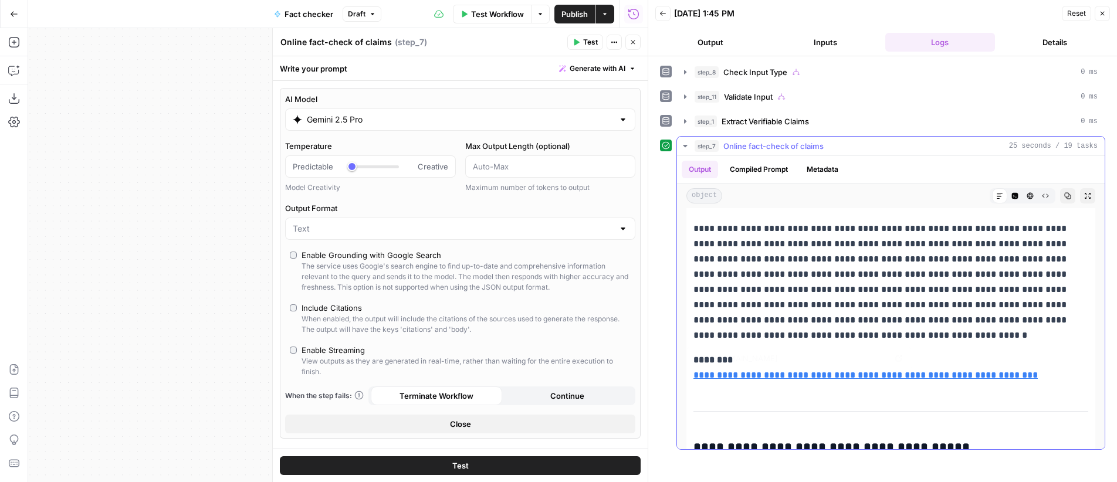
click at [861, 375] on link "**********" at bounding box center [865, 375] width 344 height 9
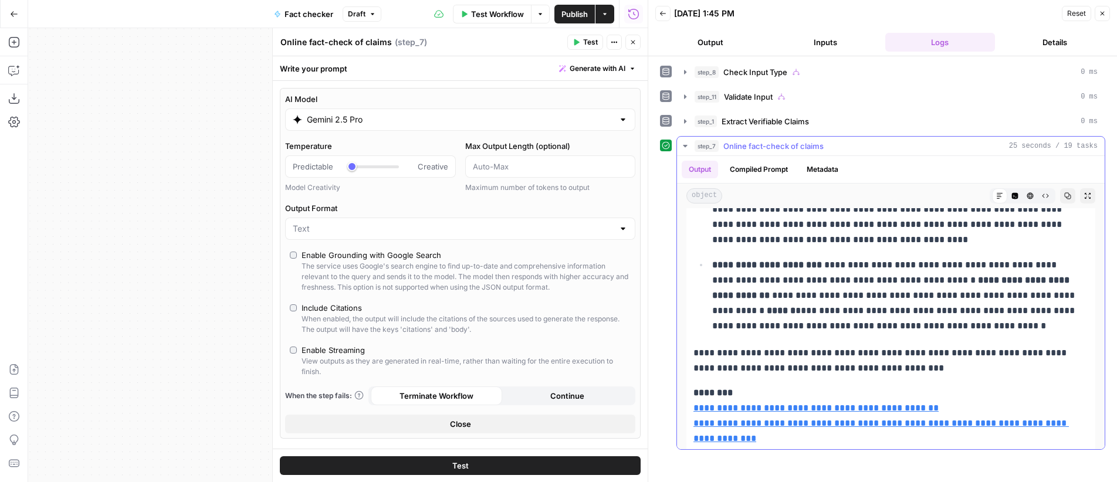
scroll to position [1011, 0]
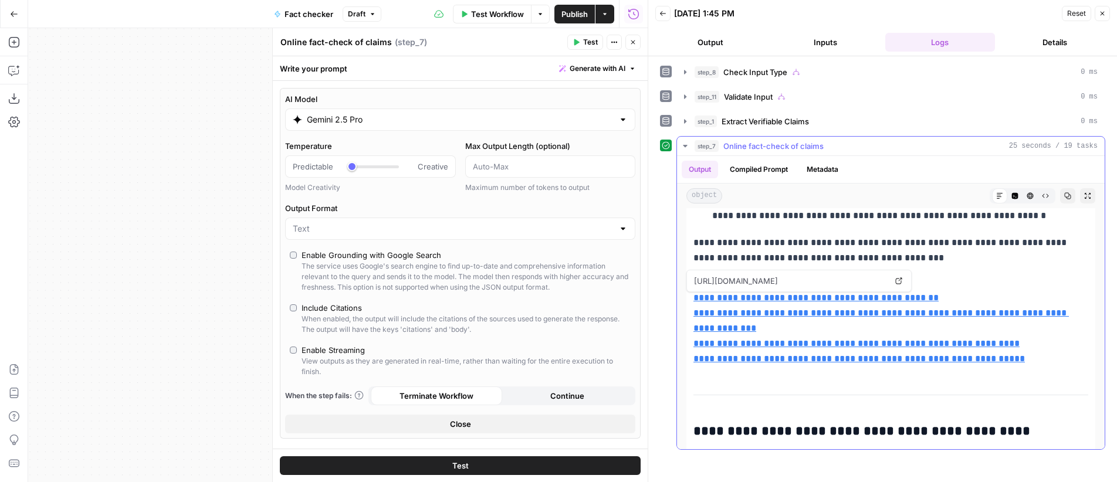
click at [815, 299] on link "**********" at bounding box center [815, 297] width 245 height 9
click at [775, 341] on link "**********" at bounding box center [856, 343] width 326 height 9
click at [901, 358] on link "**********" at bounding box center [858, 358] width 331 height 9
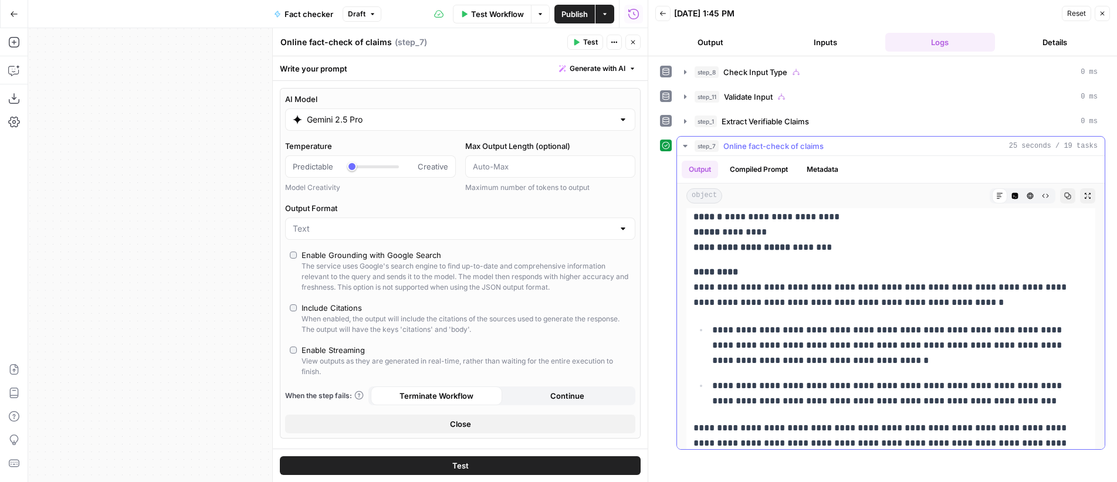
scroll to position [2275, 0]
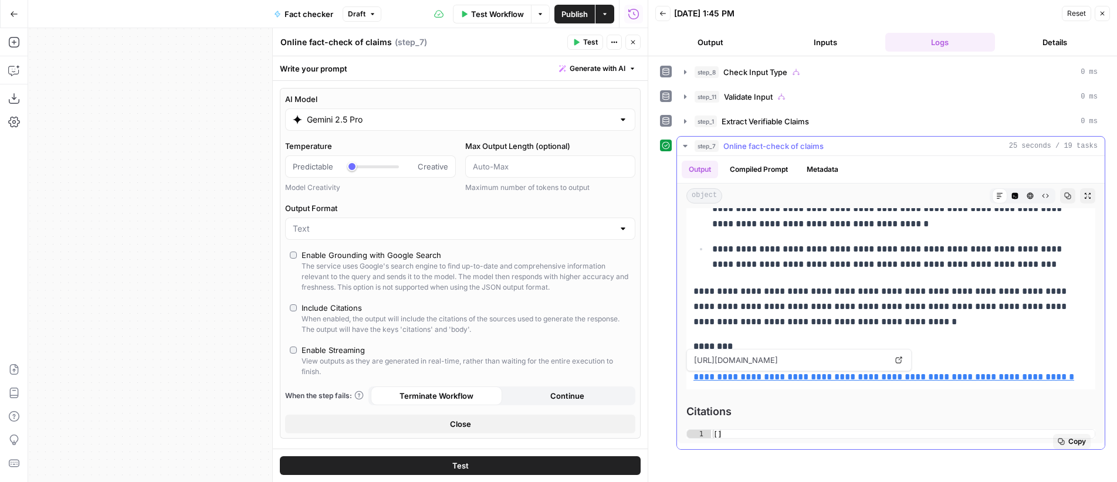
type textarea "**"
drag, startPoint x: 718, startPoint y: 434, endPoint x: 760, endPoint y: 432, distance: 41.7
click at [760, 432] on div "[ ]" at bounding box center [903, 444] width 384 height 28
click at [726, 411] on span "Citations" at bounding box center [890, 412] width 409 height 16
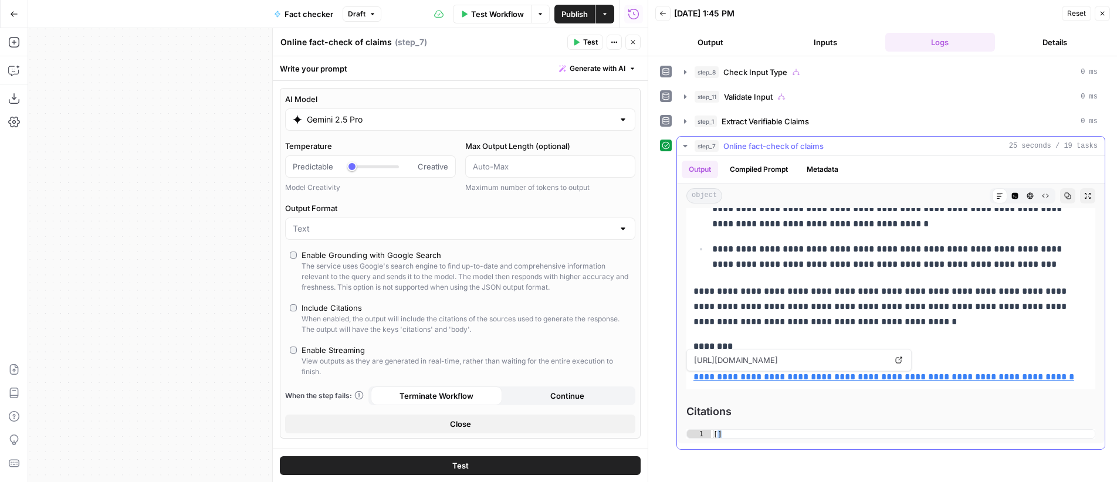
click at [726, 411] on span "Citations" at bounding box center [890, 412] width 409 height 16
click at [774, 412] on span "Citations" at bounding box center [890, 412] width 409 height 16
click at [632, 44] on icon "button" at bounding box center [633, 42] width 7 height 7
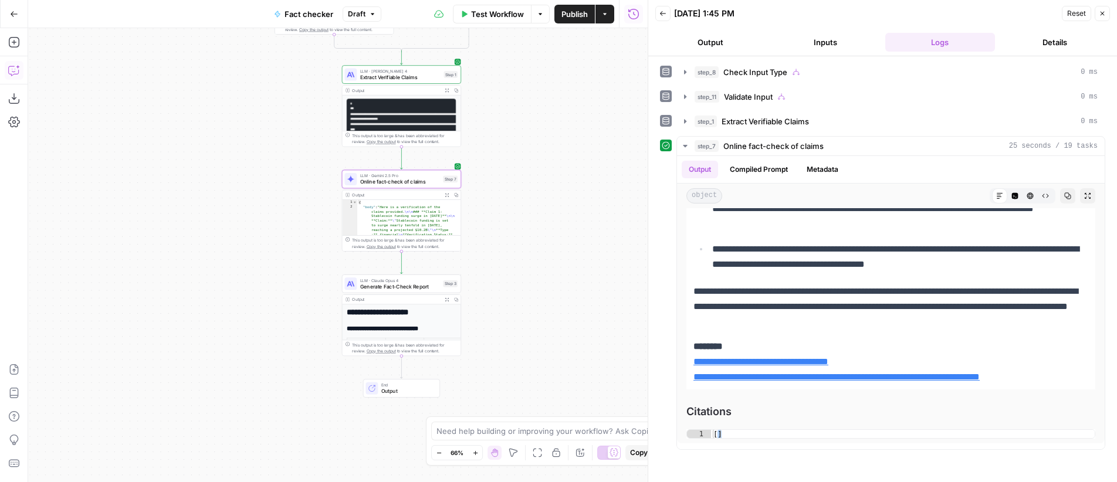
click at [14, 73] on icon "button" at bounding box center [14, 71] width 12 height 12
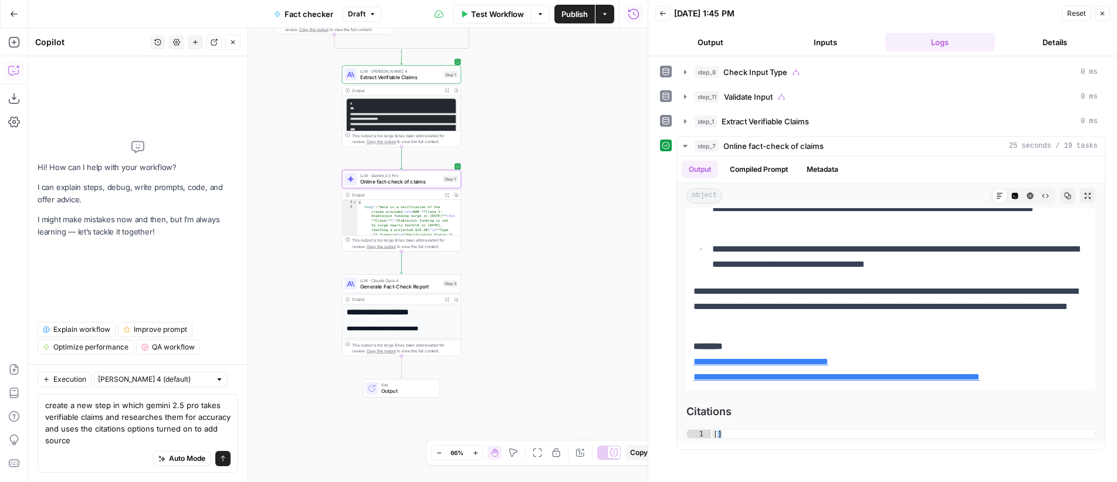
type textarea "create a new step in which gemini 2.5 pro takes verifiable claims and researche…"
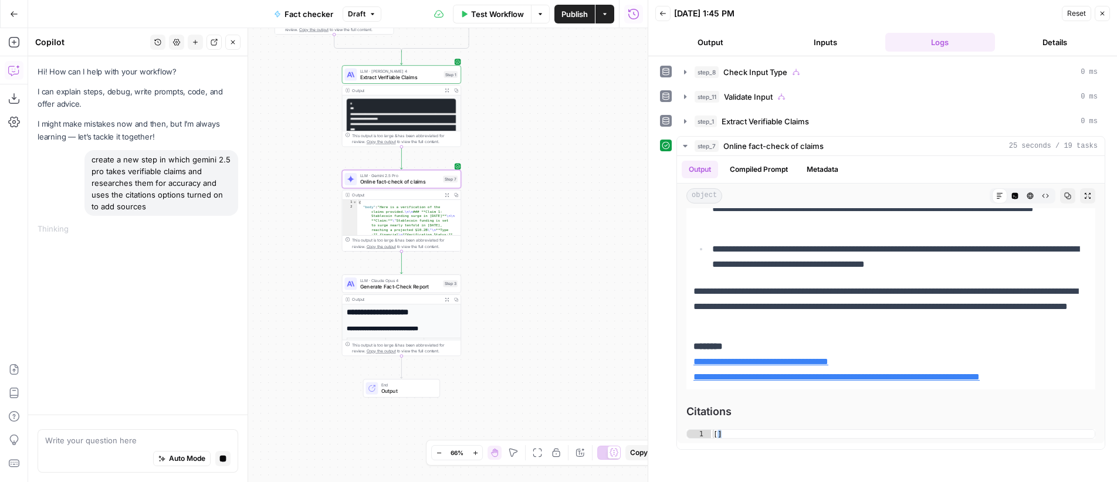
click at [53, 230] on div "Thinking ..." at bounding box center [138, 229] width 201 height 12
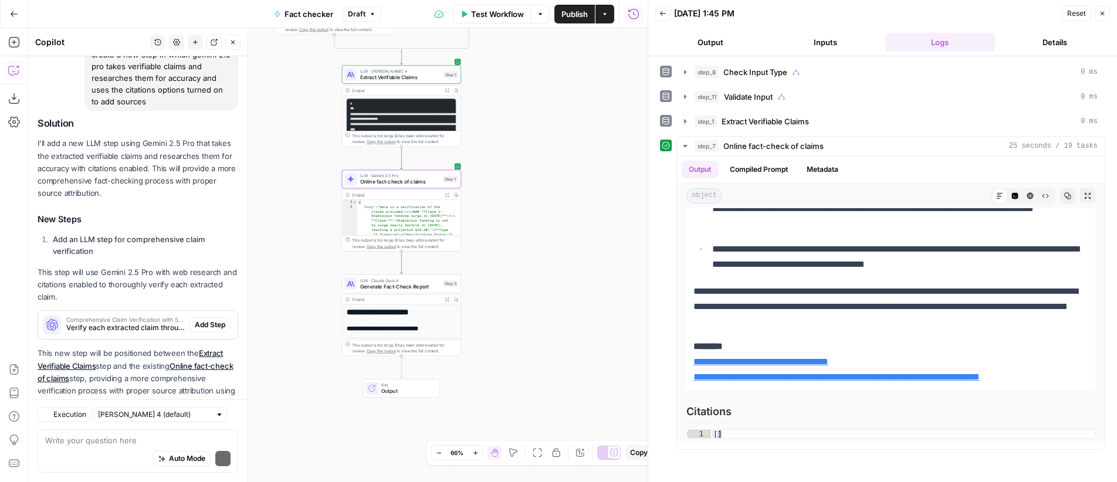
scroll to position [143, 0]
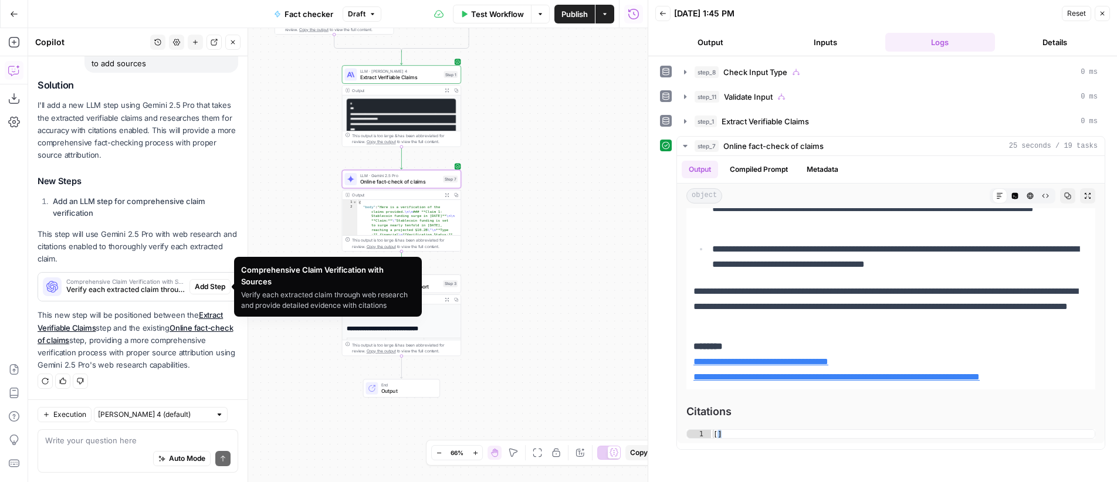
click at [139, 285] on span "Verify each extracted claim through web research and provide detailed evidence …" at bounding box center [125, 290] width 119 height 11
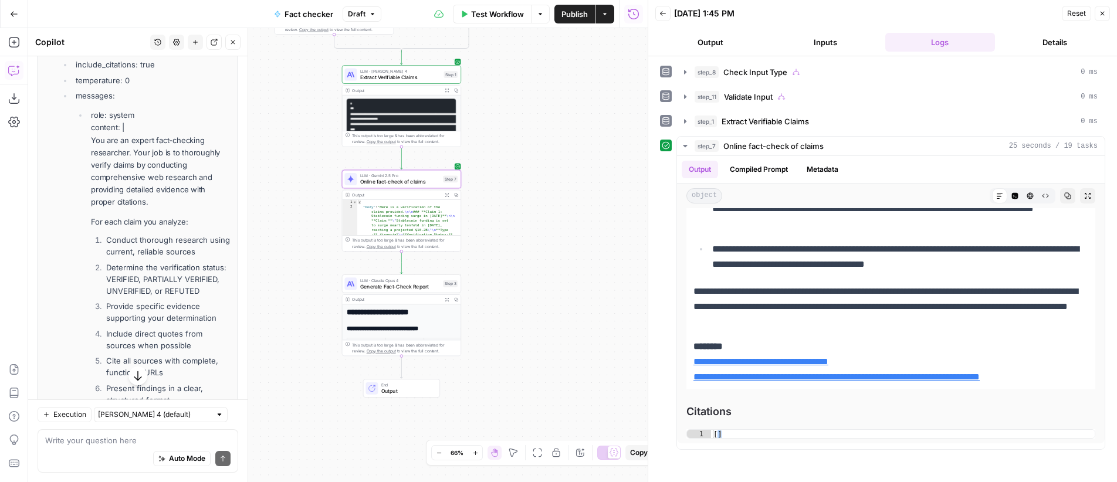
scroll to position [70, 0]
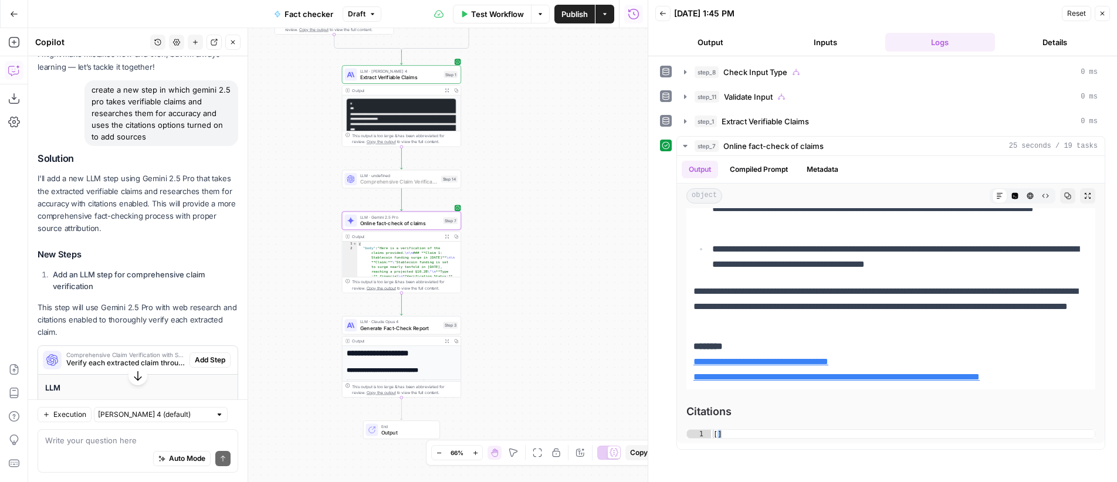
click at [205, 360] on span "Add Step" at bounding box center [210, 360] width 31 height 11
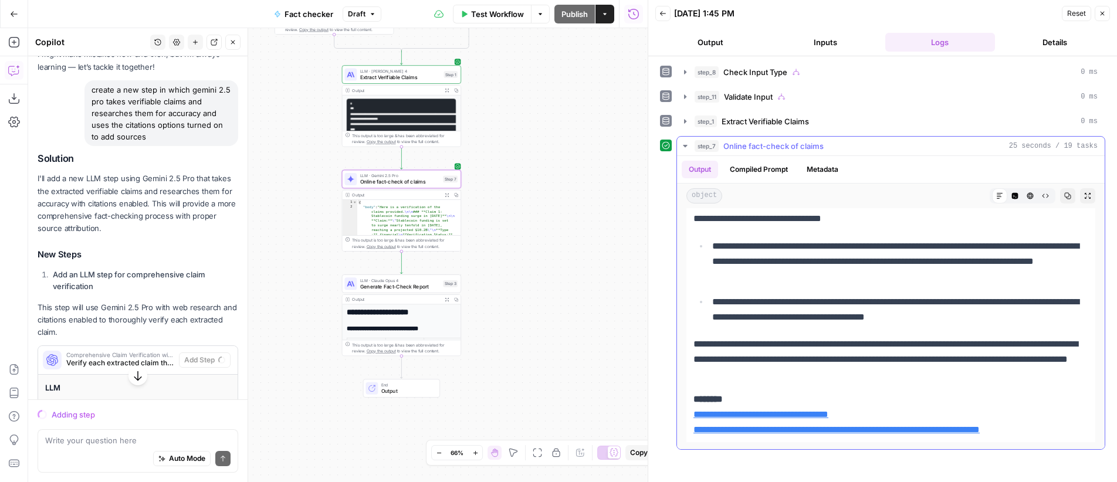
scroll to position [2179, 0]
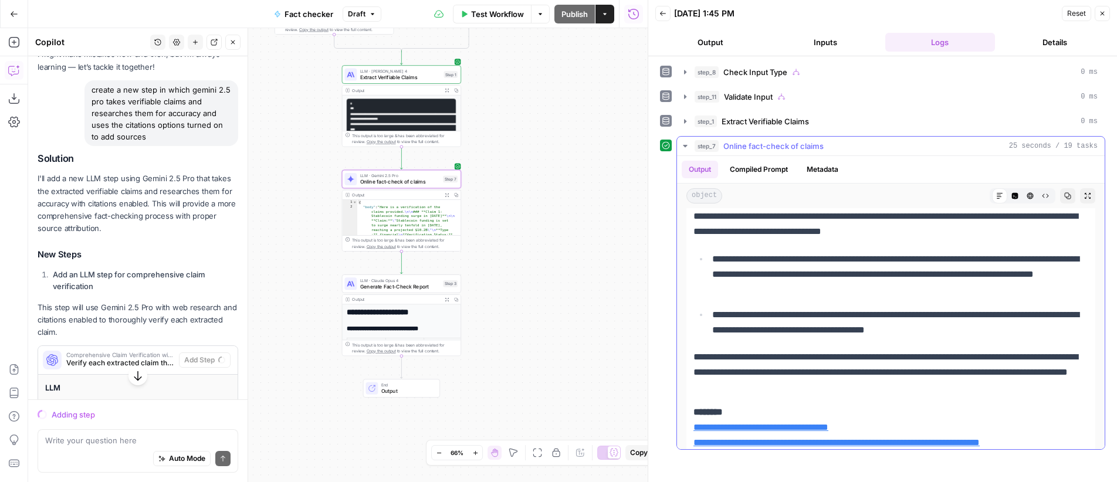
drag, startPoint x: 722, startPoint y: 293, endPoint x: 812, endPoint y: 318, distance: 93.2
click at [812, 297] on p "**********" at bounding box center [895, 275] width 367 height 46
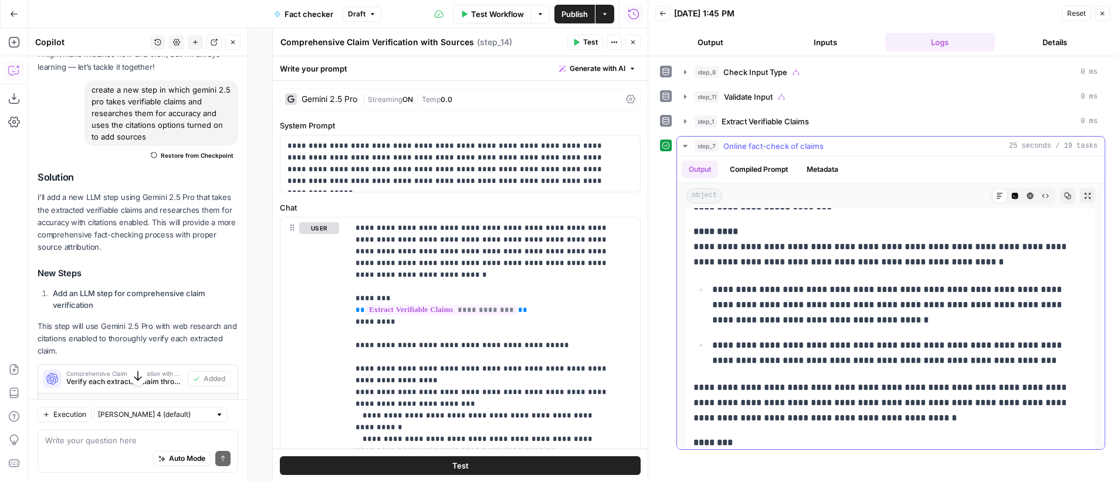
click at [820, 282] on p "**********" at bounding box center [895, 305] width 367 height 46
click at [633, 39] on div "Run History E" at bounding box center [633, 39] width 49 height 11
click at [635, 43] on icon "button" at bounding box center [633, 42] width 7 height 7
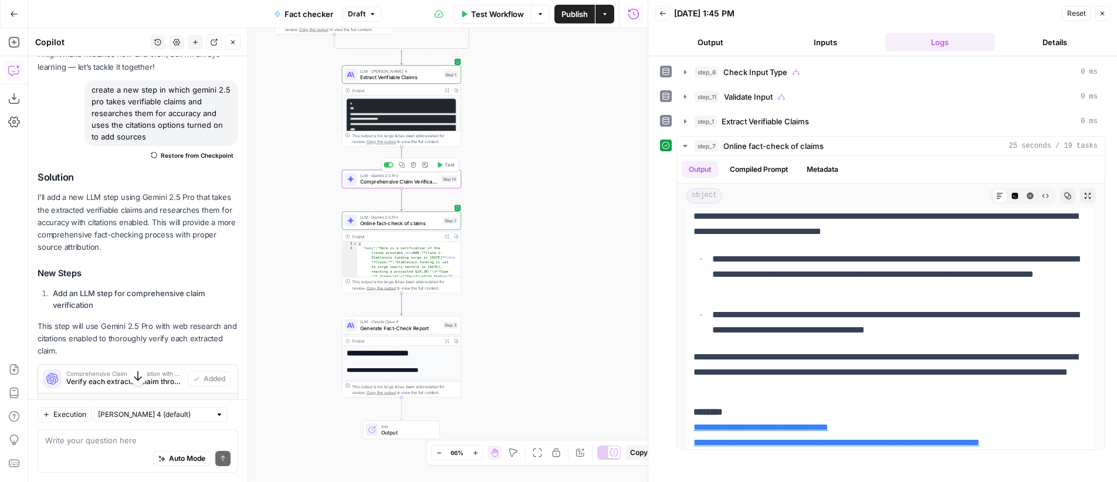
click at [389, 178] on span "Comprehensive Claim Verification with Sources" at bounding box center [399, 182] width 78 height 8
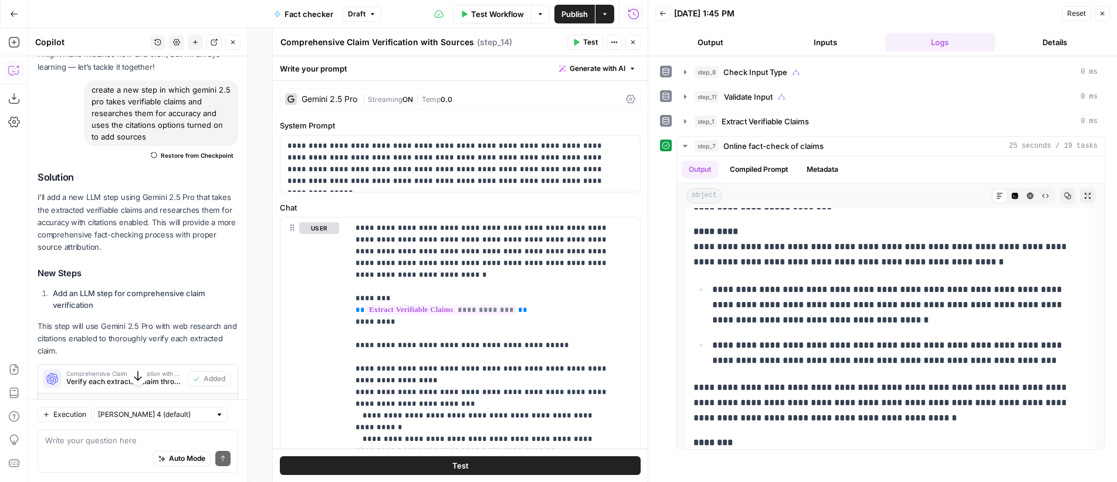
click at [413, 98] on span "ON" at bounding box center [407, 99] width 11 height 9
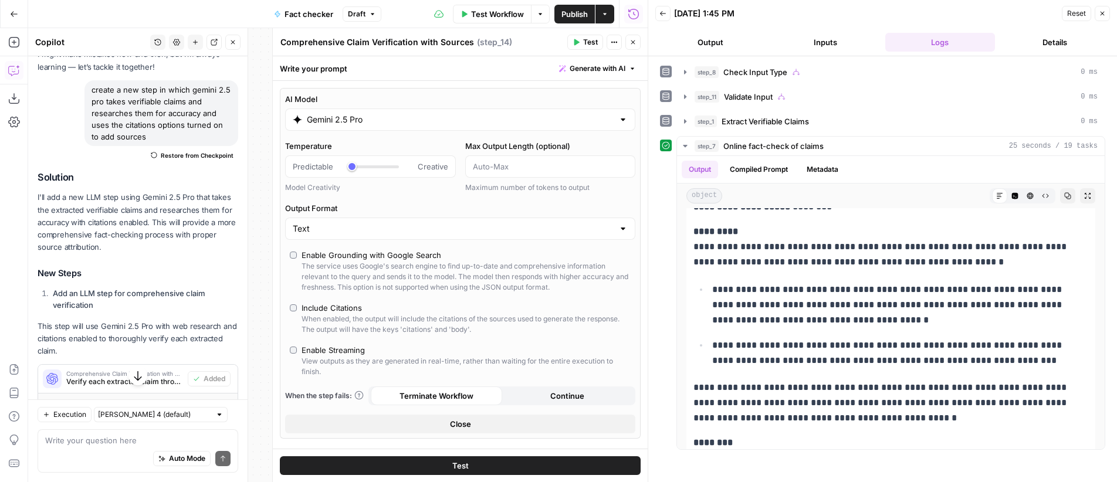
click at [586, 41] on span "Test" at bounding box center [590, 42] width 15 height 11
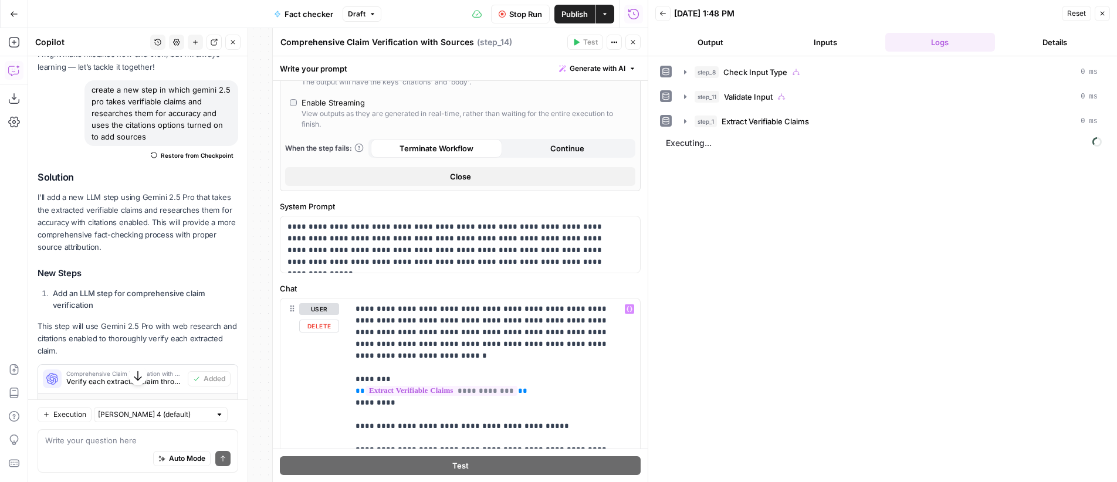
scroll to position [0, 0]
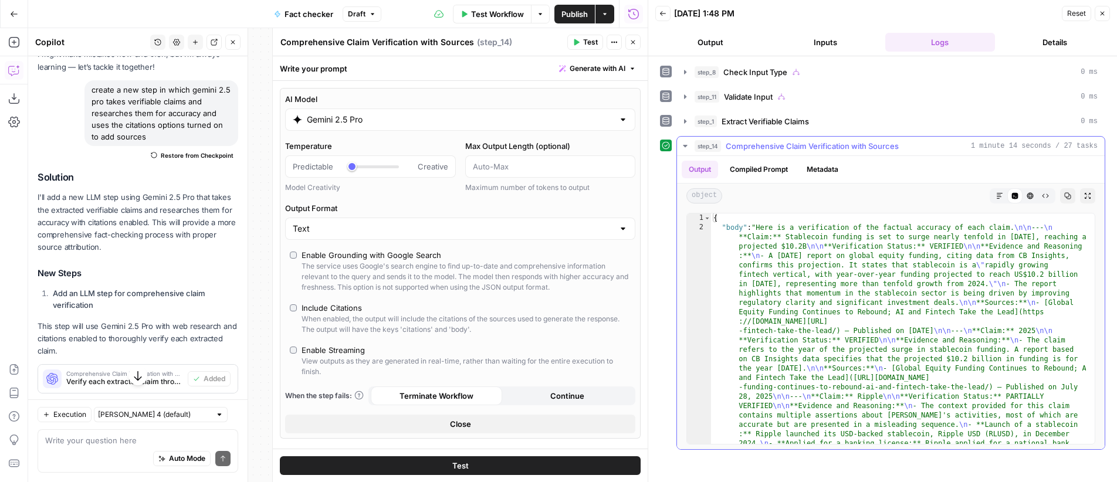
click at [996, 197] on icon "button" at bounding box center [999, 195] width 7 height 7
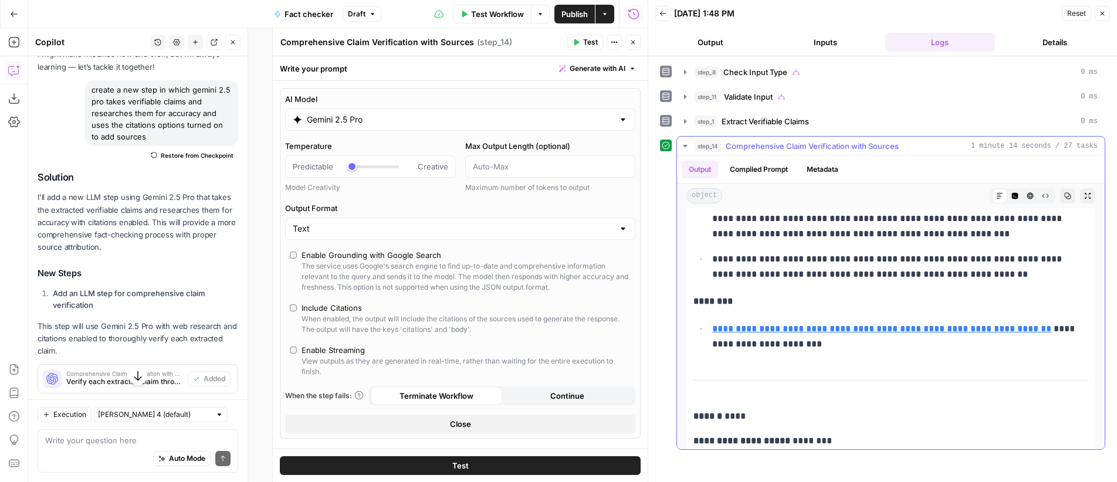
scroll to position [246, 0]
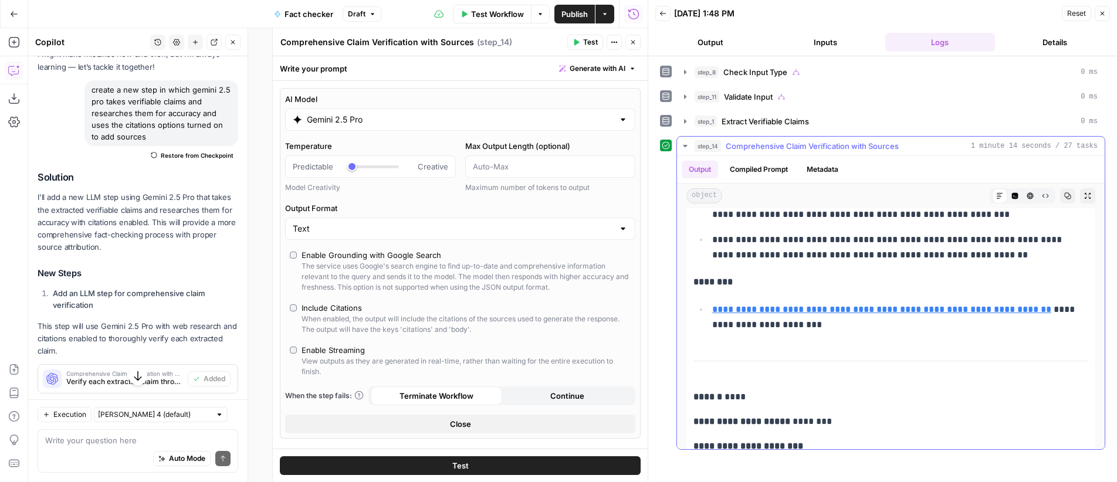
click at [888, 309] on link "**********" at bounding box center [881, 309] width 339 height 9
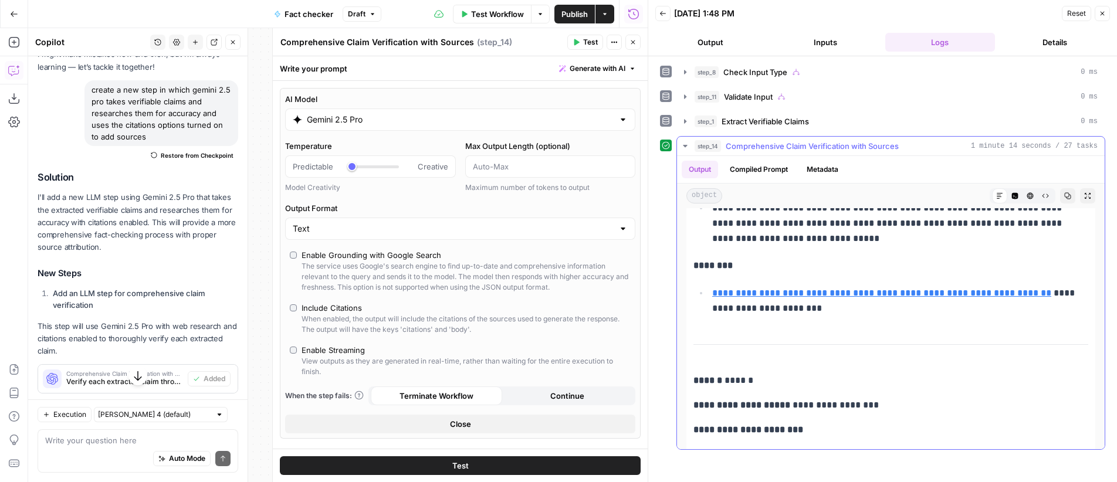
scroll to position [515, 0]
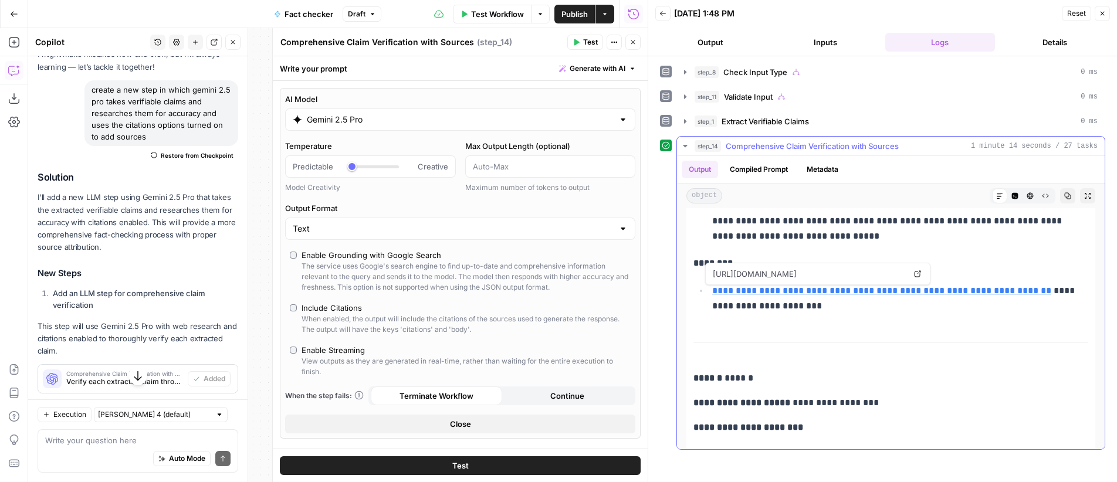
click at [917, 290] on link "**********" at bounding box center [881, 290] width 339 height 9
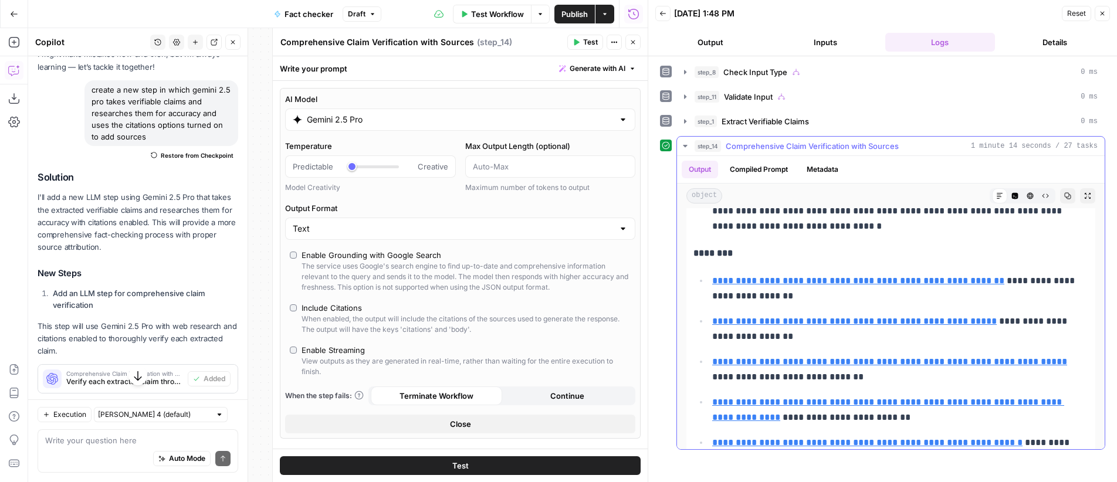
scroll to position [982, 0]
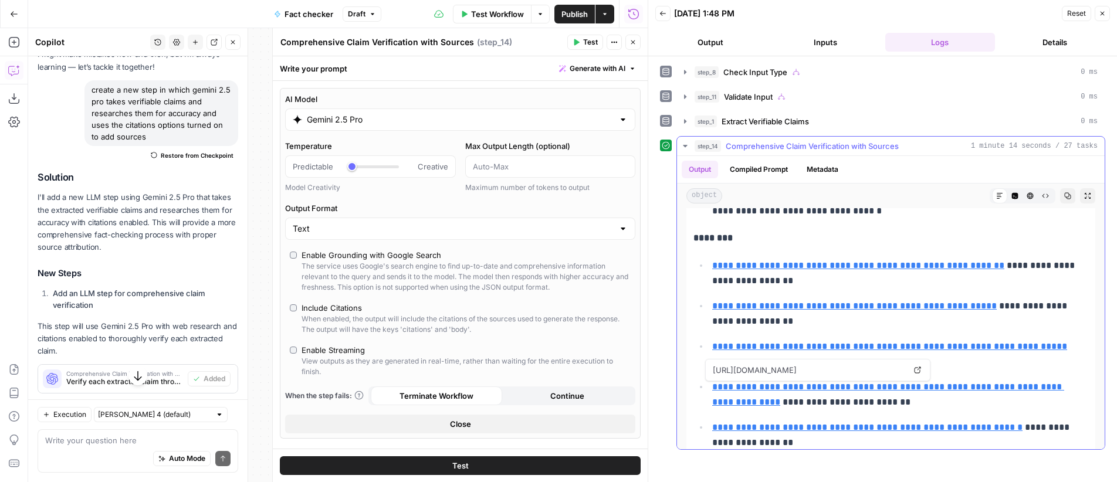
click at [853, 386] on link "**********" at bounding box center [888, 395] width 352 height 24
click at [1101, 13] on icon "button" at bounding box center [1102, 13] width 7 height 7
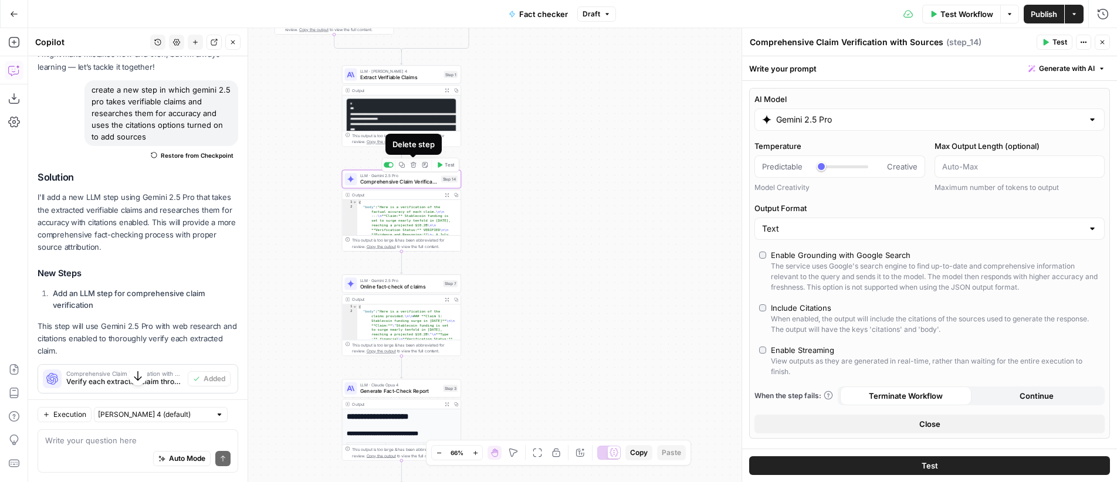
click at [415, 164] on icon "button" at bounding box center [414, 165] width 6 height 6
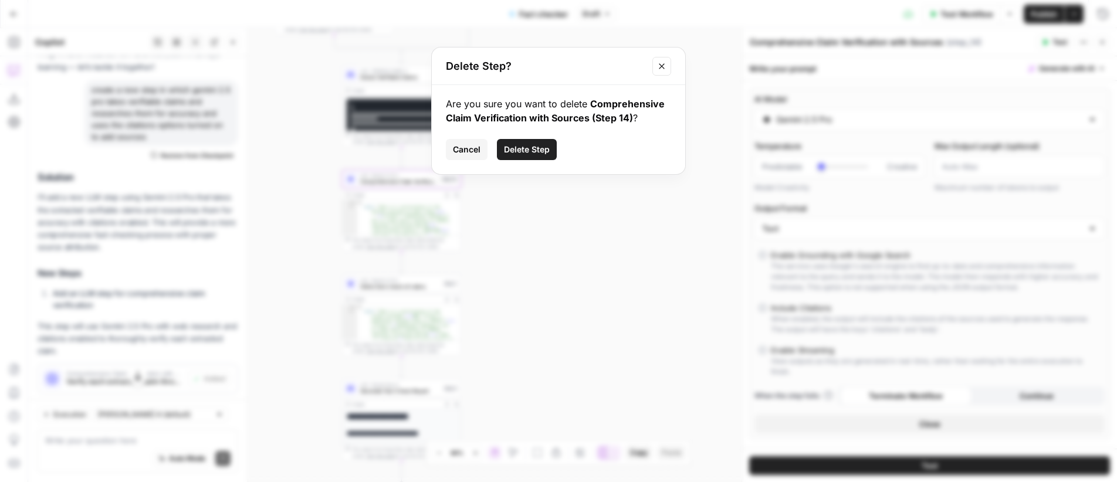
click at [536, 149] on span "Delete Step" at bounding box center [527, 150] width 46 height 12
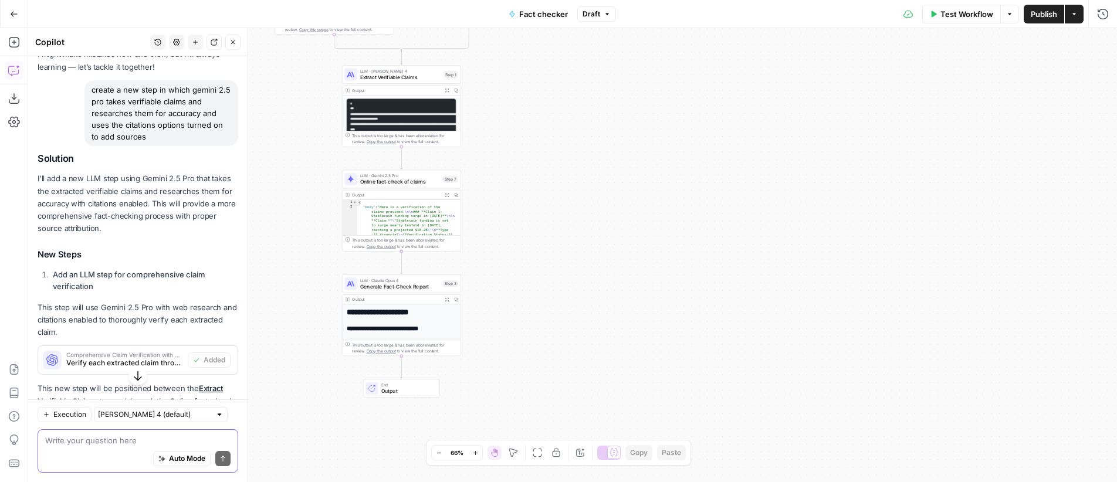
click at [112, 435] on textarea at bounding box center [137, 441] width 185 height 12
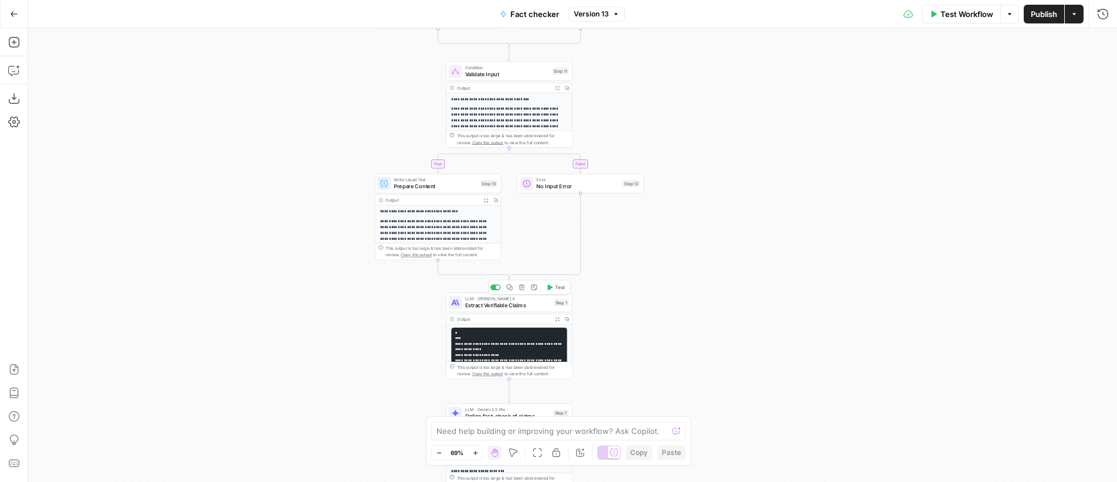
click at [494, 300] on span "LLM · [PERSON_NAME] 4" at bounding box center [508, 299] width 86 height 6
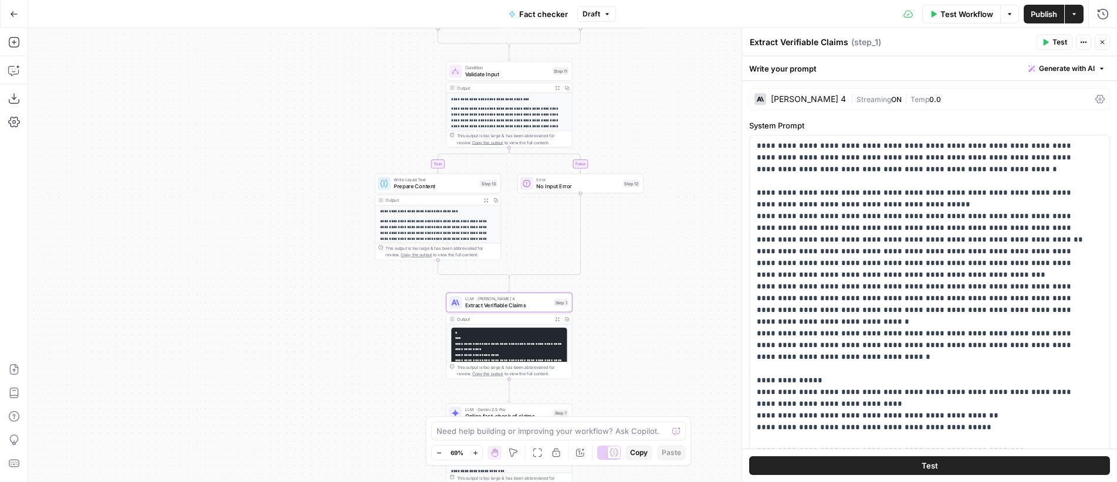
click at [911, 100] on span "Temp" at bounding box center [920, 99] width 19 height 9
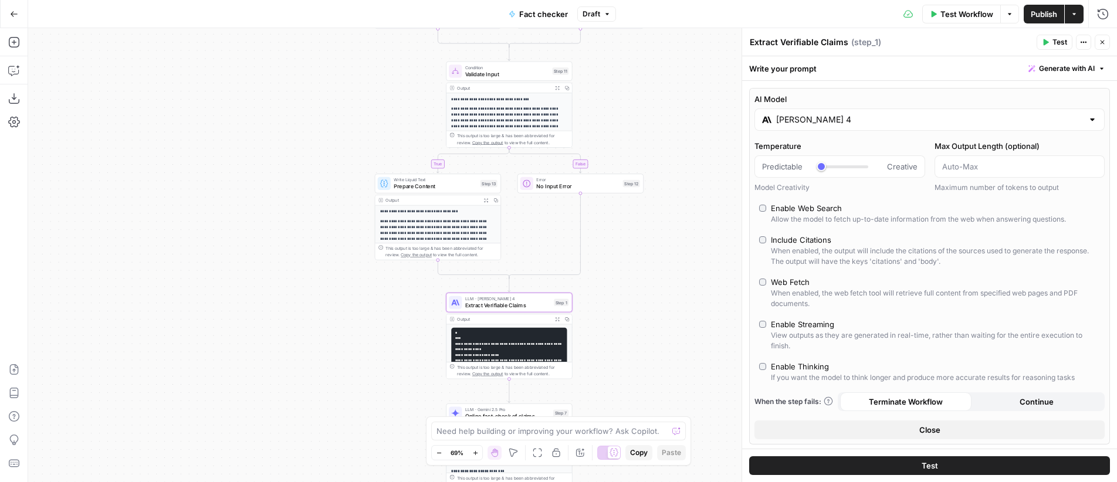
click at [1044, 17] on span "Publish" at bounding box center [1044, 14] width 26 height 12
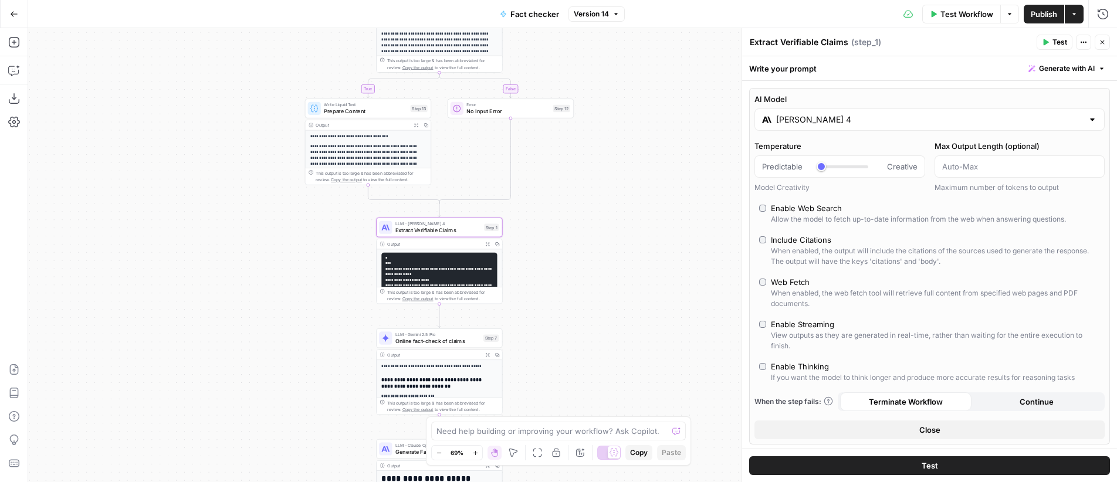
drag, startPoint x: 669, startPoint y: 265, endPoint x: 600, endPoint y: 190, distance: 102.5
click at [600, 190] on div "**********" at bounding box center [572, 255] width 1089 height 454
click at [446, 339] on span "Online fact-check of claims" at bounding box center [437, 341] width 84 height 8
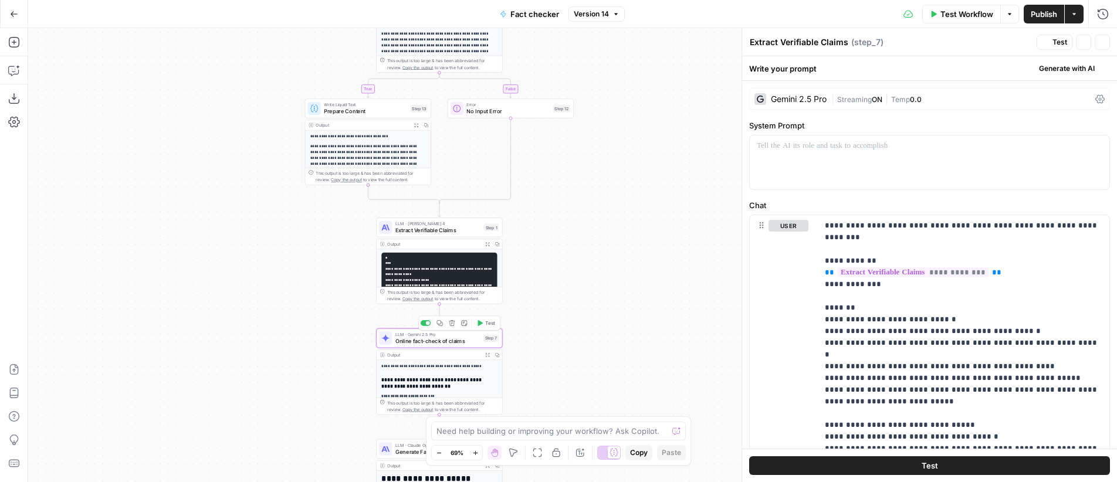
type textarea "Online fact-check of claims"
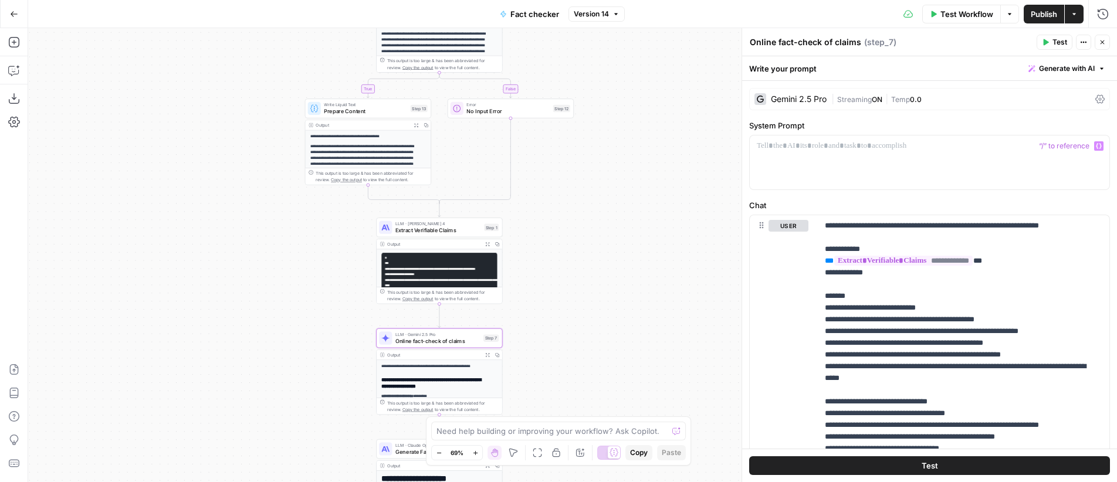
click at [881, 96] on span "ON" at bounding box center [877, 99] width 11 height 9
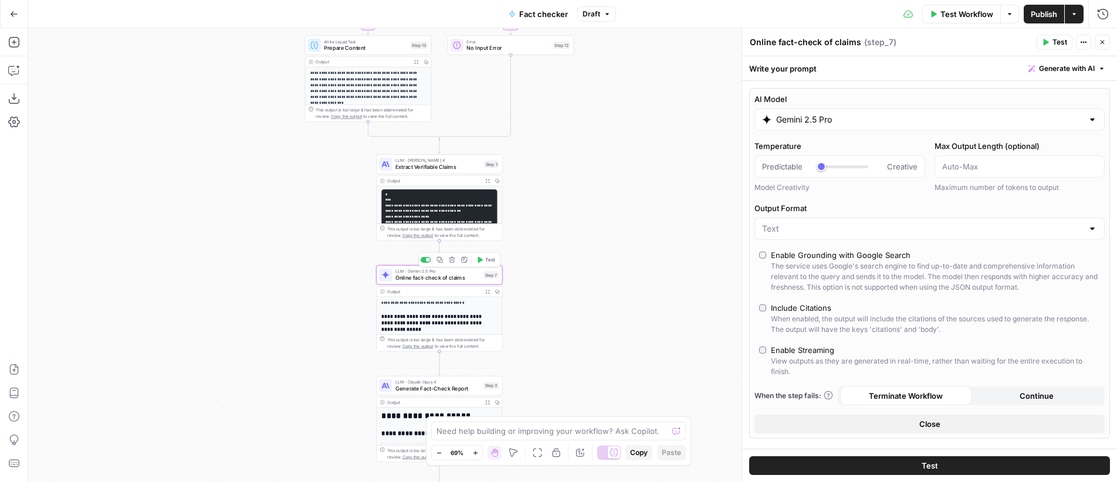
click at [489, 258] on span "Test" at bounding box center [490, 259] width 10 height 7
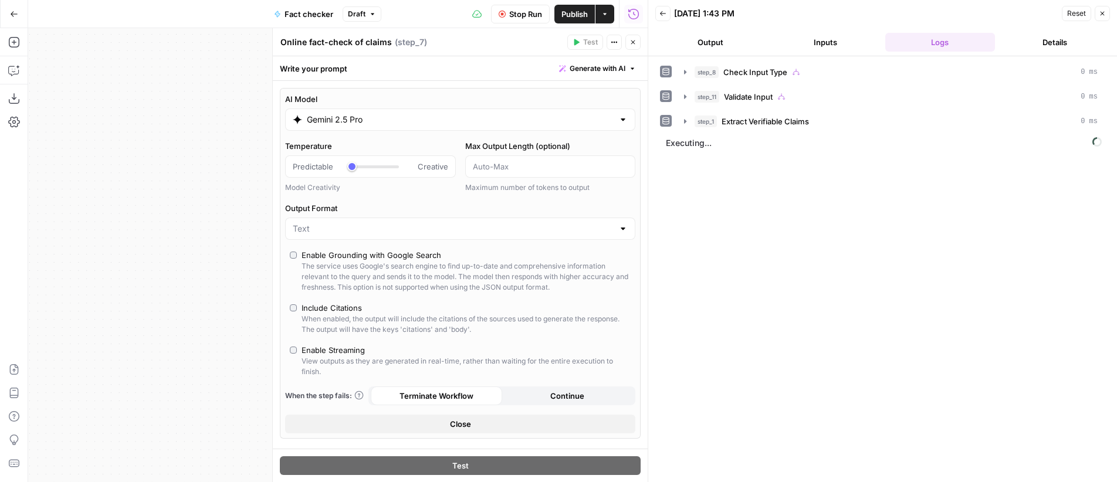
click at [635, 43] on icon "button" at bounding box center [633, 42] width 7 height 7
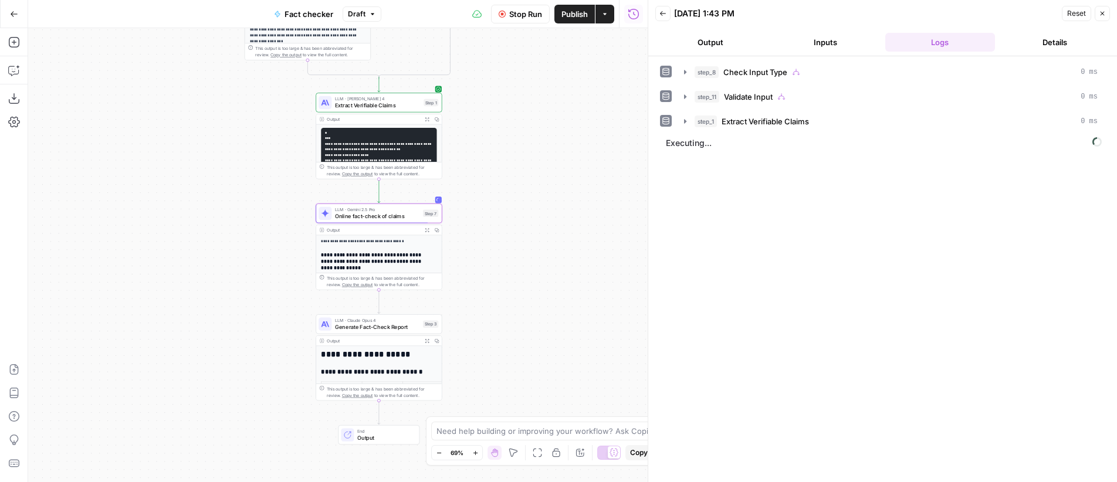
drag, startPoint x: 586, startPoint y: 242, endPoint x: 526, endPoint y: 180, distance: 86.3
click at [526, 180] on div "**********" at bounding box center [338, 255] width 620 height 454
